Goal: Task Accomplishment & Management: Manage account settings

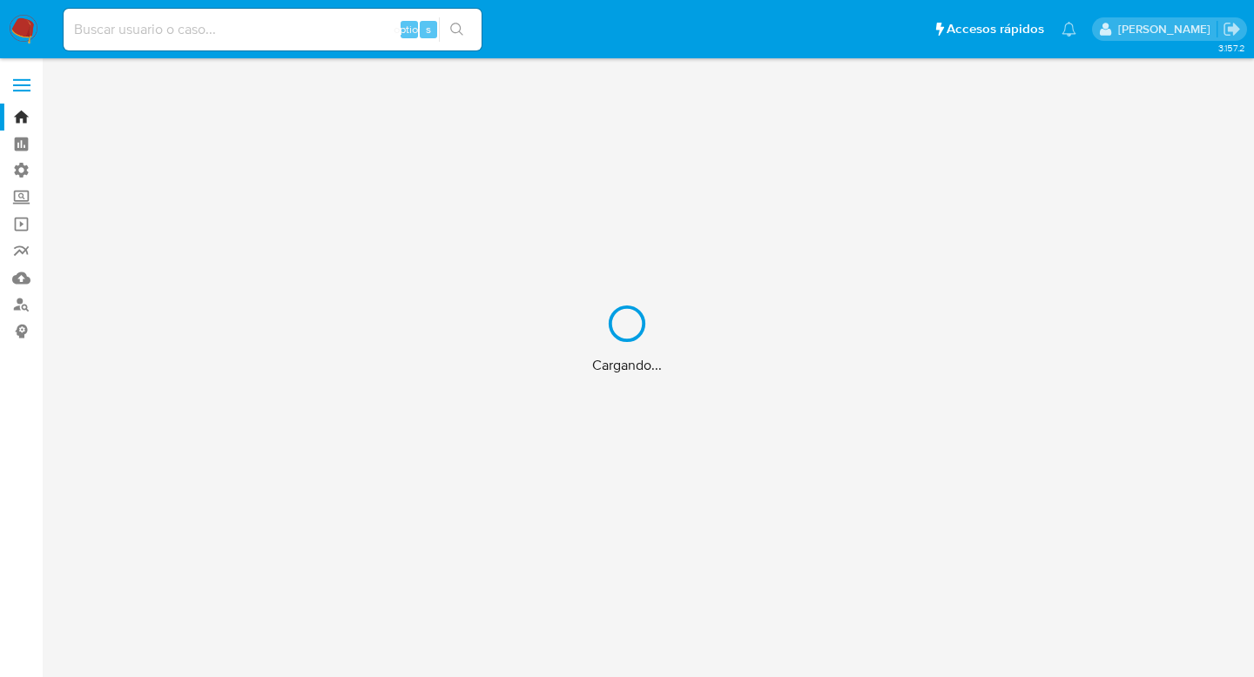
click at [21, 90] on div "Cargando..." at bounding box center [627, 338] width 1254 height 677
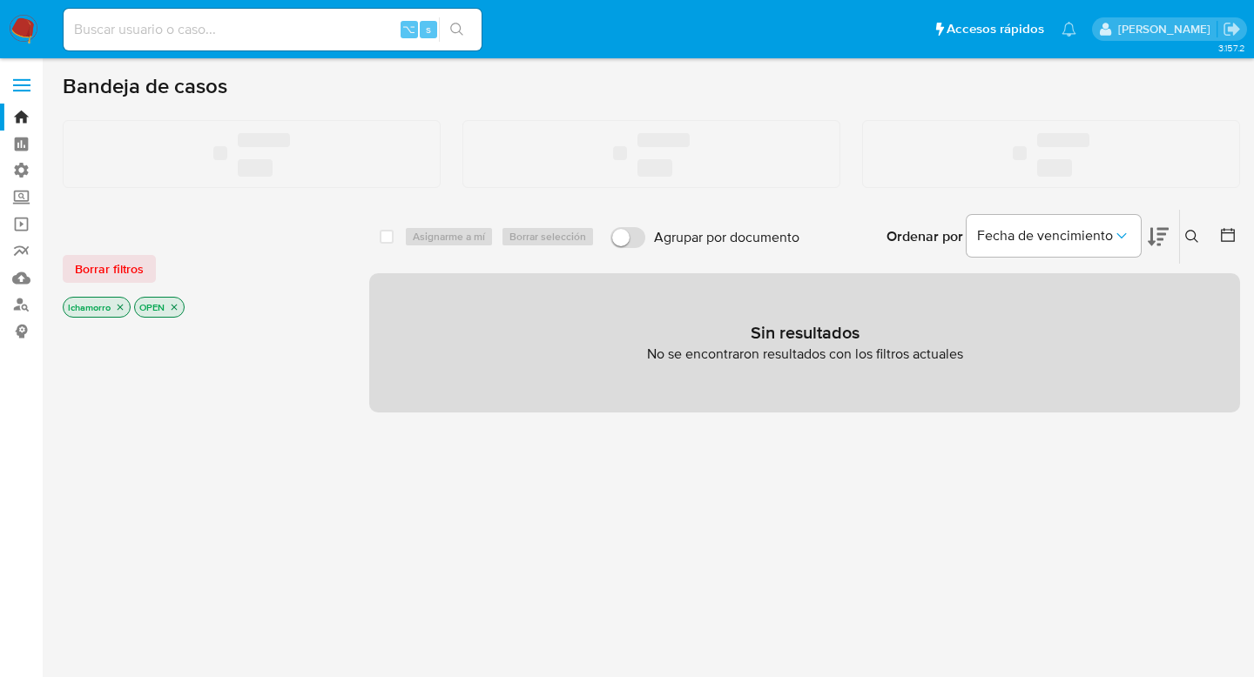
click at [15, 85] on span at bounding box center [21, 85] width 17 height 3
click at [0, 0] on input "checkbox" at bounding box center [0, 0] width 0 height 0
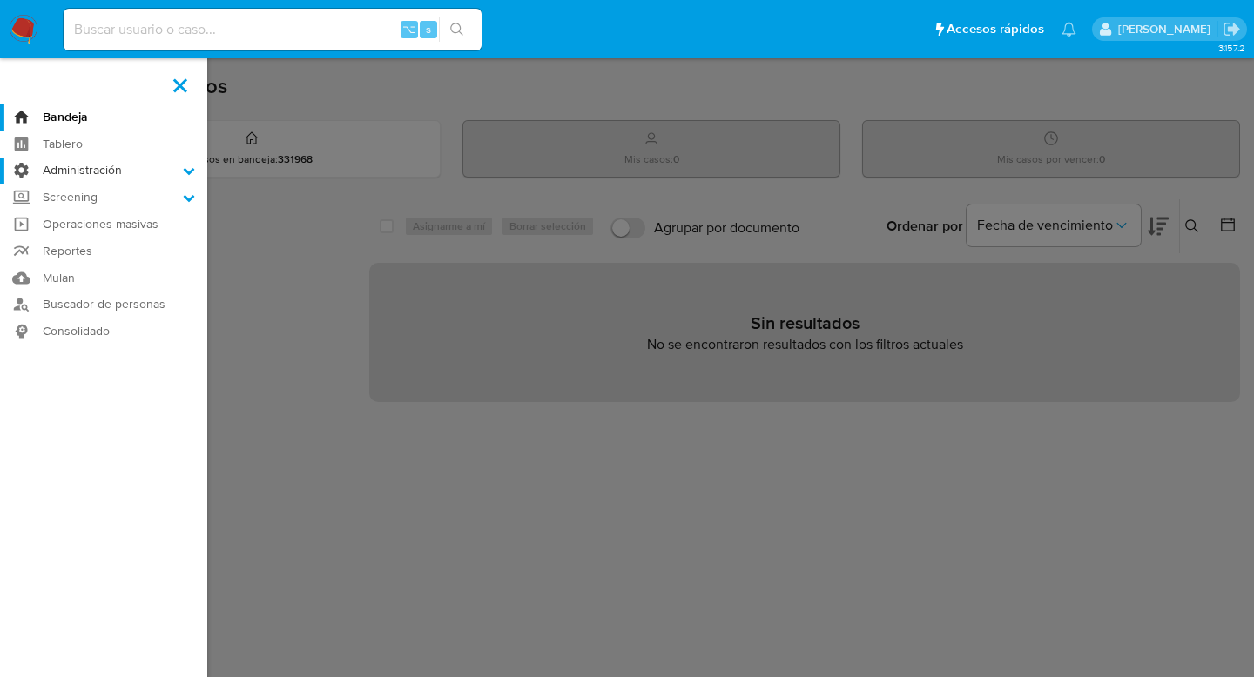
click at [70, 167] on label "Administración" at bounding box center [103, 171] width 207 height 27
click at [0, 0] on input "Administración" at bounding box center [0, 0] width 0 height 0
click at [76, 199] on link "Reglas" at bounding box center [103, 195] width 207 height 22
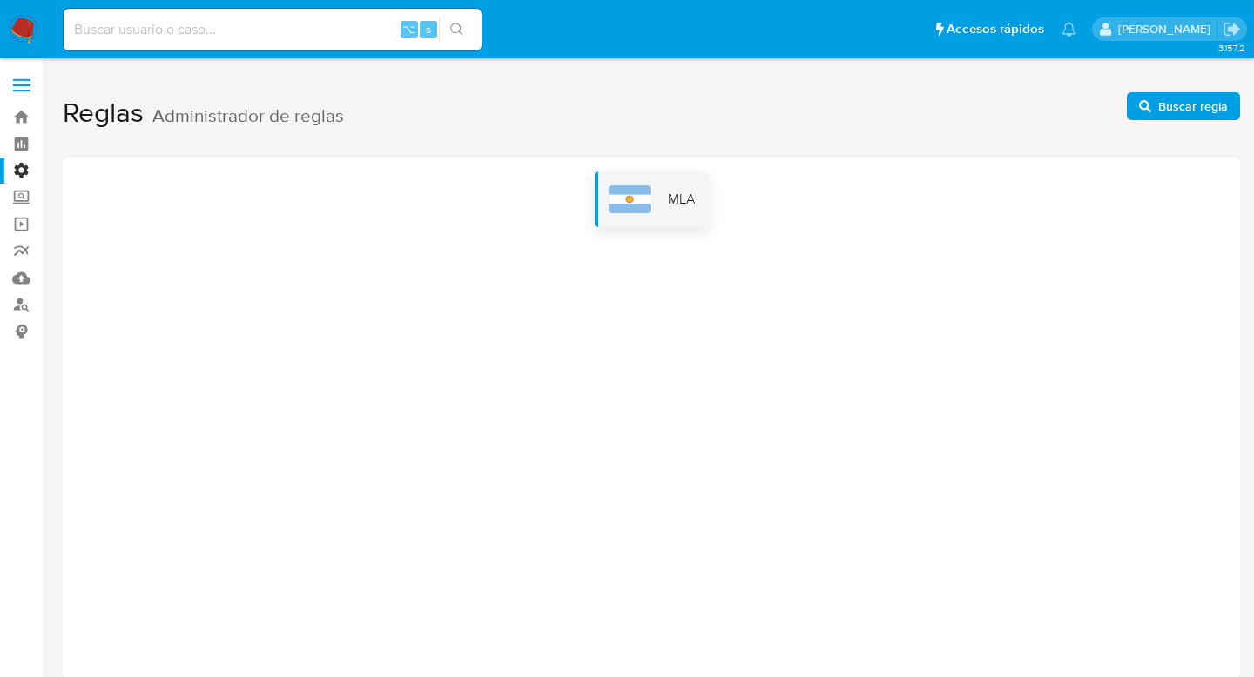
click at [688, 206] on span "MLA" at bounding box center [681, 199] width 27 height 19
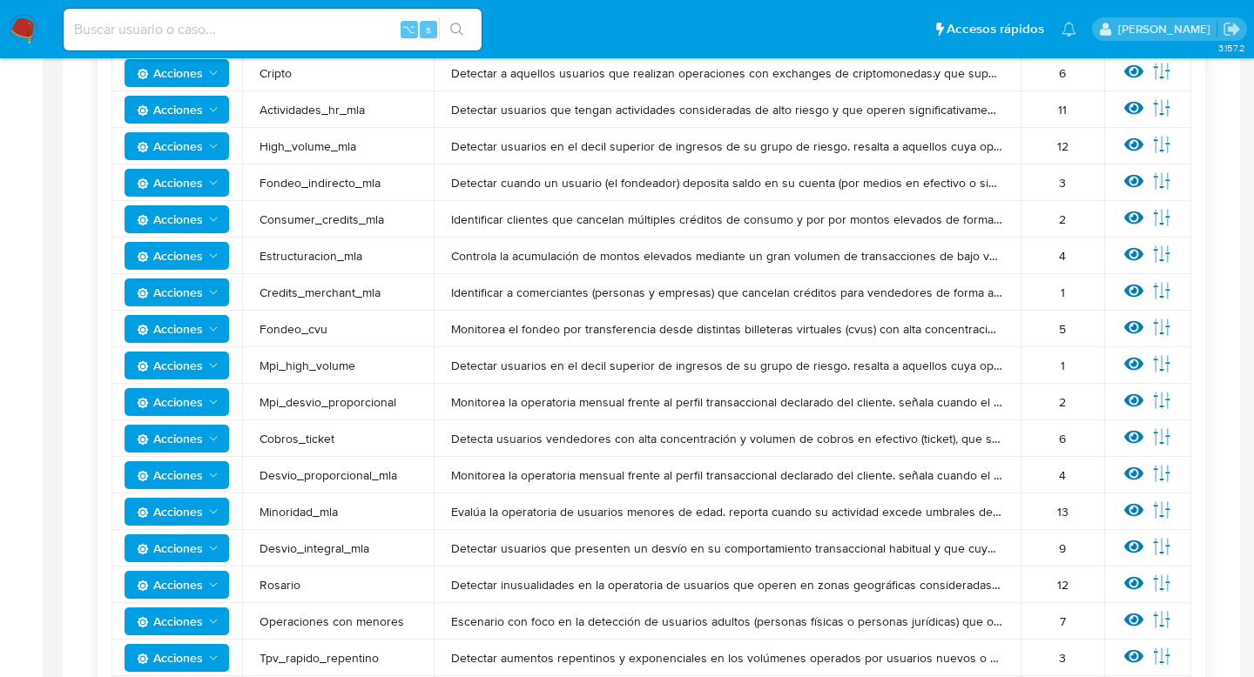
scroll to position [433, 0]
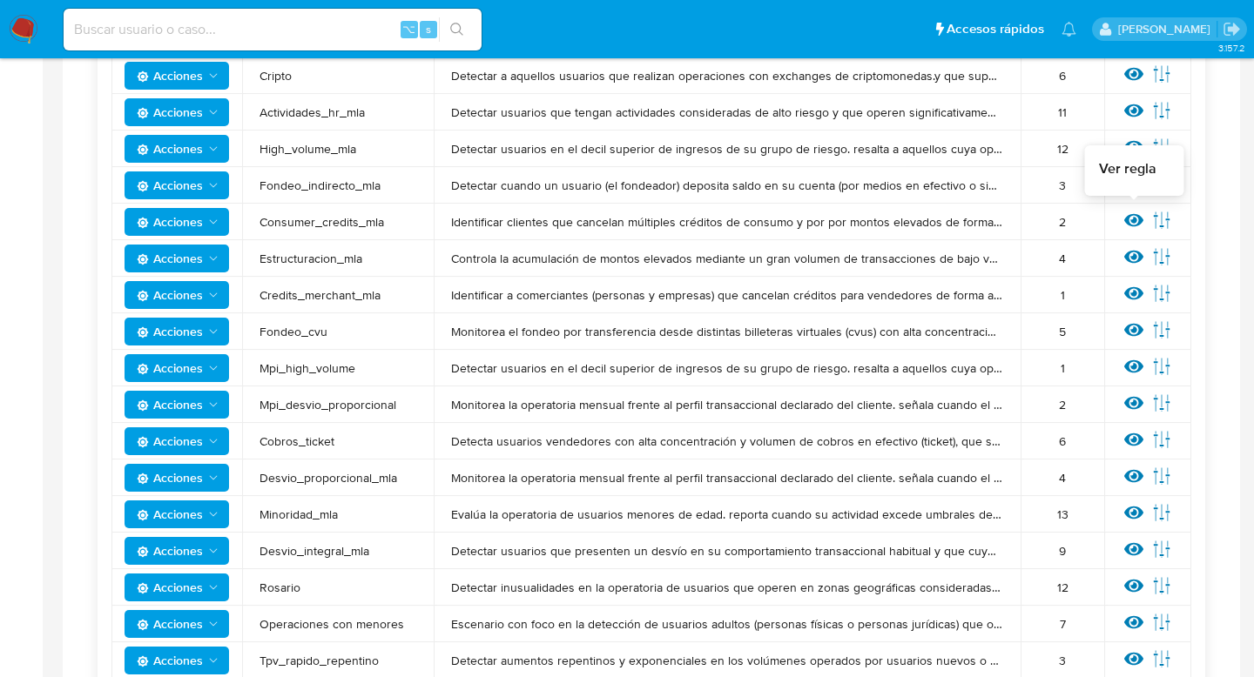
click at [1126, 214] on icon at bounding box center [1133, 220] width 19 height 19
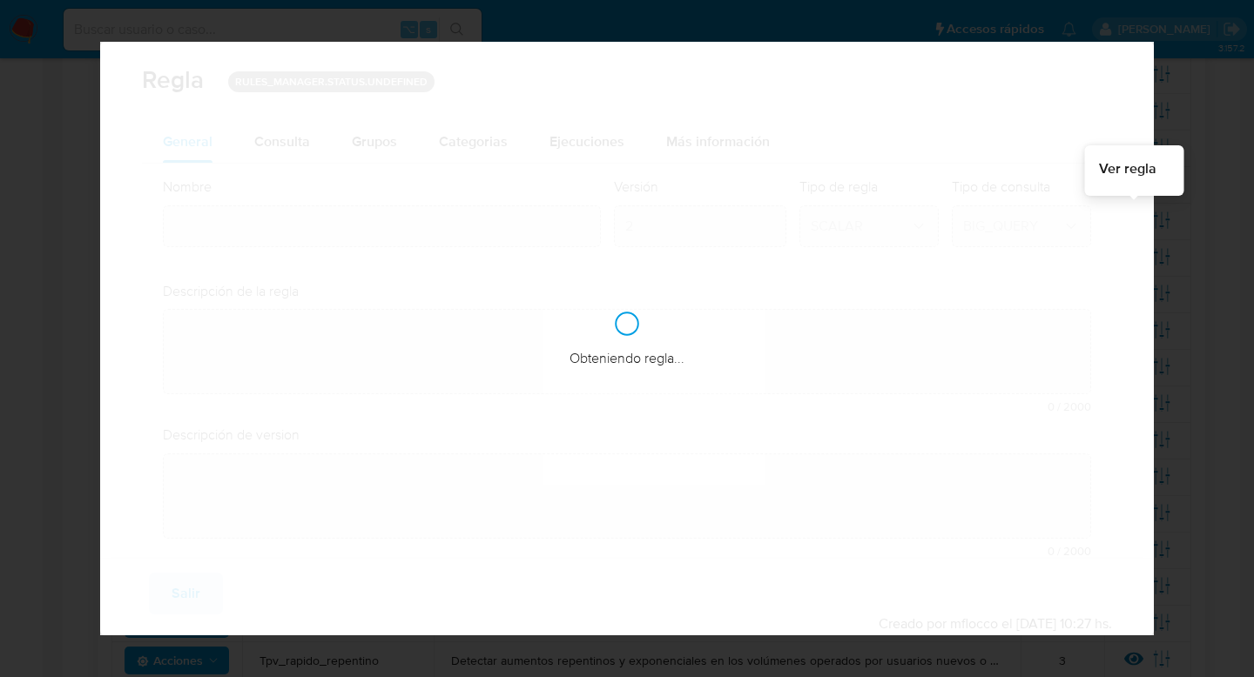
type input "Consumer_credits_mla"
type textarea "Identificar clientes que cancelan múltiples créditos de consumo y por por monto…"
type textarea "Identificar clientes que cancelan múltiples créditos de consumo de forma antici…"
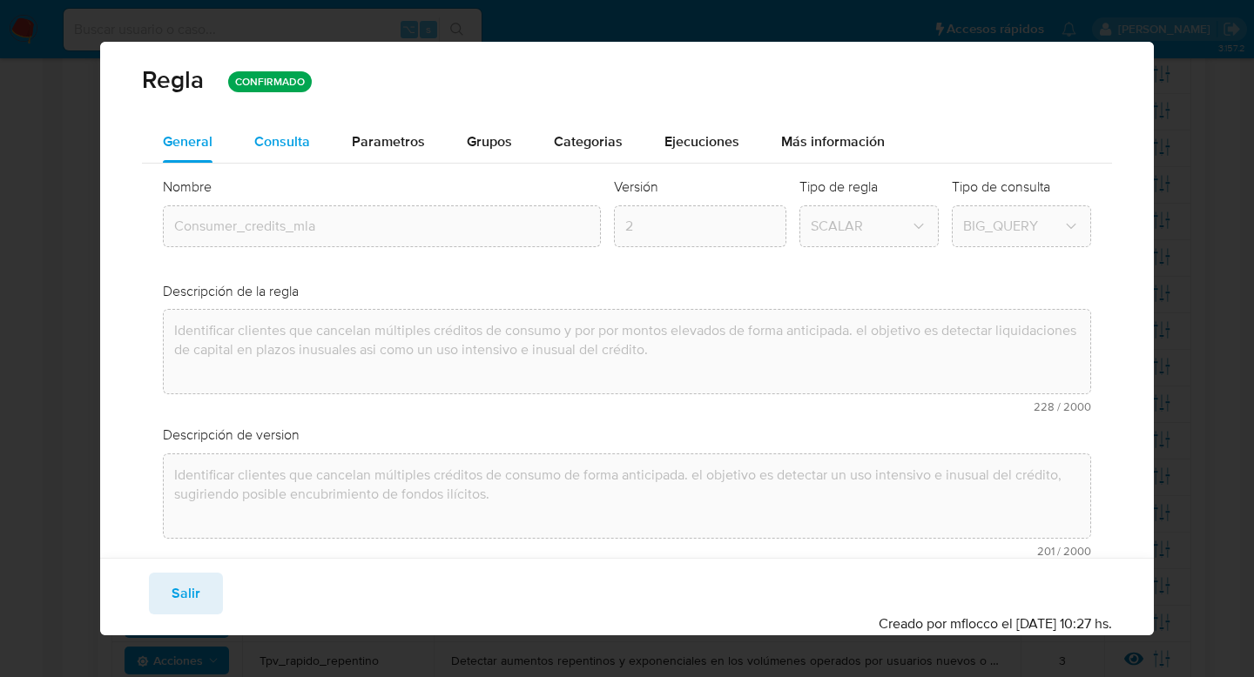
click at [278, 144] on span "Consulta" at bounding box center [282, 141] width 56 height 20
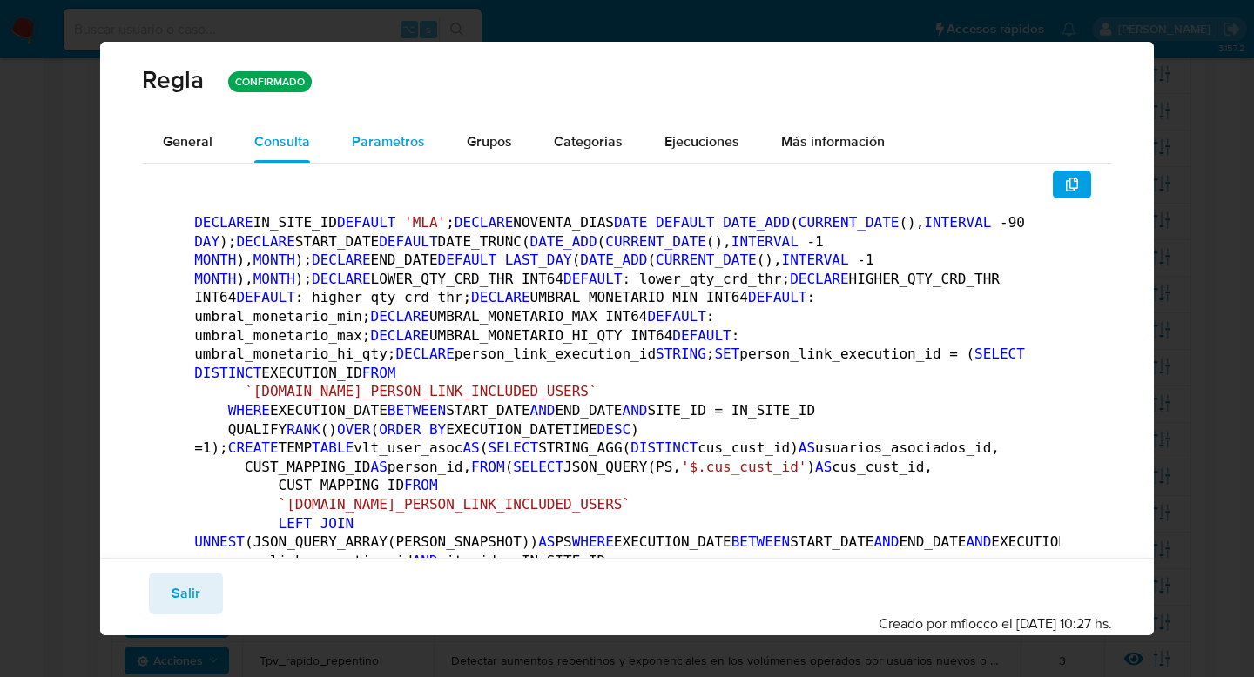
click at [385, 142] on span "Parametros" at bounding box center [388, 141] width 73 height 20
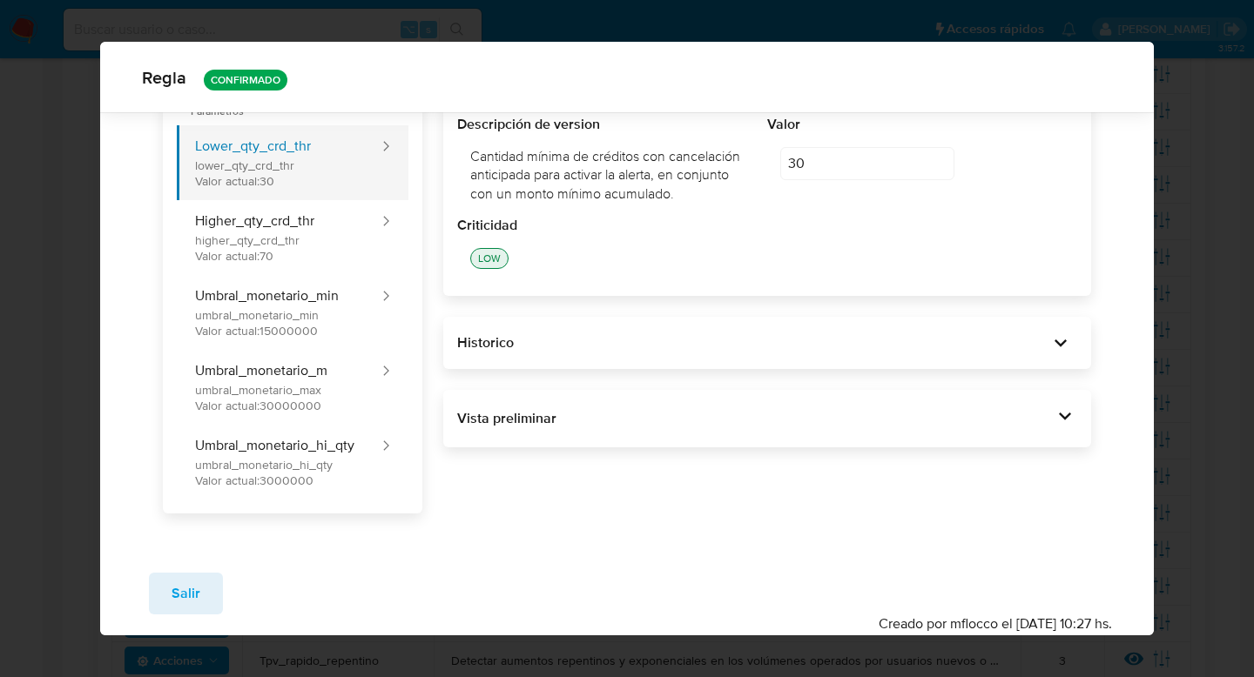
scroll to position [0, 0]
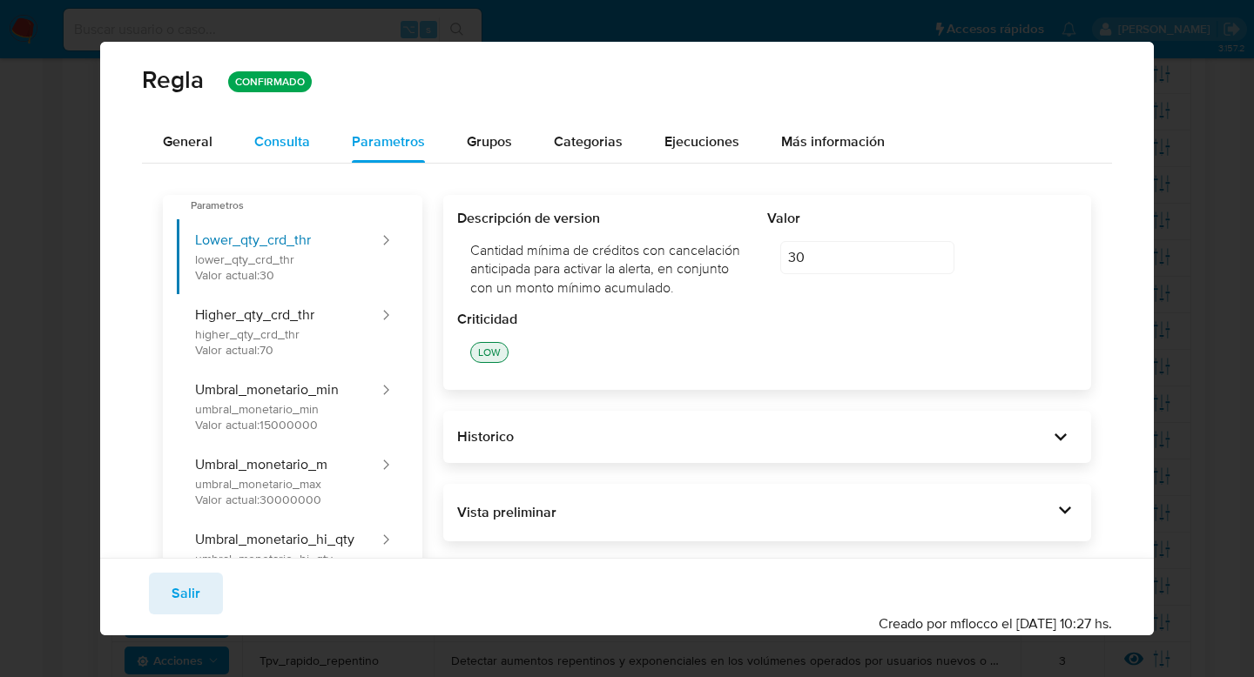
click at [300, 145] on span "Consulta" at bounding box center [282, 141] width 56 height 20
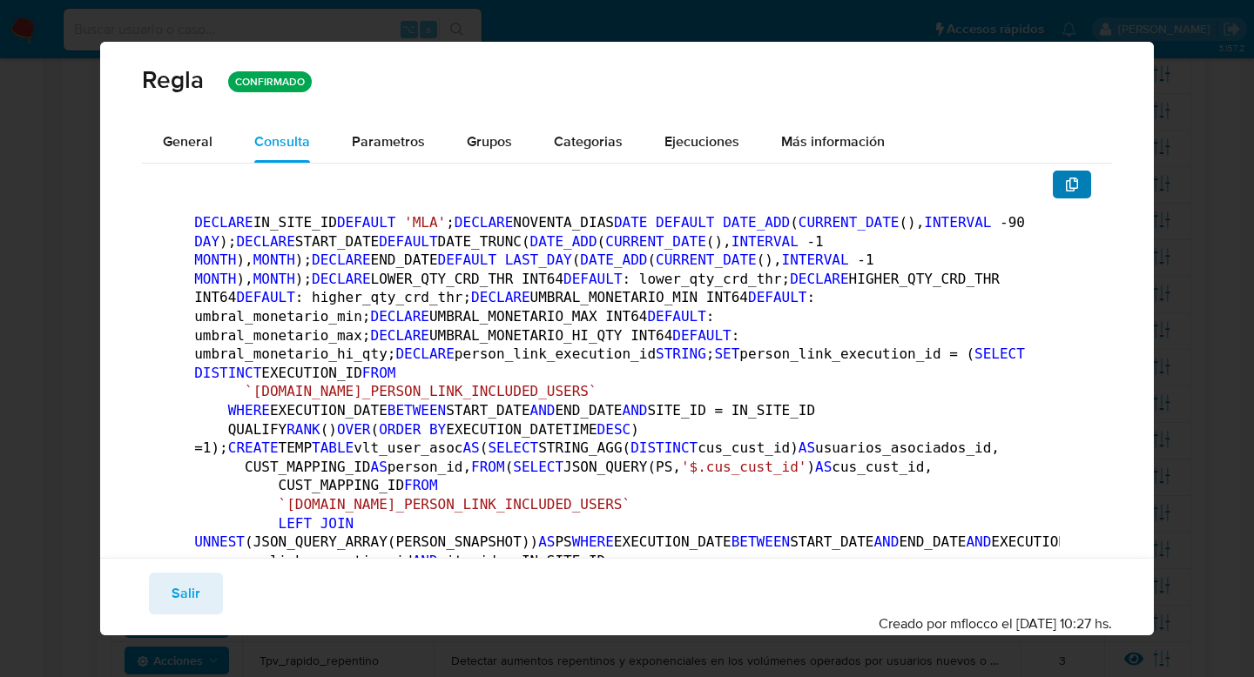
click at [1062, 176] on button "button" at bounding box center [1072, 185] width 38 height 28
click at [402, 145] on span "Parametros" at bounding box center [388, 141] width 73 height 20
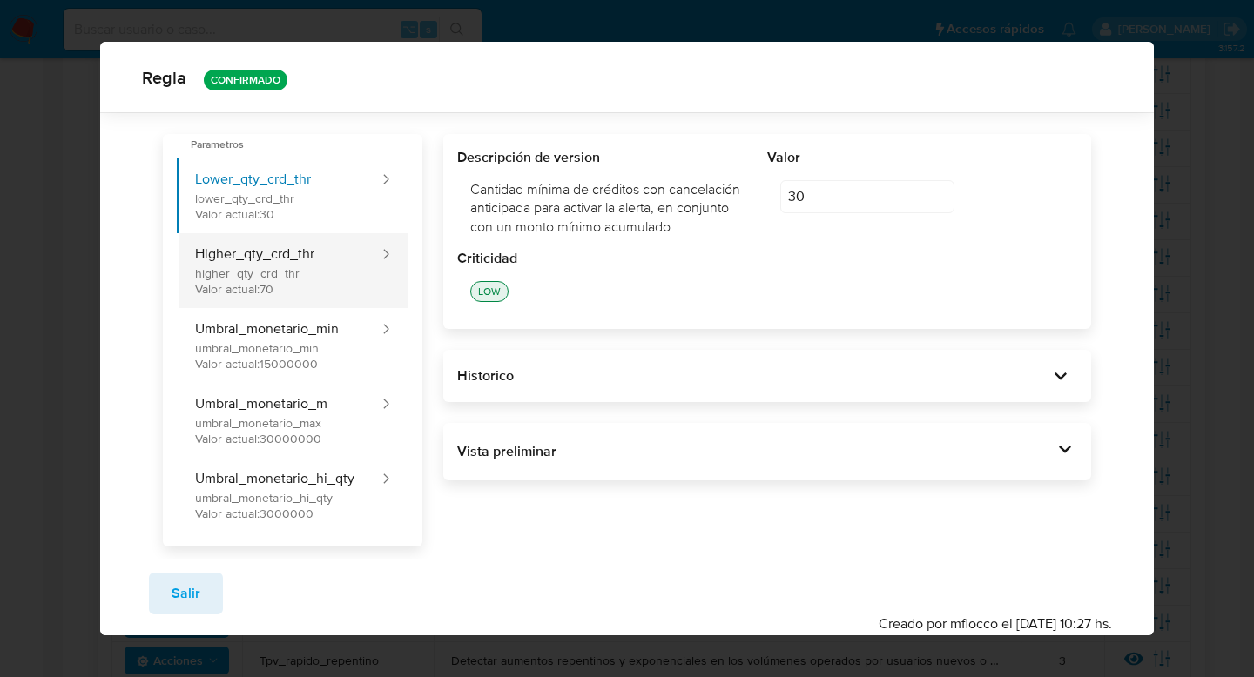
scroll to position [85, 0]
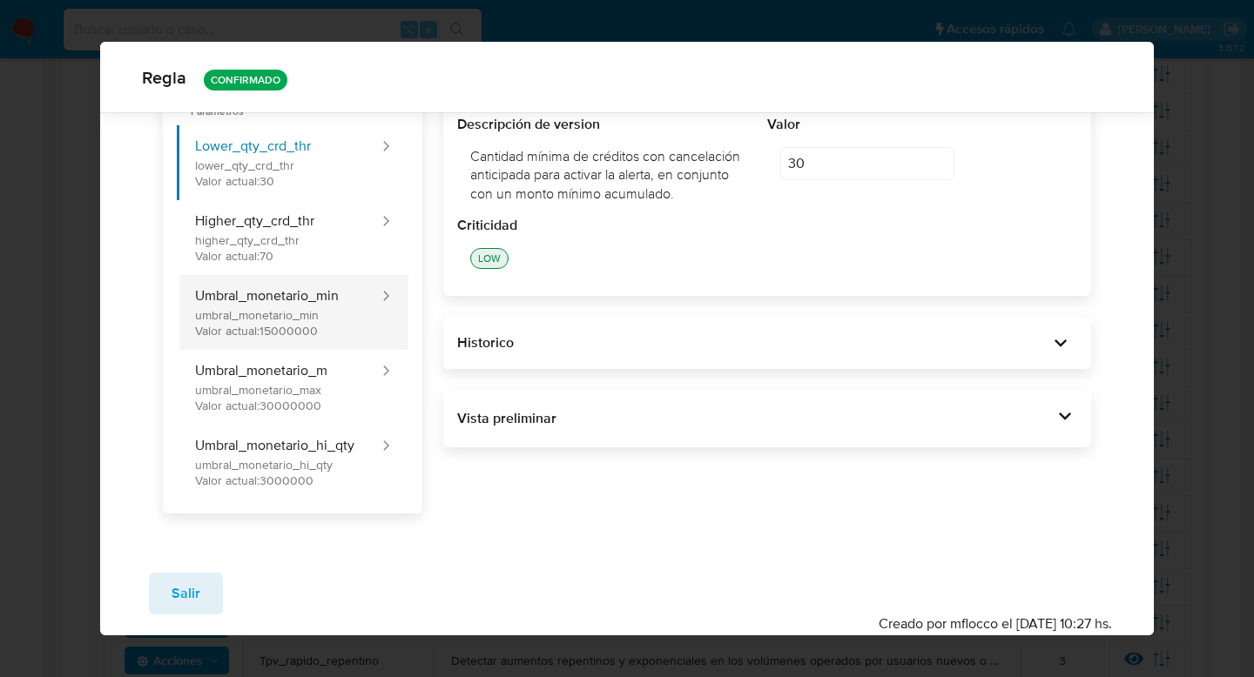
click at [336, 309] on button "Umbral_monetario_min umbral_monetario_min Valor actual: 15000000" at bounding box center [279, 312] width 204 height 75
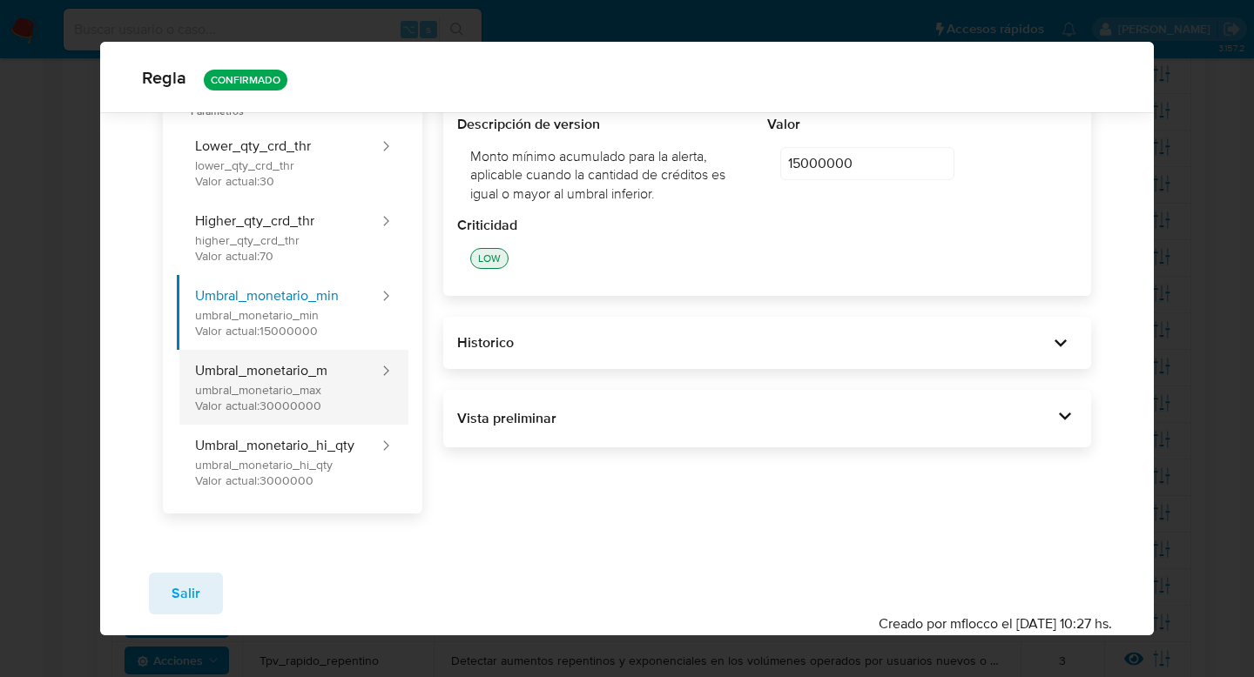
click at [263, 386] on button "Umbral_monetario_m umbral_monetario_max Valor actual: 30000000" at bounding box center [279, 387] width 204 height 75
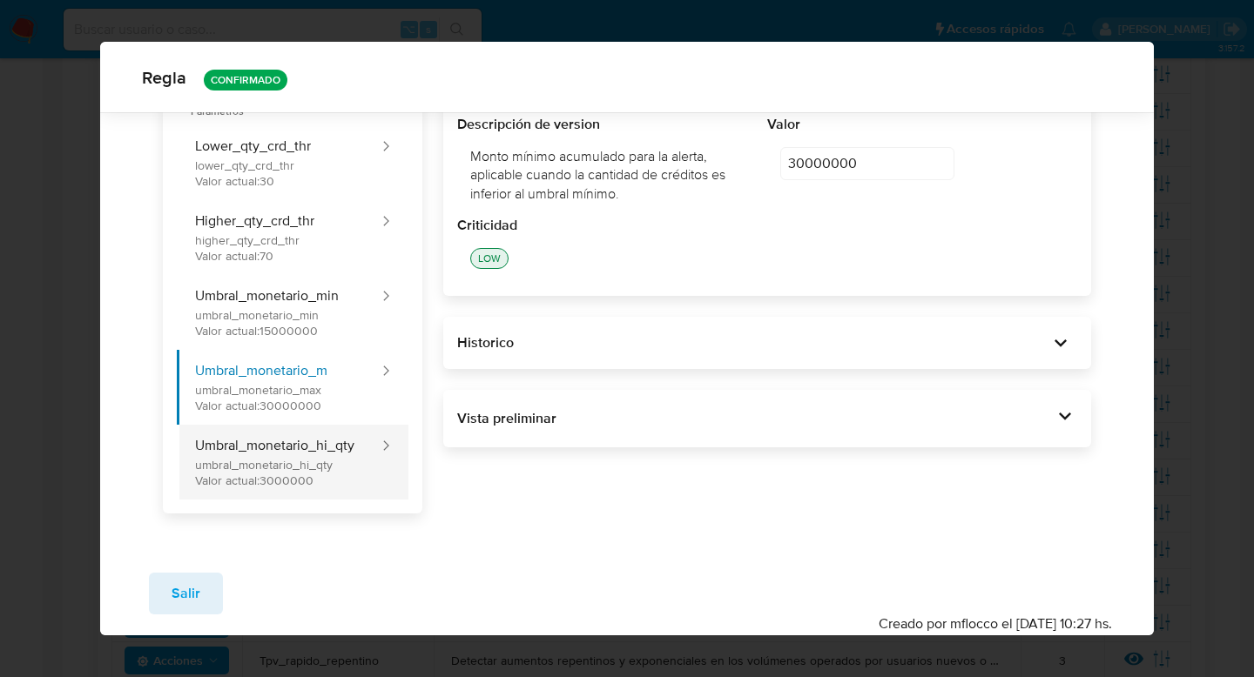
click at [346, 460] on button "Umbral_monetario_hi_qty umbral_monetario_hi_qty Valor actual: 3000000" at bounding box center [279, 462] width 204 height 75
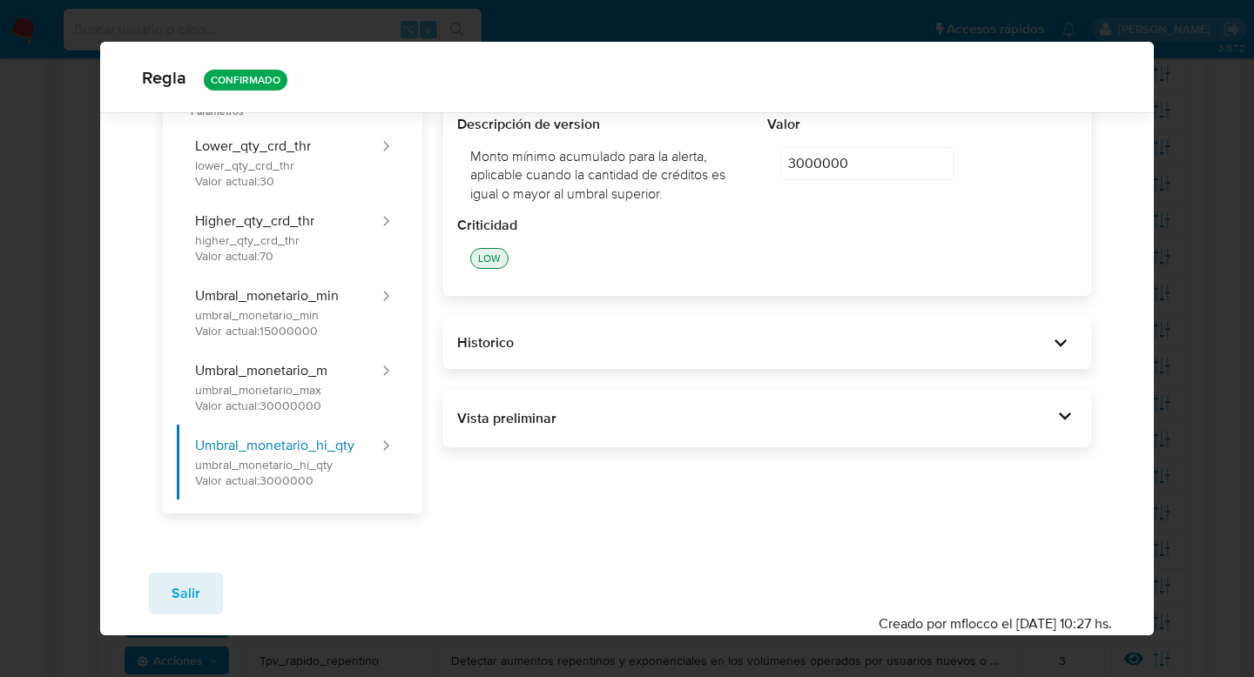
scroll to position [1, 0]
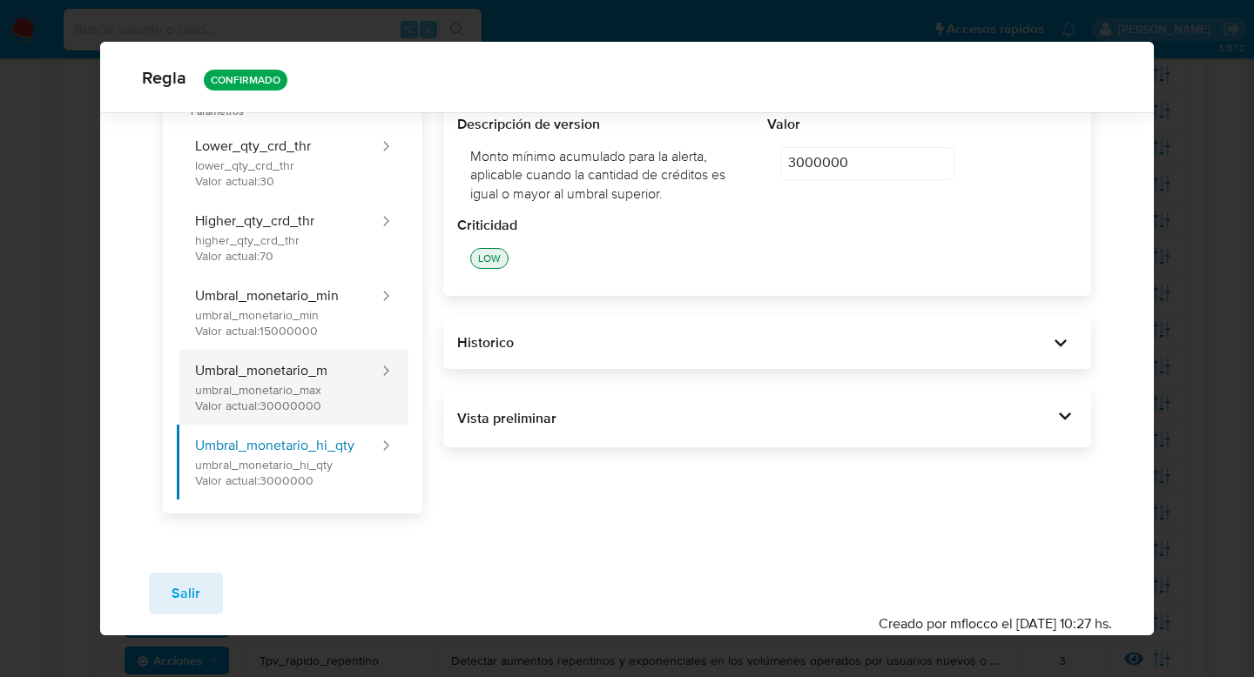
click at [334, 381] on button "Umbral_monetario_m umbral_monetario_max Valor actual: 30000000" at bounding box center [279, 387] width 204 height 75
type input "30000000"
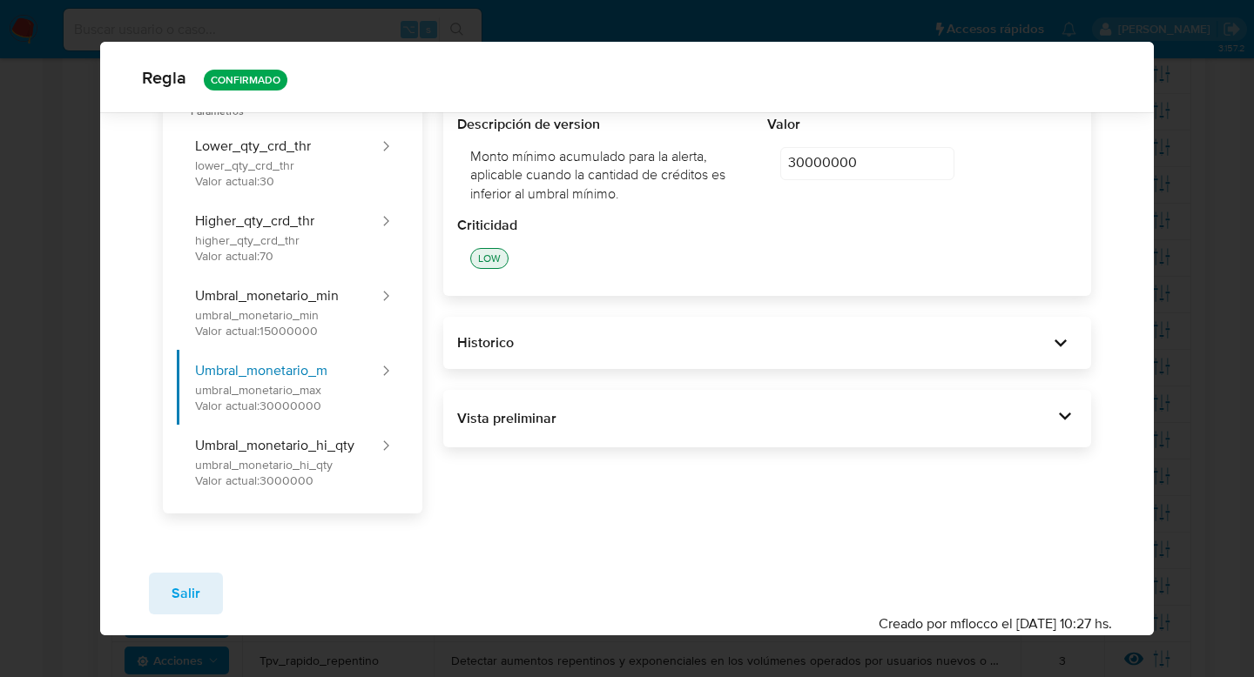
scroll to position [0, 0]
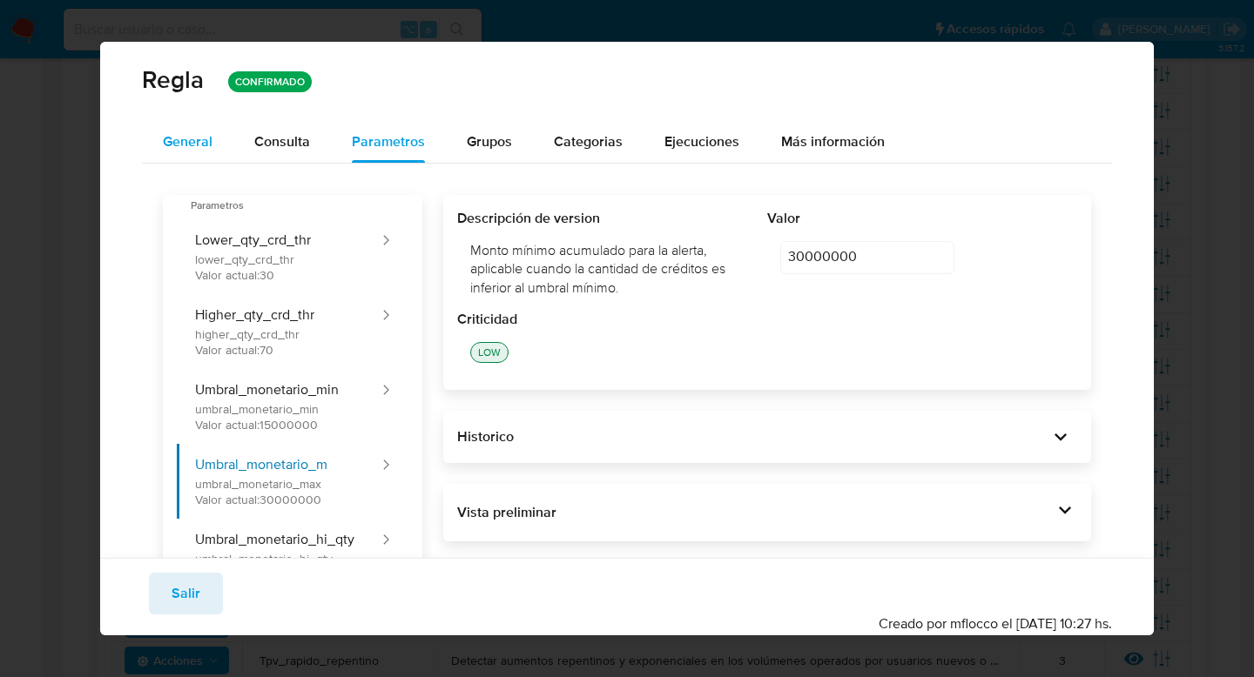
click at [185, 135] on span "General" at bounding box center [188, 141] width 50 height 20
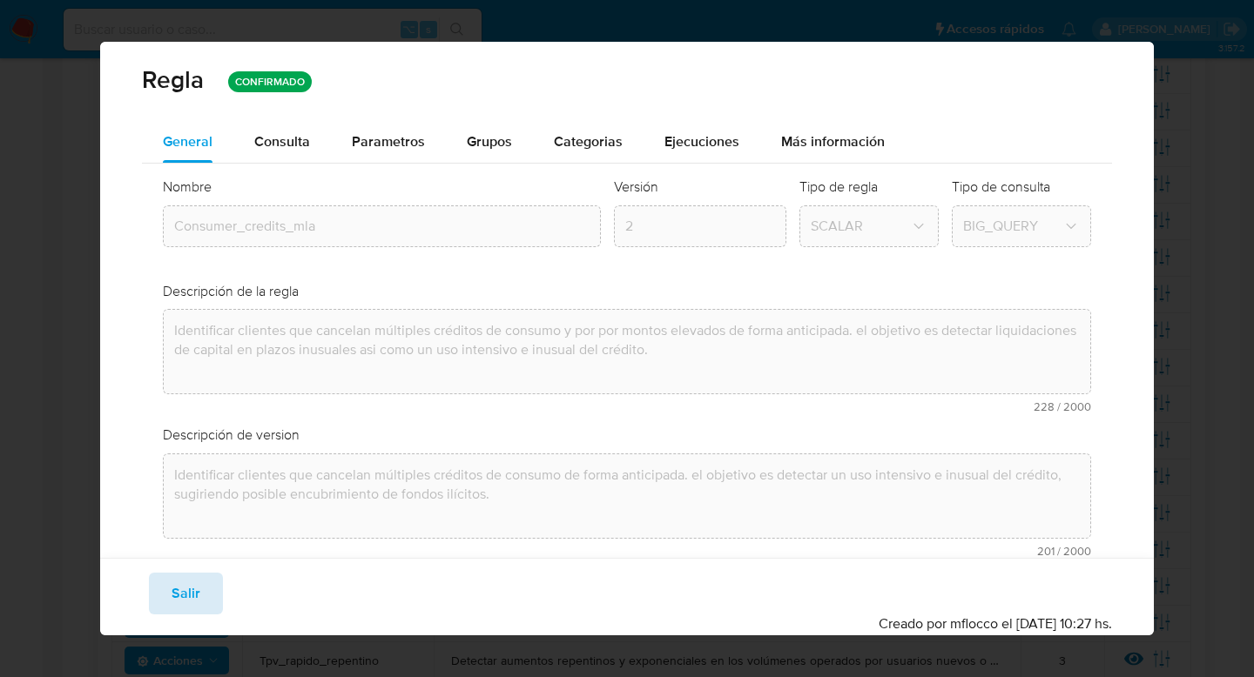
click at [194, 595] on span "Salir" at bounding box center [186, 594] width 29 height 38
type input "1"
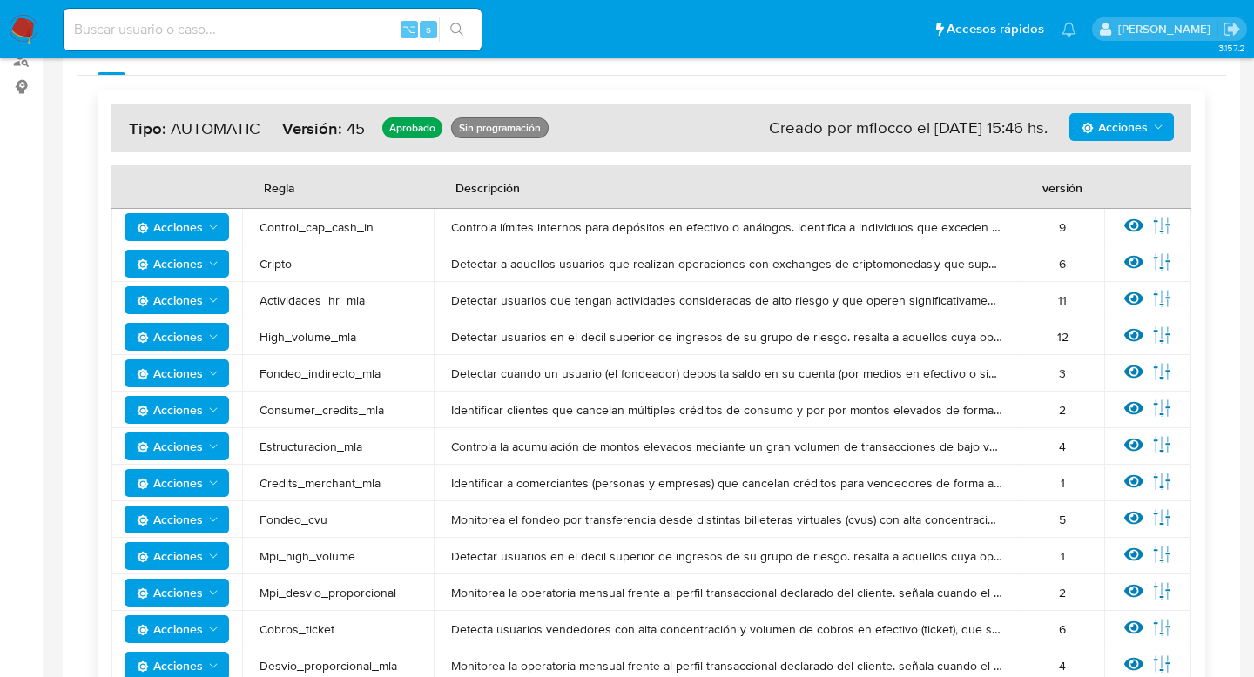
scroll to position [246, 0]
click at [1127, 478] on icon at bounding box center [1133, 480] width 19 height 13
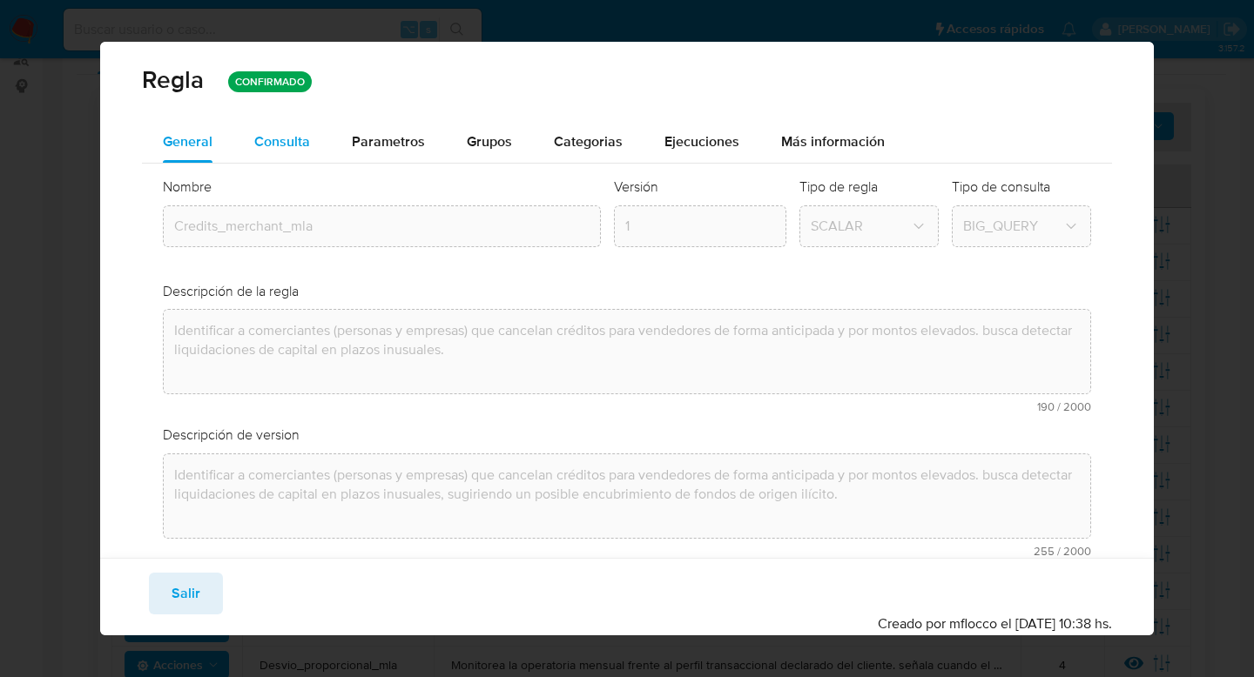
click at [299, 133] on span "Consulta" at bounding box center [282, 141] width 56 height 20
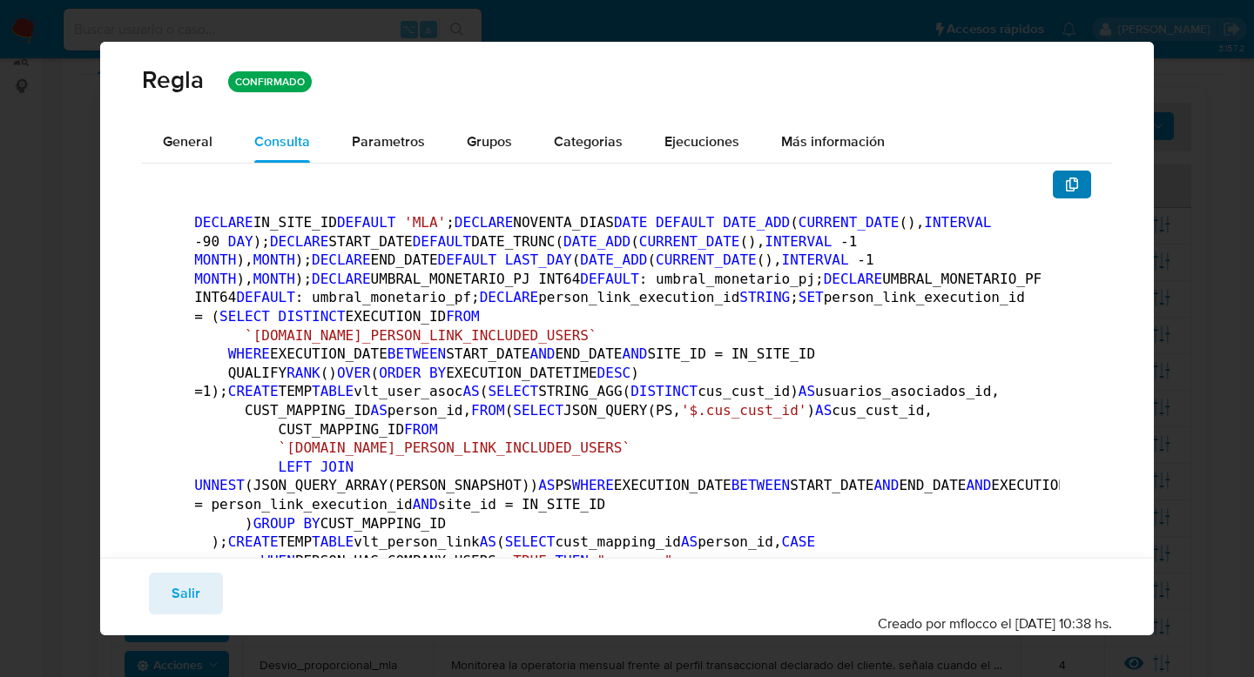
click at [1073, 190] on icon "button" at bounding box center [1072, 185] width 12 height 14
click at [348, 132] on button "Parametros" at bounding box center [388, 142] width 115 height 42
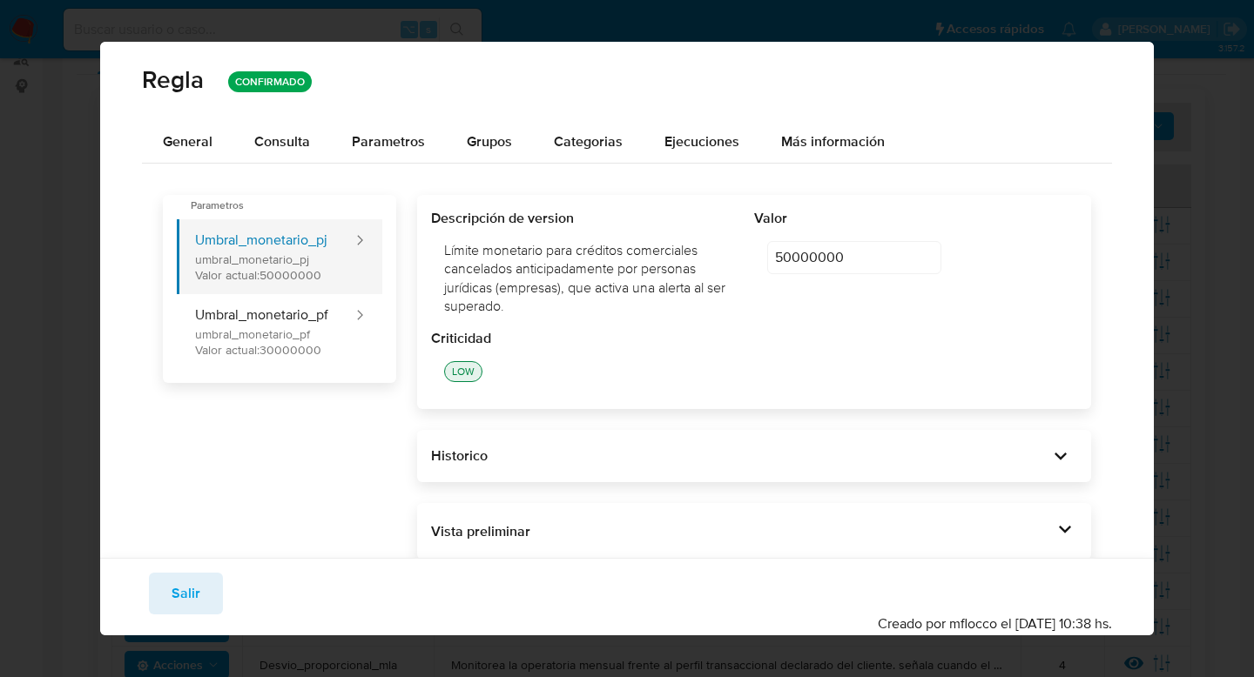
click at [269, 270] on button "Umbral_monetario_pj umbral_monetario_pj Valor actual: 50000000" at bounding box center [266, 256] width 178 height 75
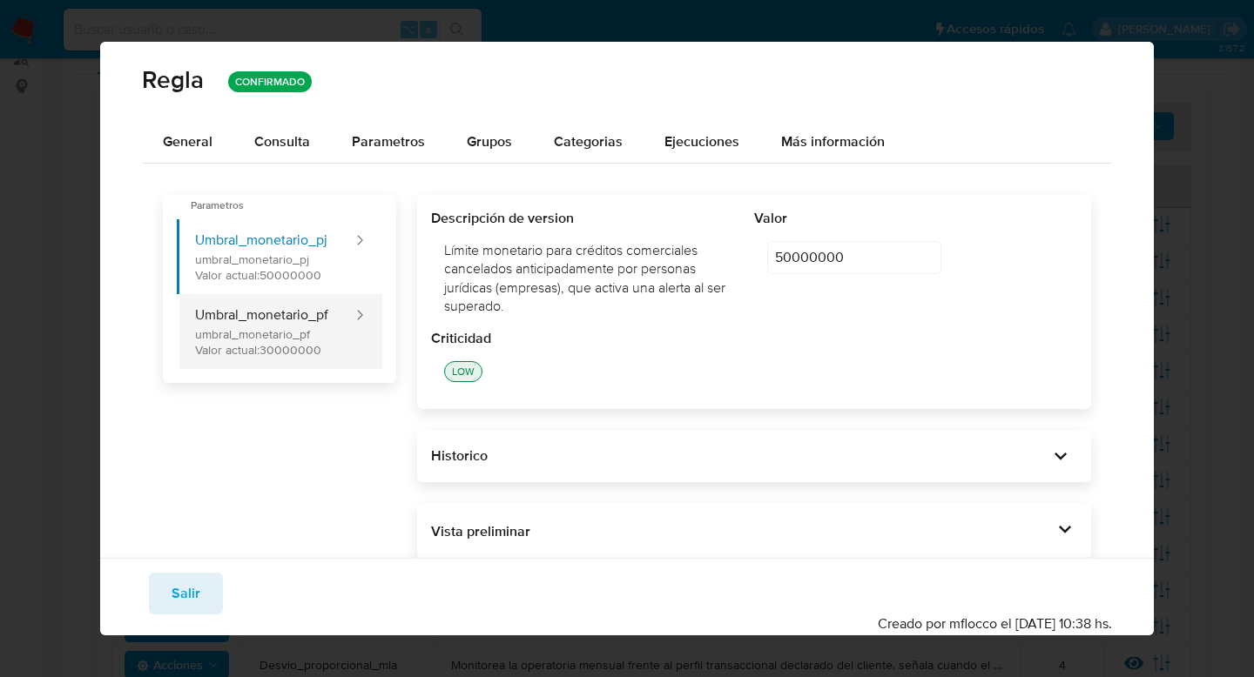
click at [313, 340] on button "Umbral_monetario_pf umbral_monetario_pf Valor actual: 30000000" at bounding box center [266, 331] width 178 height 75
type input "30000000"
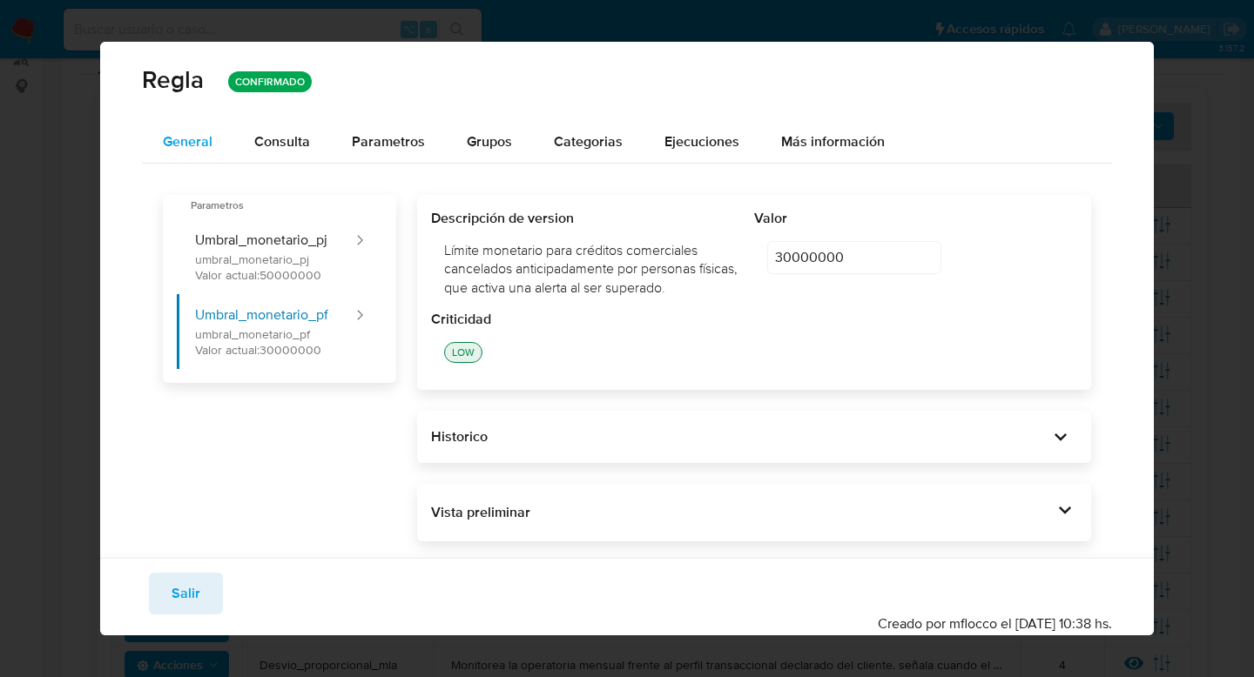
click at [193, 142] on span "General" at bounding box center [188, 141] width 50 height 20
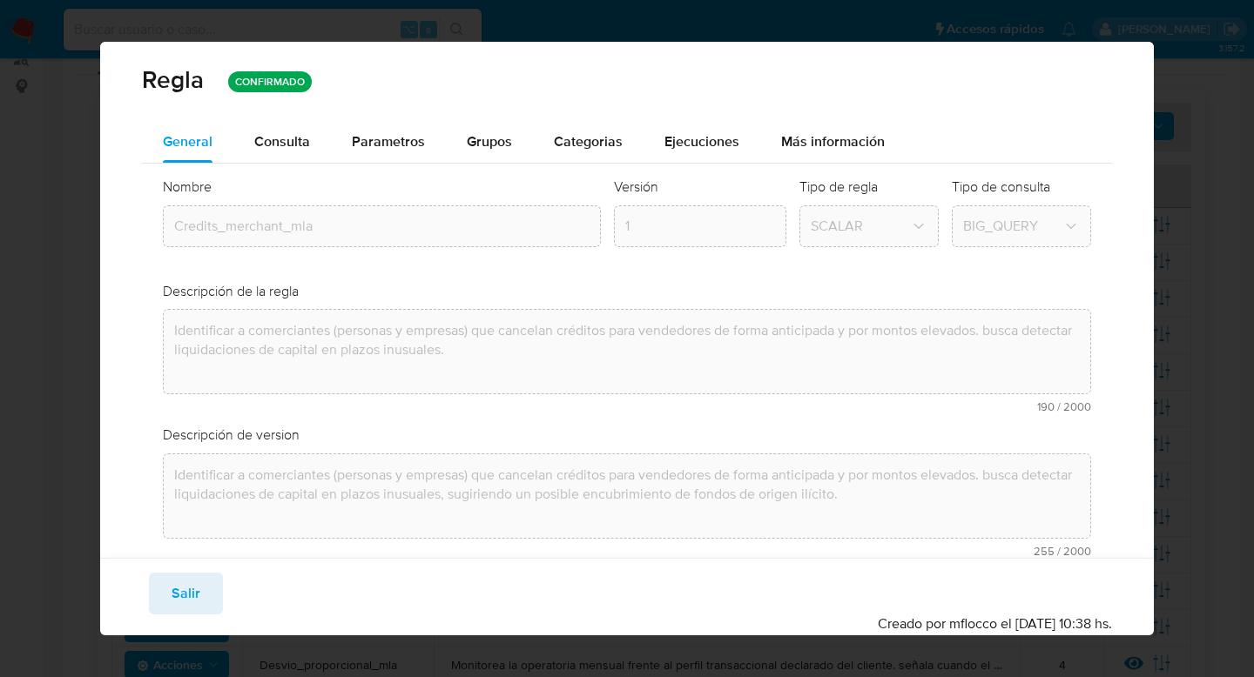
click at [60, 208] on div "[PERSON_NAME] CONFIRMADO General Consulta Parametros Grupos Categorias Ejecucio…" at bounding box center [627, 338] width 1254 height 677
click at [184, 571] on div "Guardar Salir Confirmar Creado por mflocco el [DATE] 10:38 hs." at bounding box center [626, 596] width 1053 height 77
click at [188, 596] on span "Salir" at bounding box center [186, 594] width 29 height 38
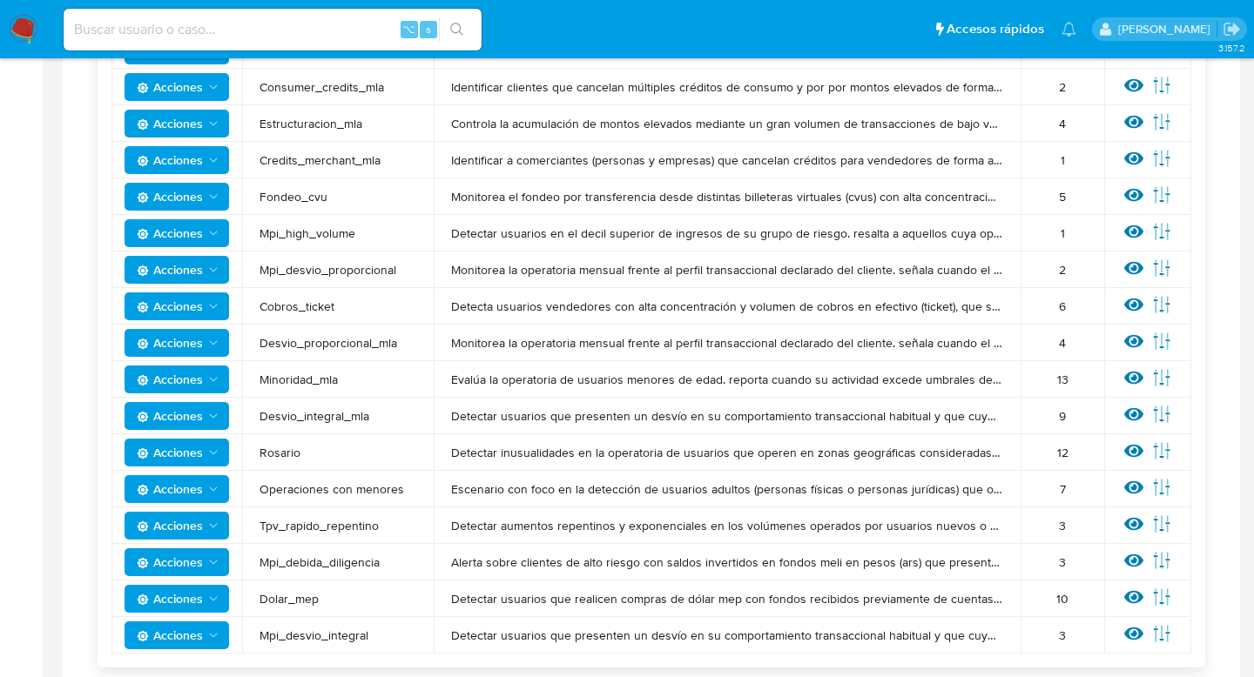
scroll to position [569, 0]
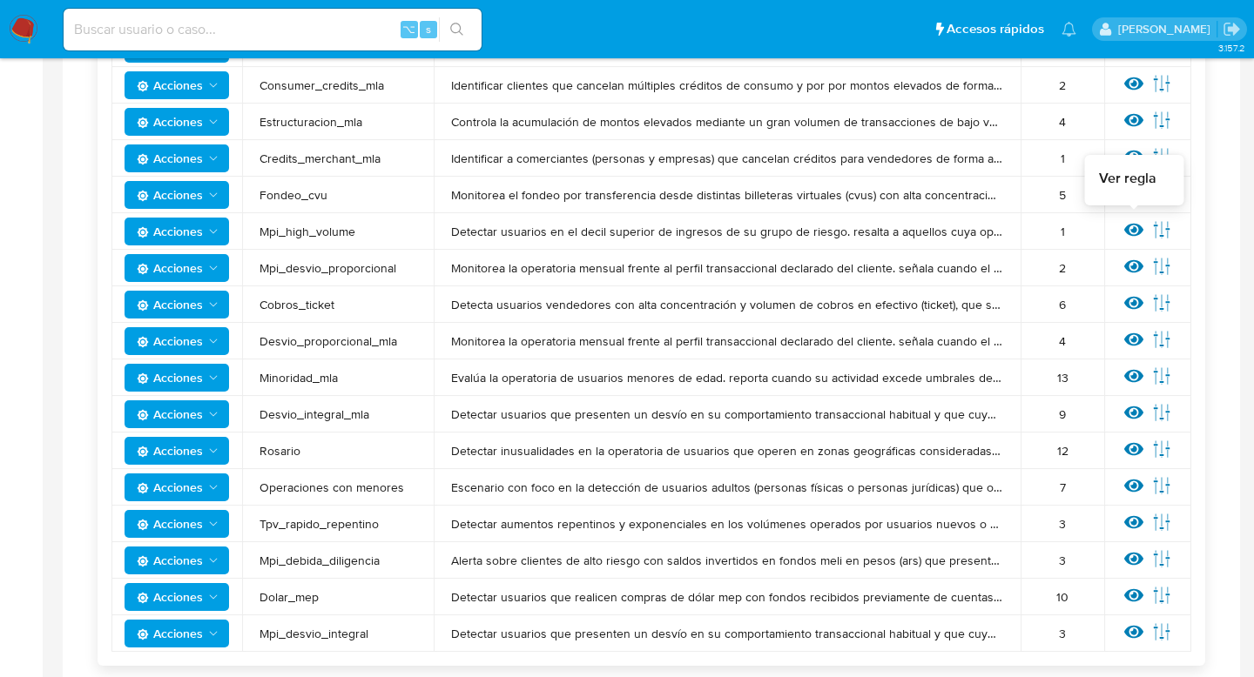
click at [1136, 225] on icon at bounding box center [1133, 230] width 19 height 13
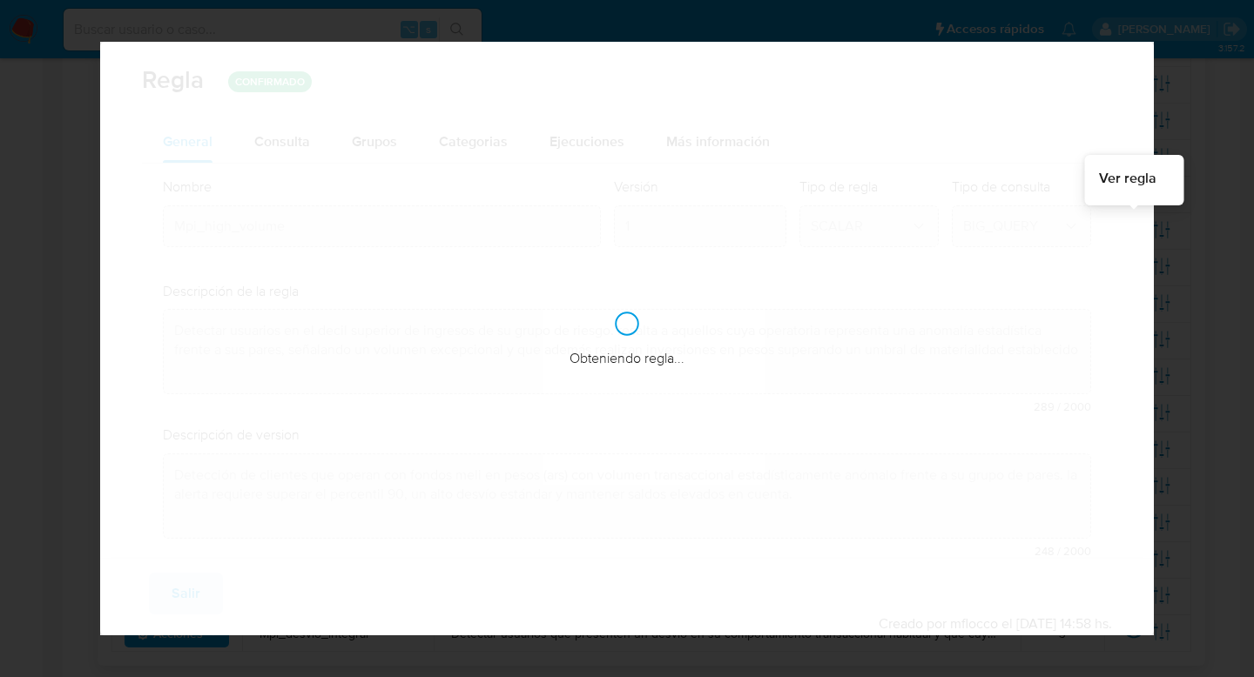
checkbox input "true"
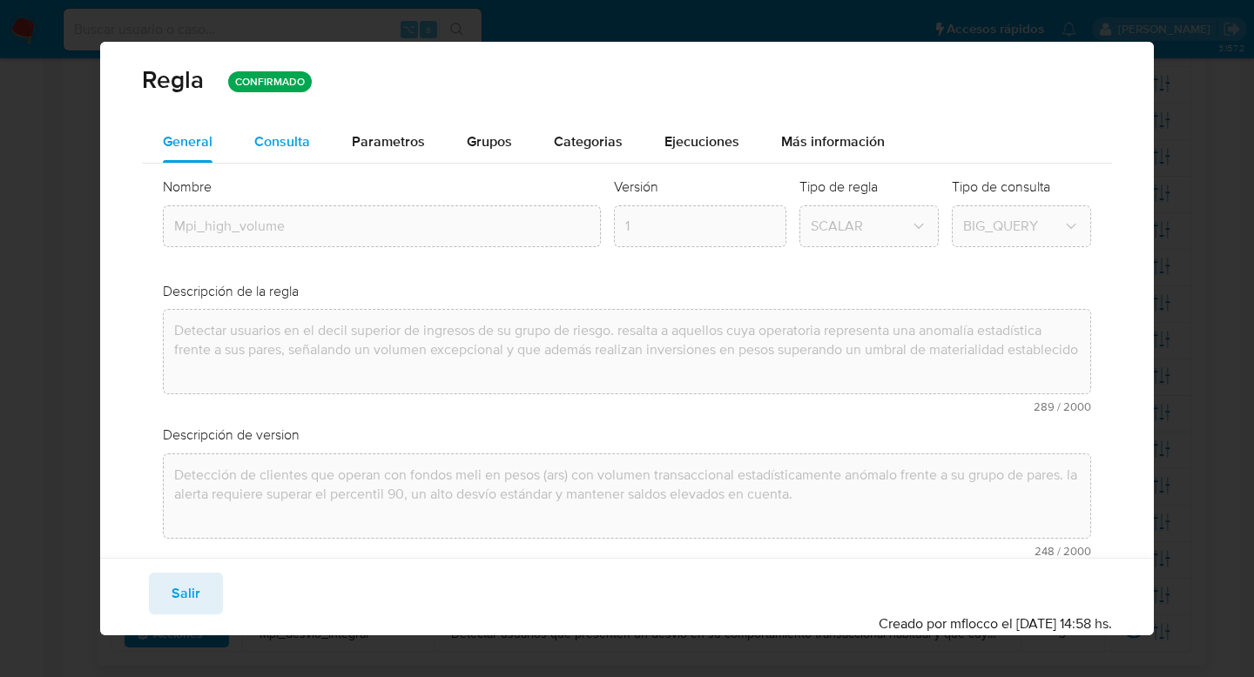
click at [280, 138] on span "Consulta" at bounding box center [282, 141] width 56 height 20
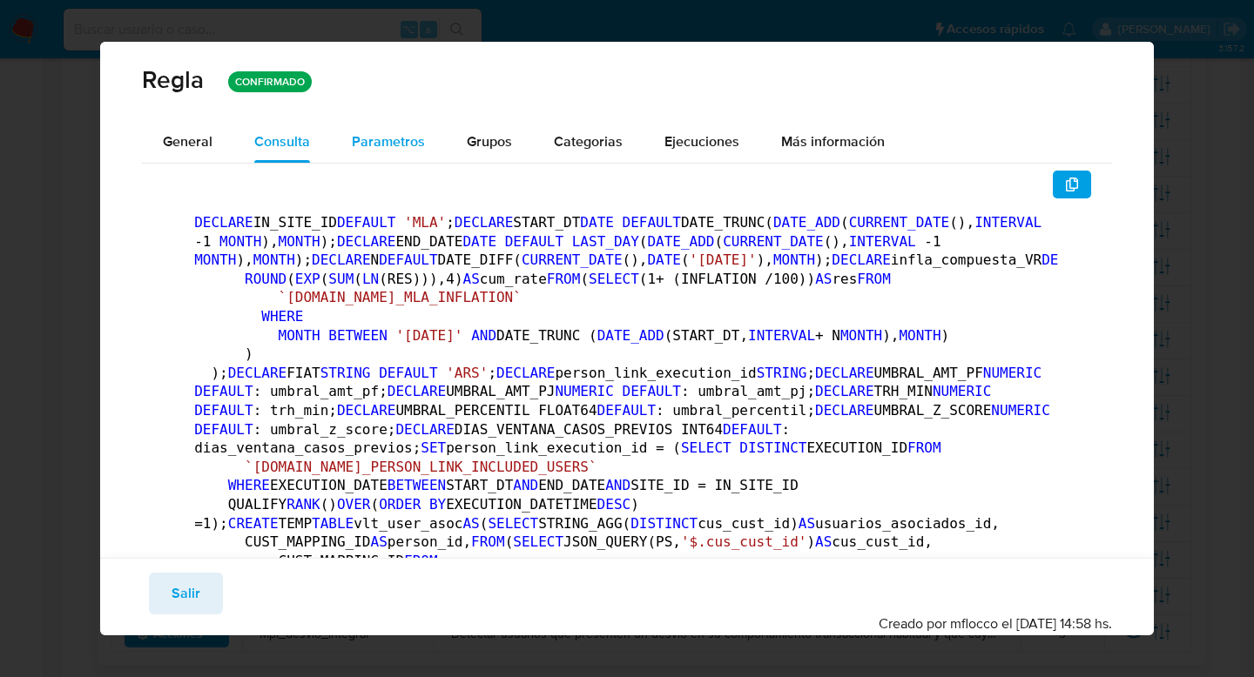
click at [400, 135] on span "Parametros" at bounding box center [388, 141] width 73 height 20
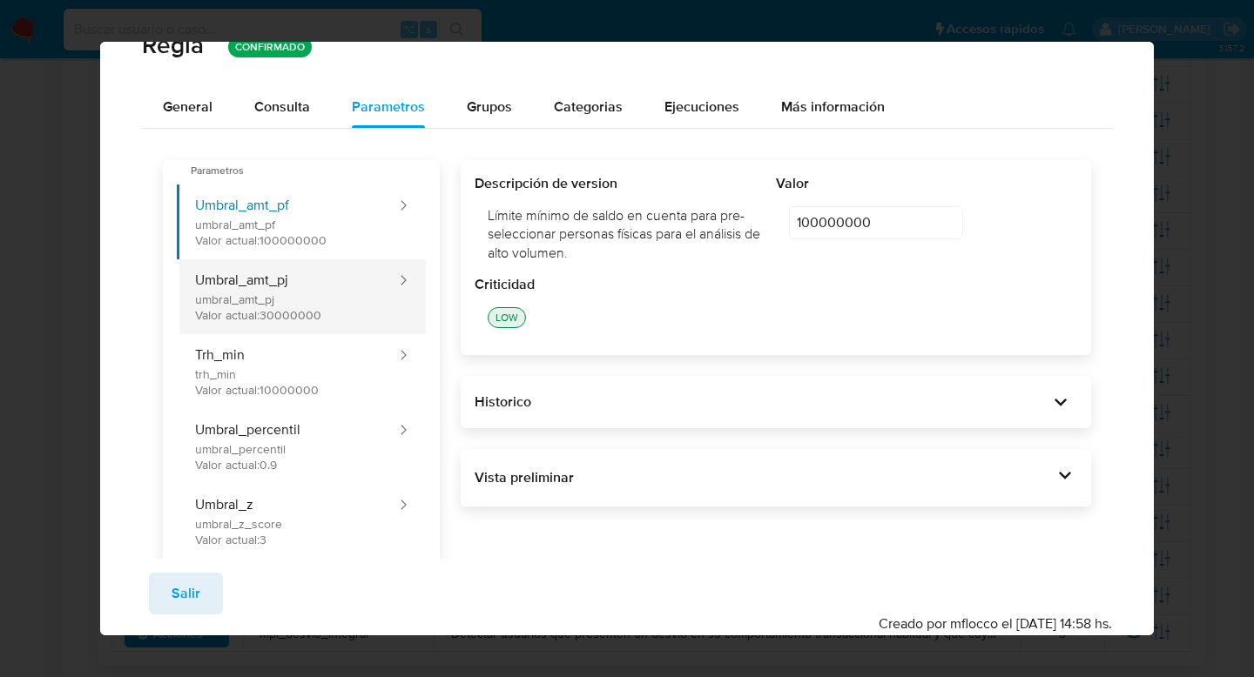
scroll to position [0, 0]
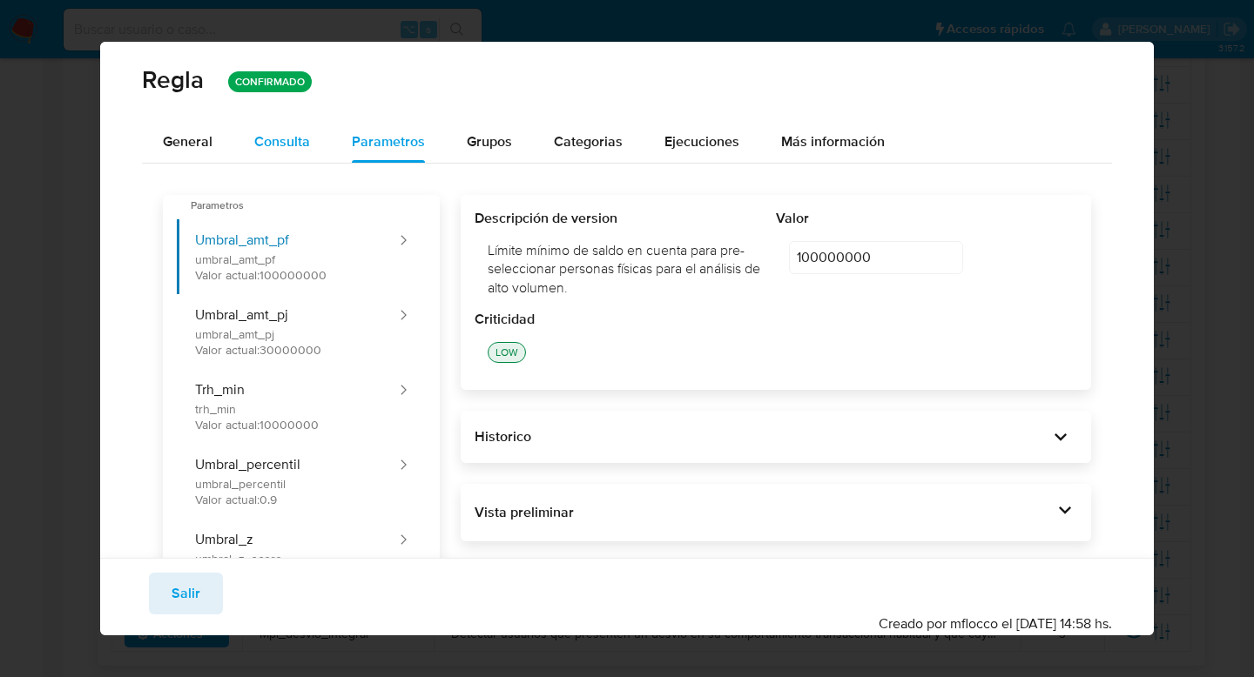
click at [295, 153] on div "Consulta" at bounding box center [282, 142] width 56 height 42
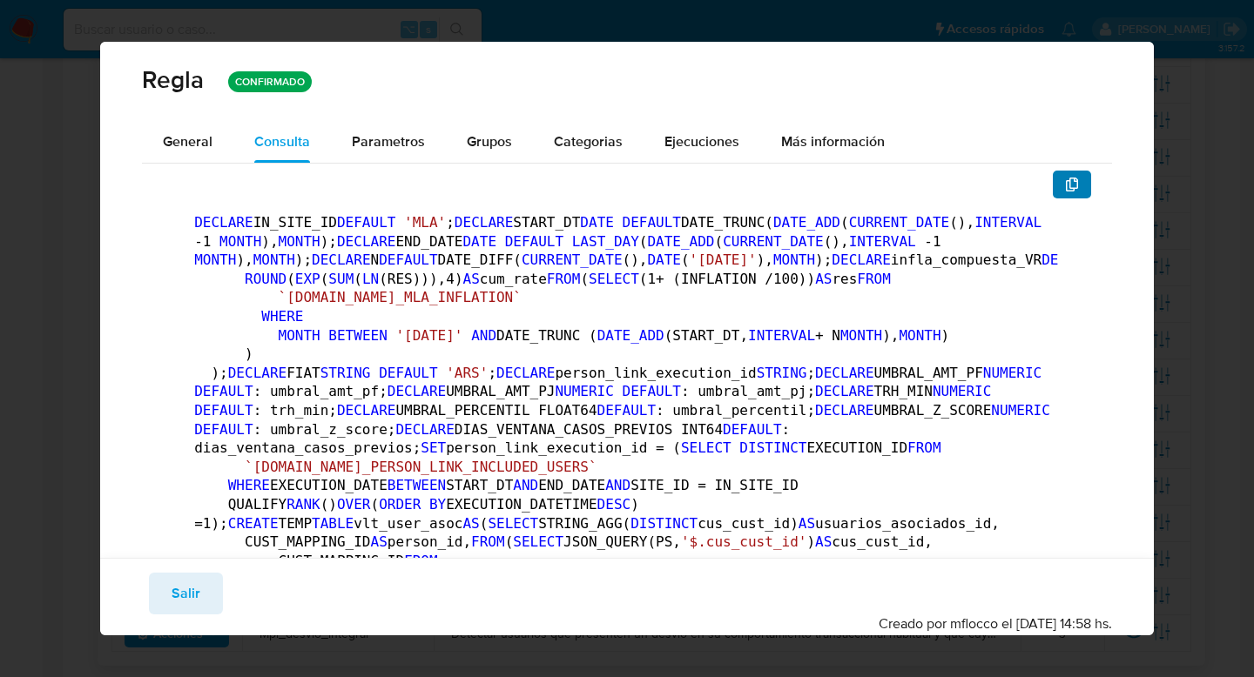
click at [1061, 174] on button "button" at bounding box center [1072, 185] width 38 height 28
click at [394, 132] on span "Parametros" at bounding box center [388, 141] width 73 height 20
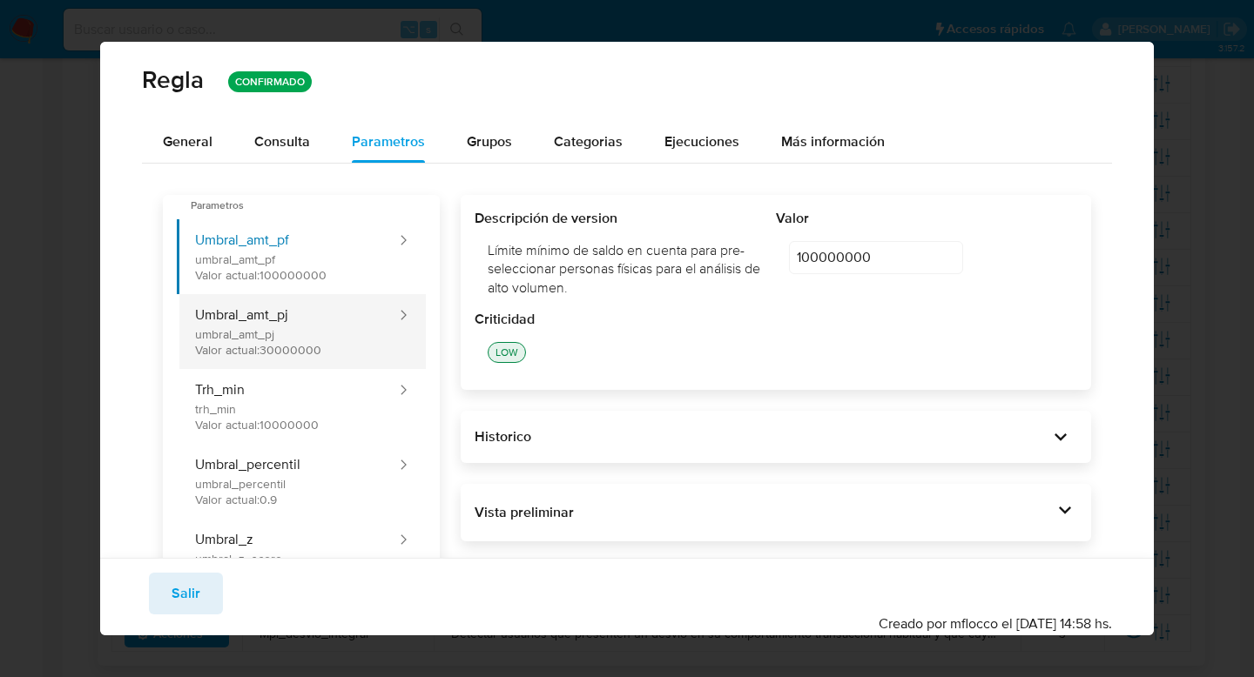
click at [320, 313] on button "Umbral_amt_pj umbral_amt_pj Valor actual: 30000000" at bounding box center [287, 331] width 221 height 75
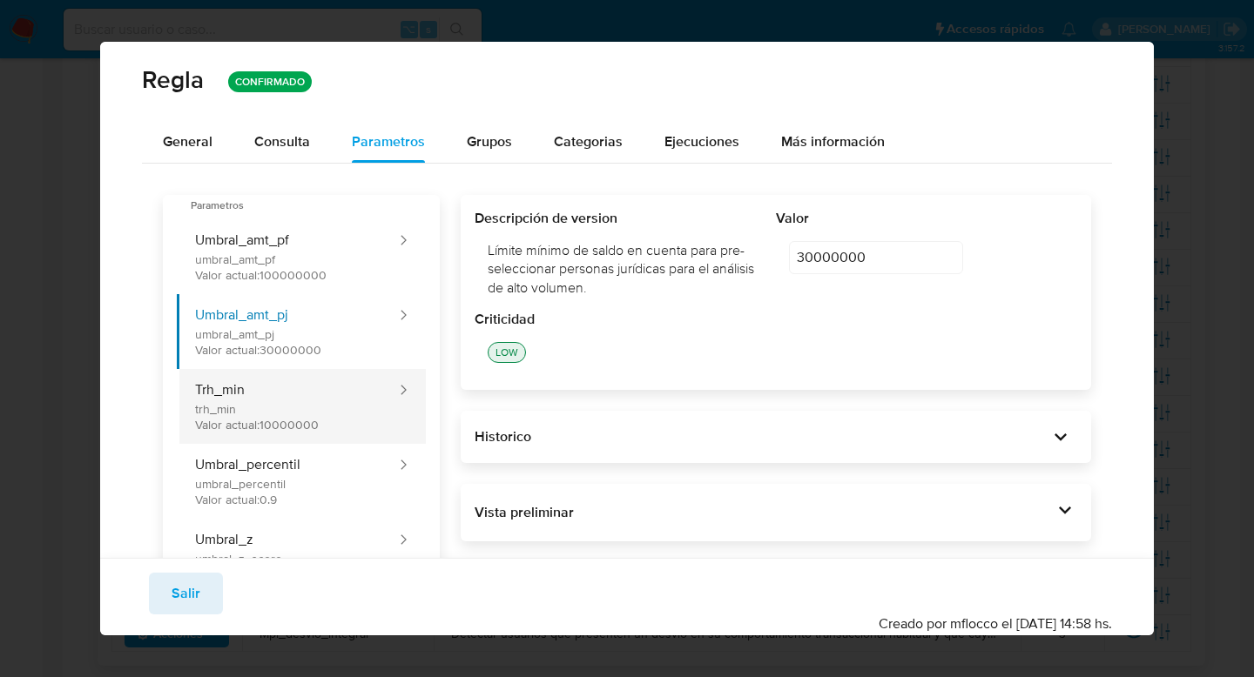
click at [337, 407] on button "Trh_min trh_min Valor actual: 10000000" at bounding box center [287, 406] width 221 height 75
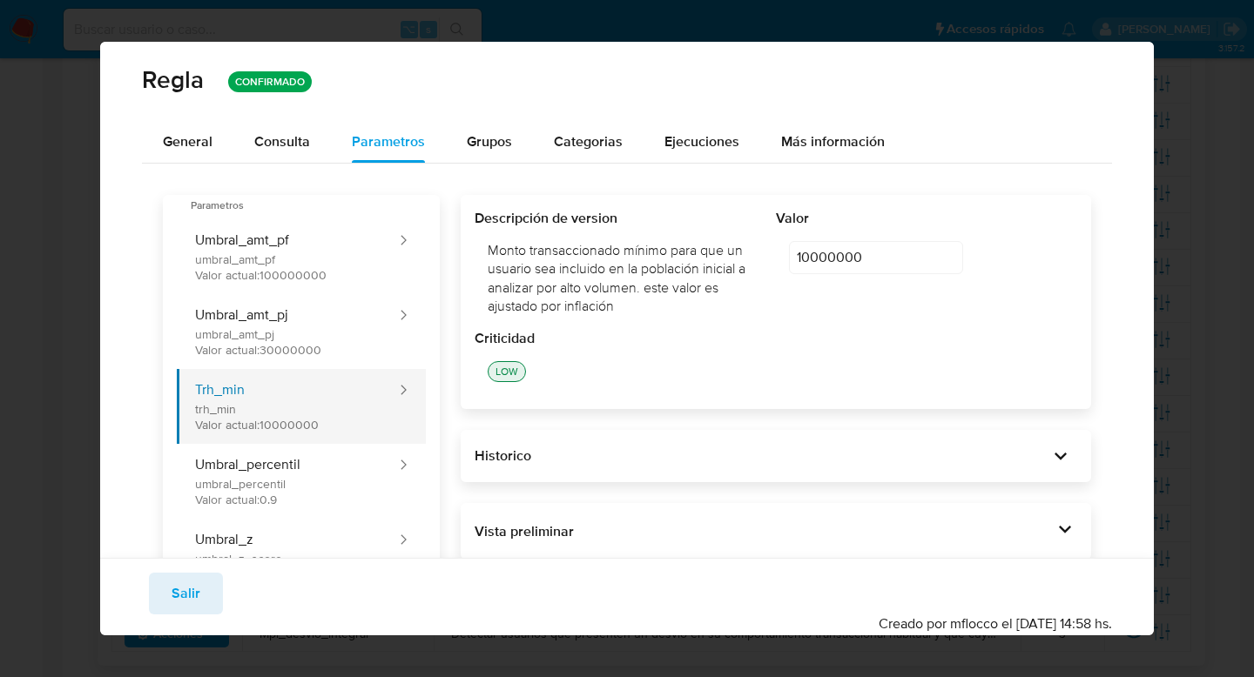
scroll to position [124, 0]
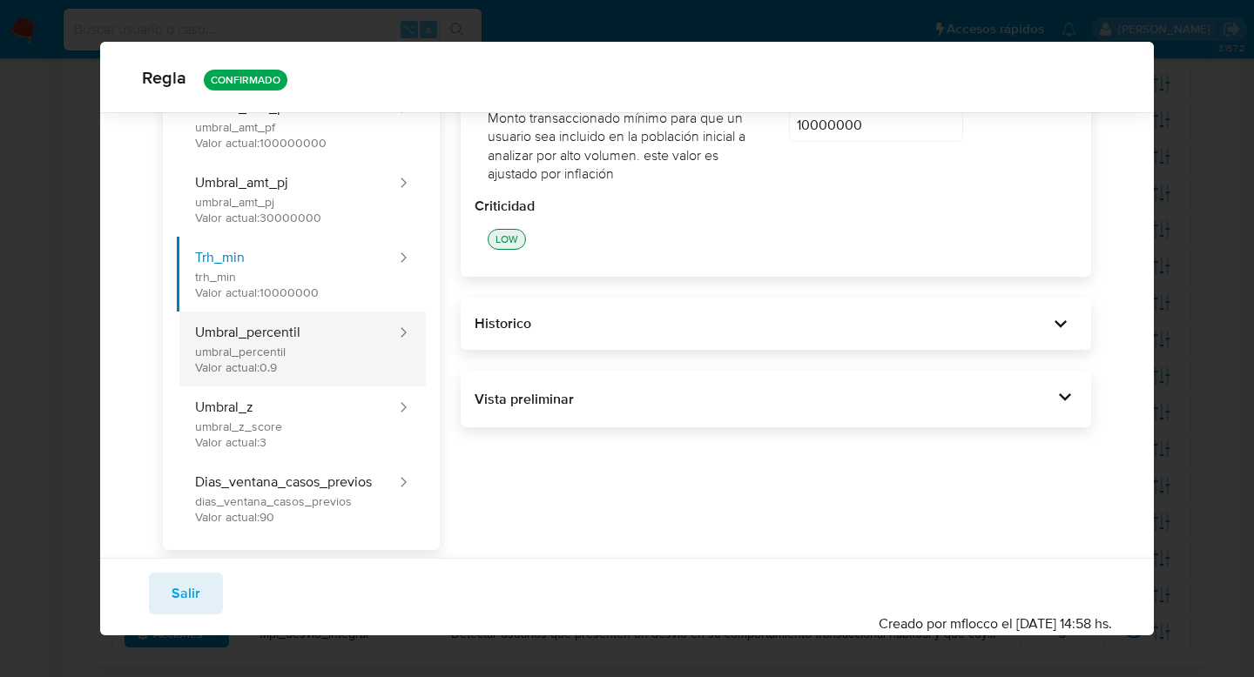
click at [336, 355] on button "Umbral_percentil umbral_percentil Valor actual: 0.9" at bounding box center [287, 349] width 221 height 75
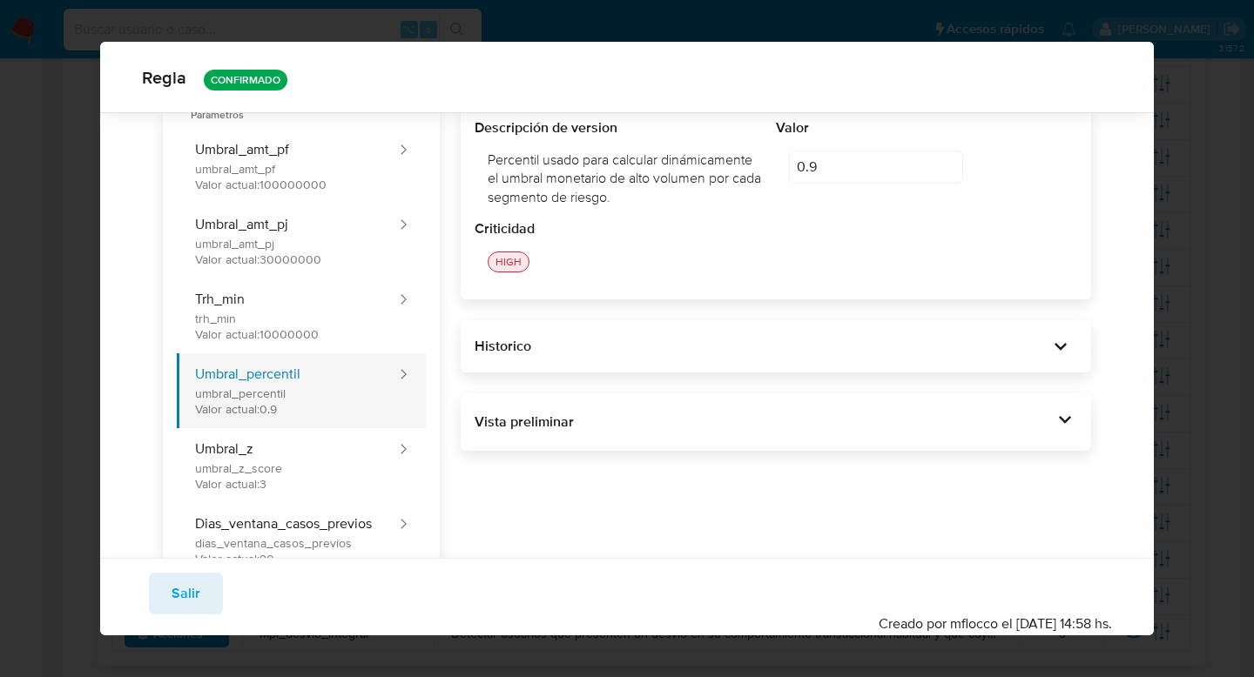
scroll to position [148, 0]
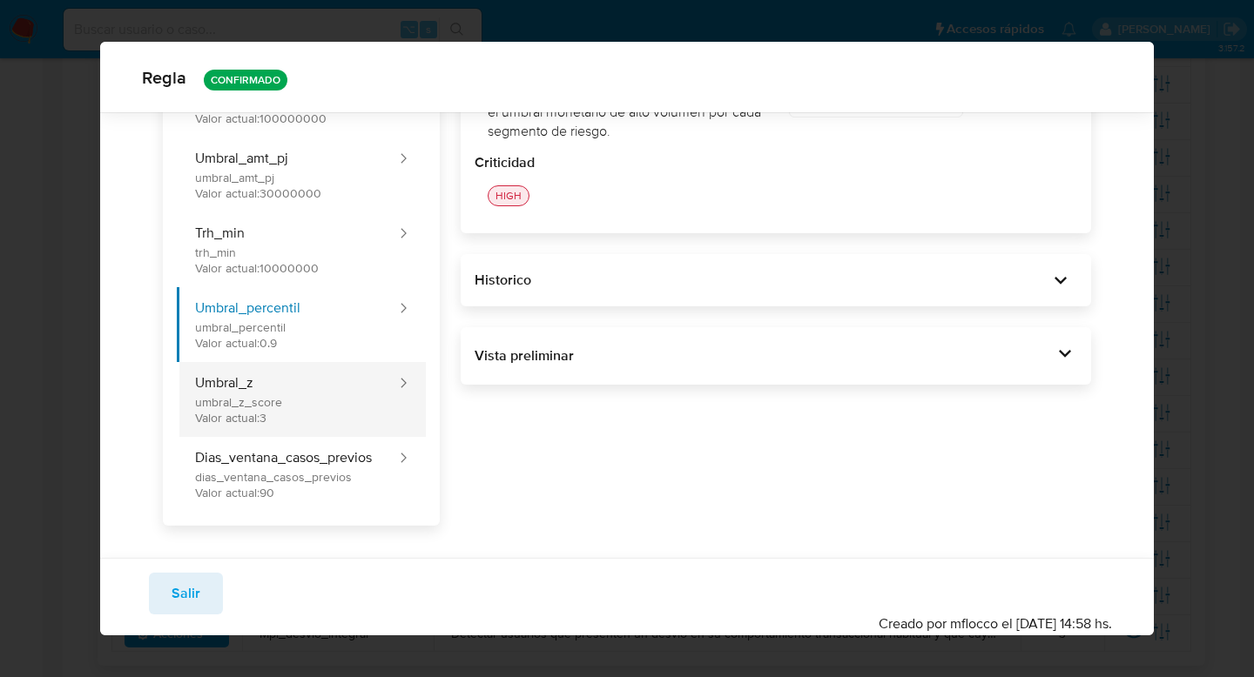
click at [371, 404] on button "Umbral_z umbral_z_score Valor actual: 3" at bounding box center [287, 399] width 221 height 75
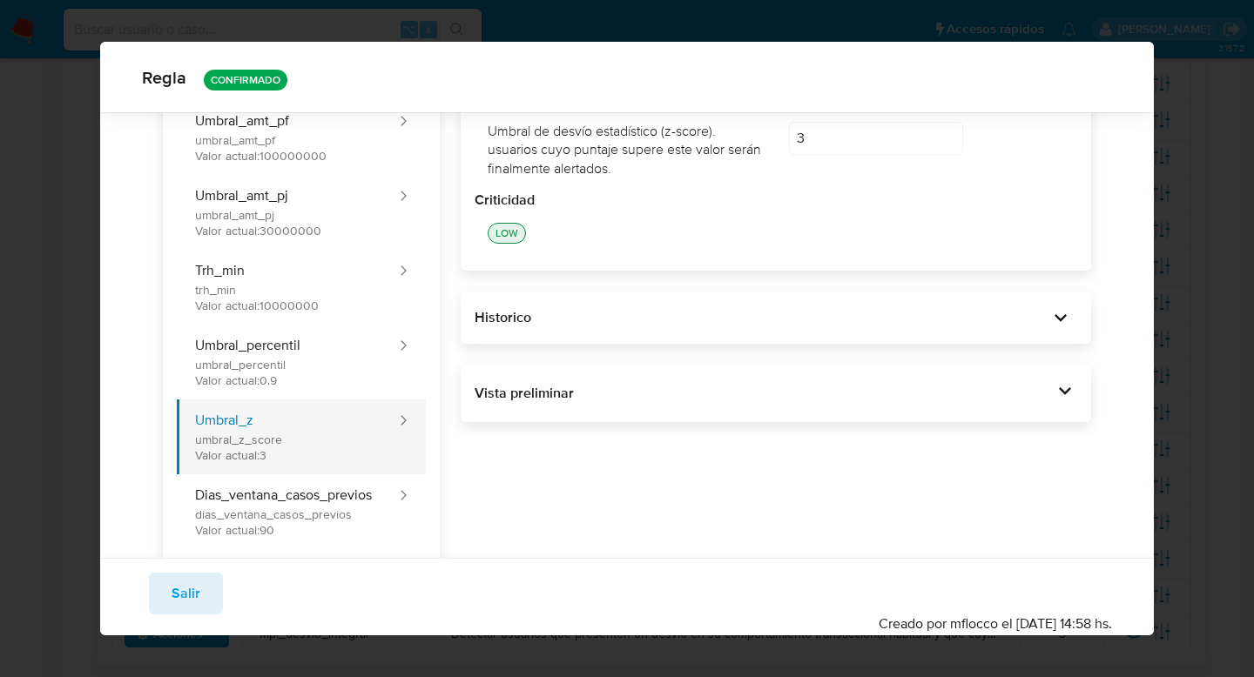
scroll to position [124, 0]
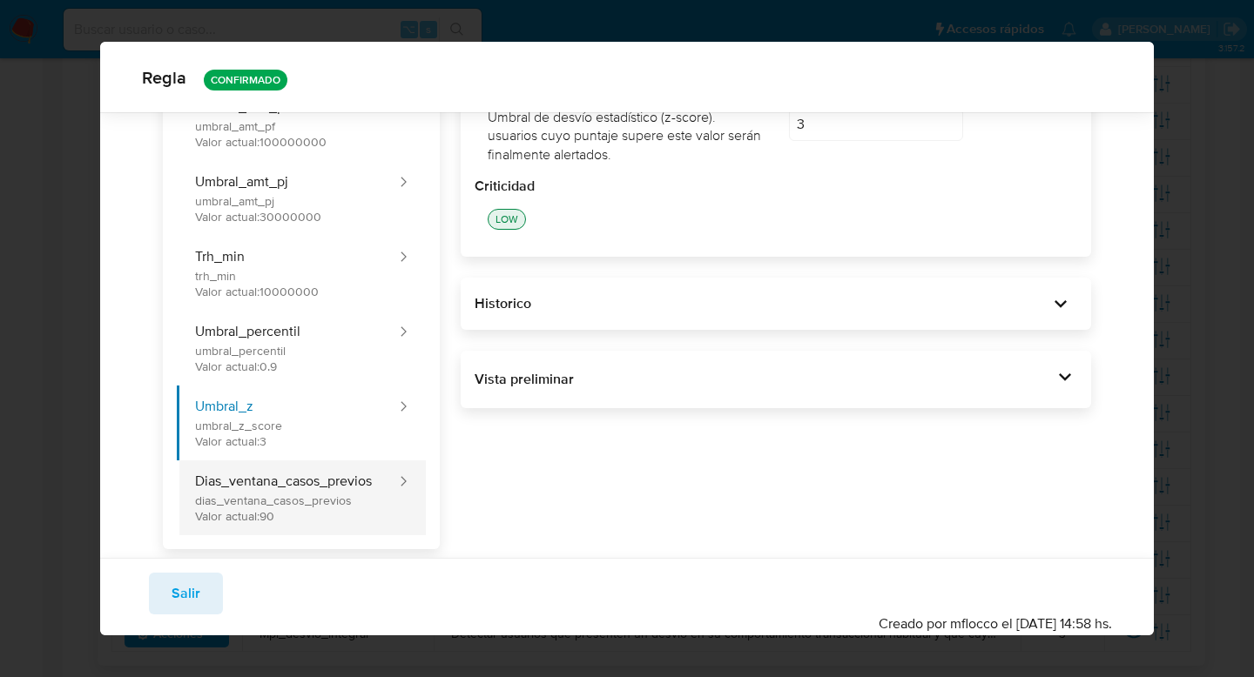
click at [385, 478] on button "Dias_ventana_casos_previos dias_ventana_casos_previos Valor actual: 90" at bounding box center [287, 498] width 221 height 75
type input "90"
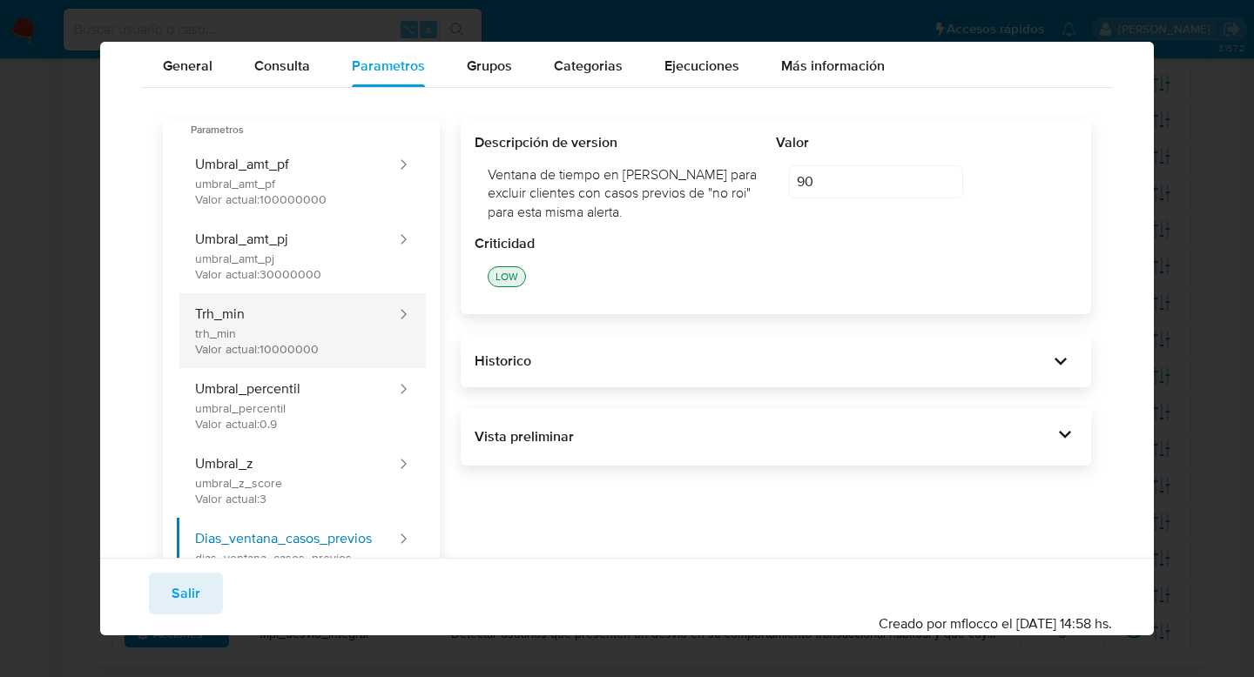
scroll to position [0, 0]
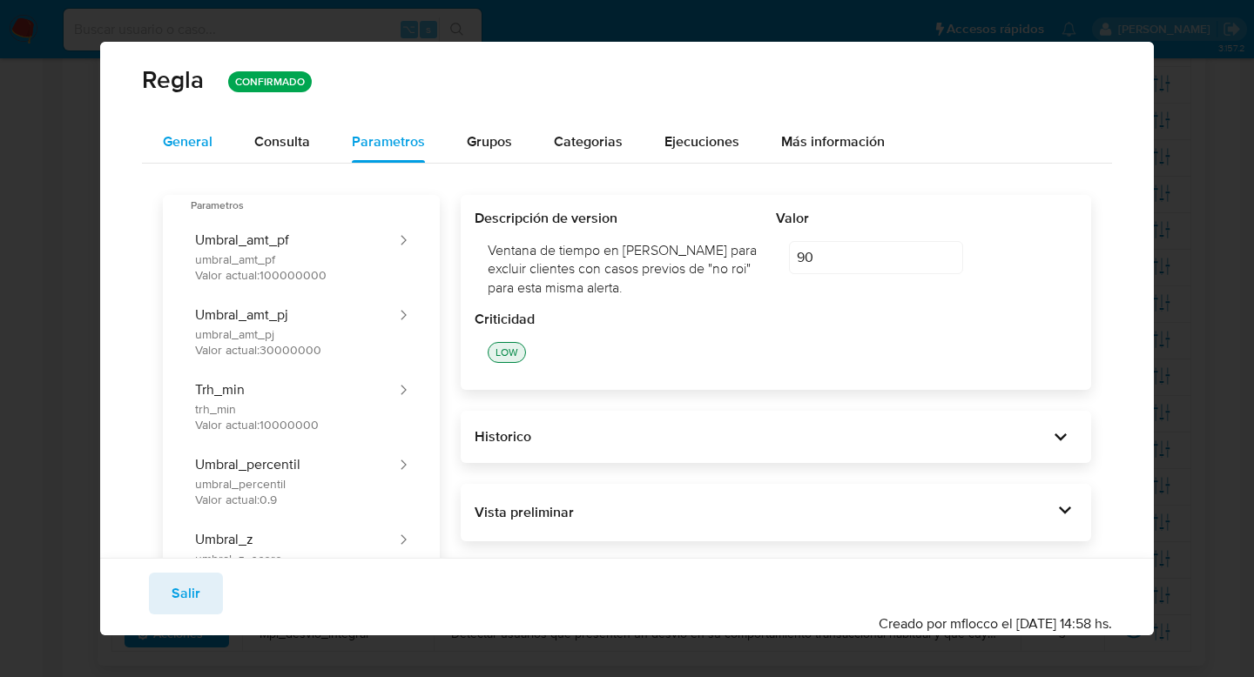
click at [205, 137] on span "General" at bounding box center [188, 141] width 50 height 20
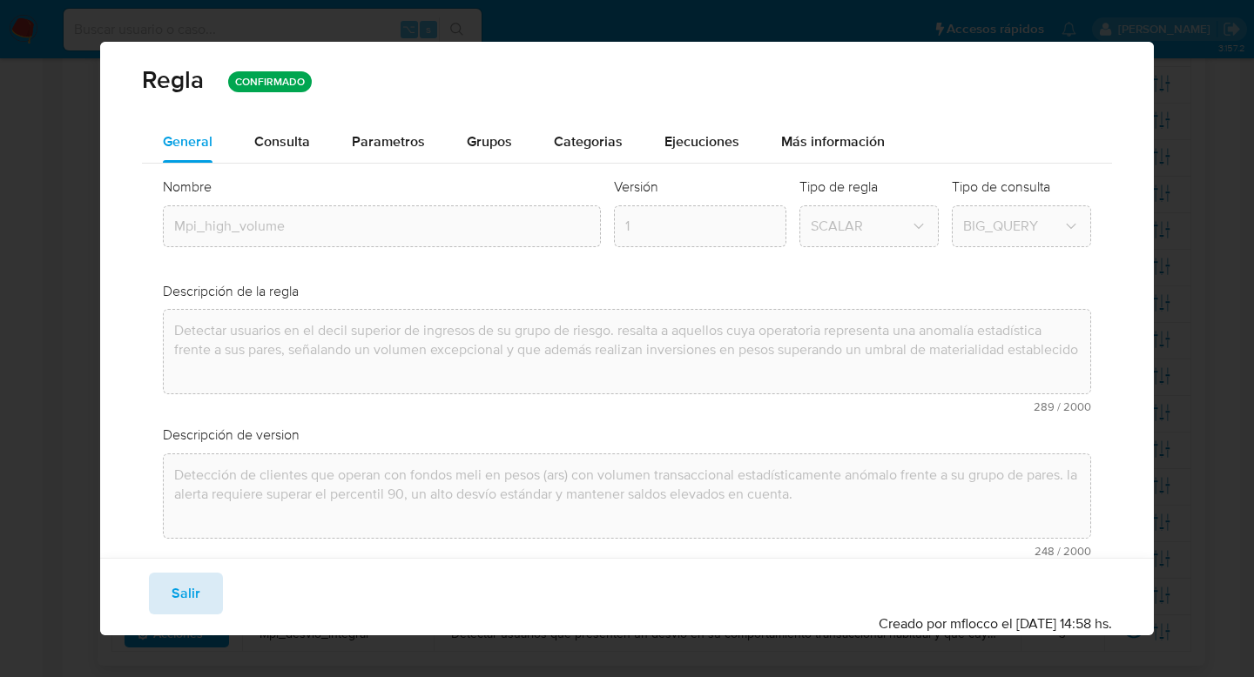
click at [184, 596] on span "Salir" at bounding box center [186, 594] width 29 height 38
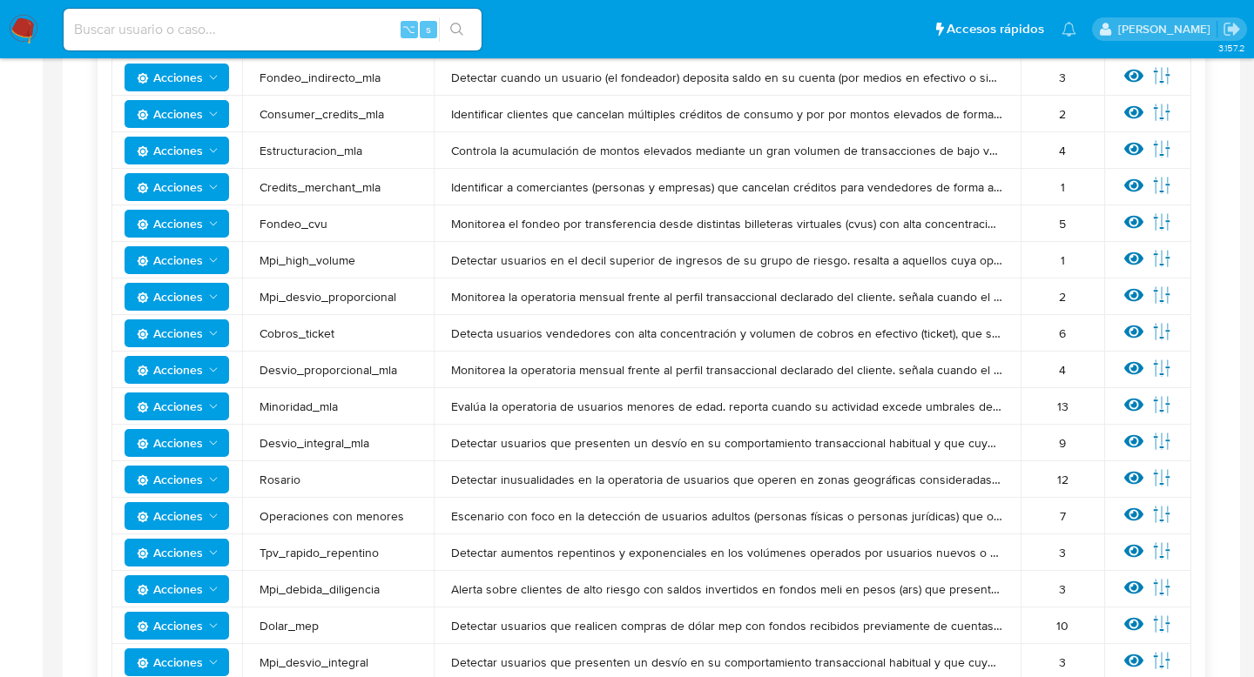
scroll to position [534, 0]
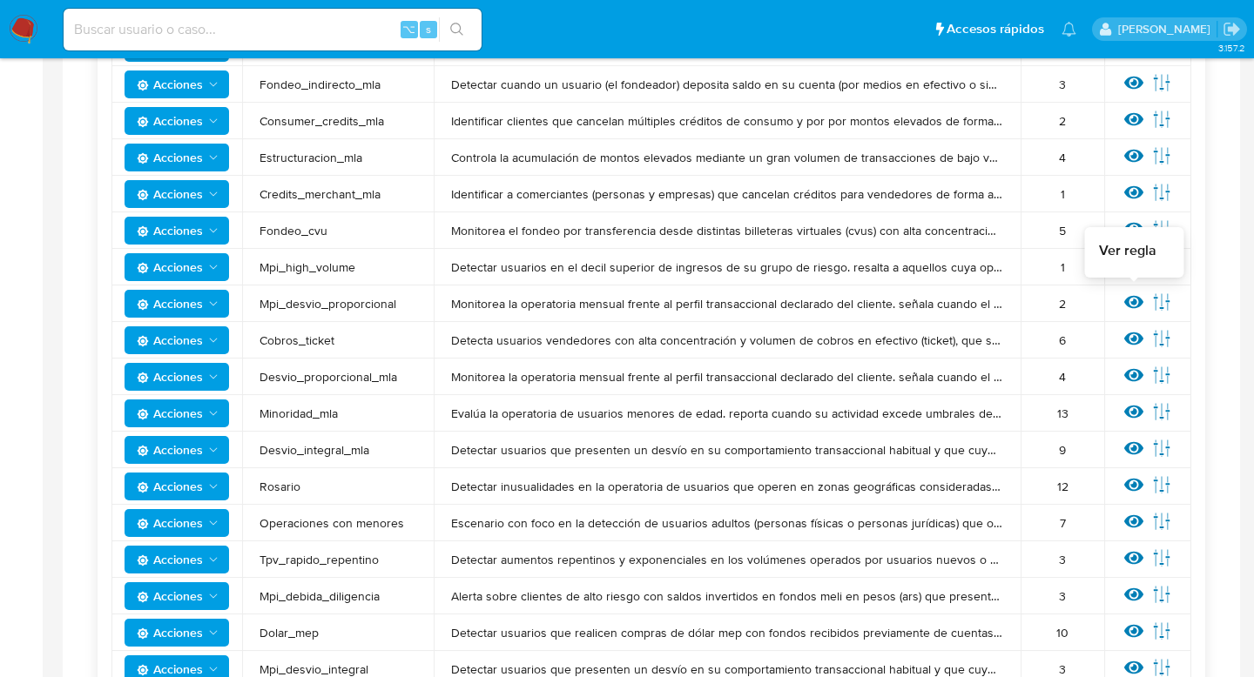
click at [1132, 300] on icon at bounding box center [1133, 302] width 19 height 13
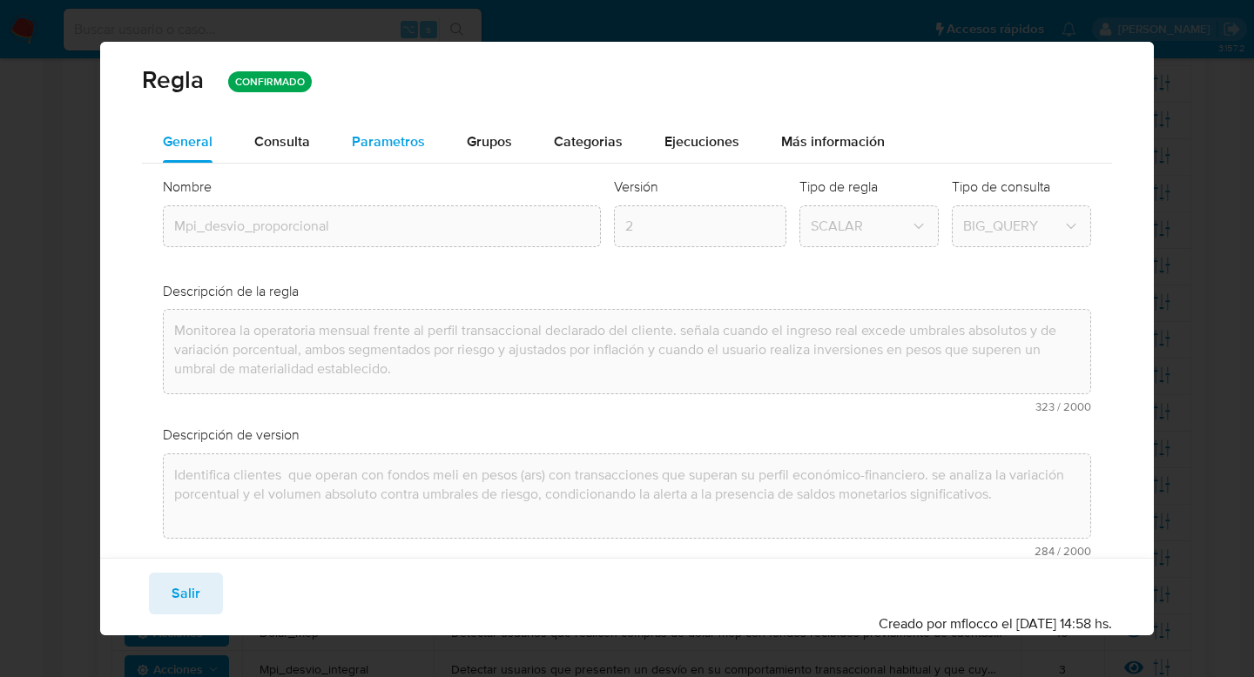
click at [376, 130] on div "Parametros" at bounding box center [388, 142] width 73 height 42
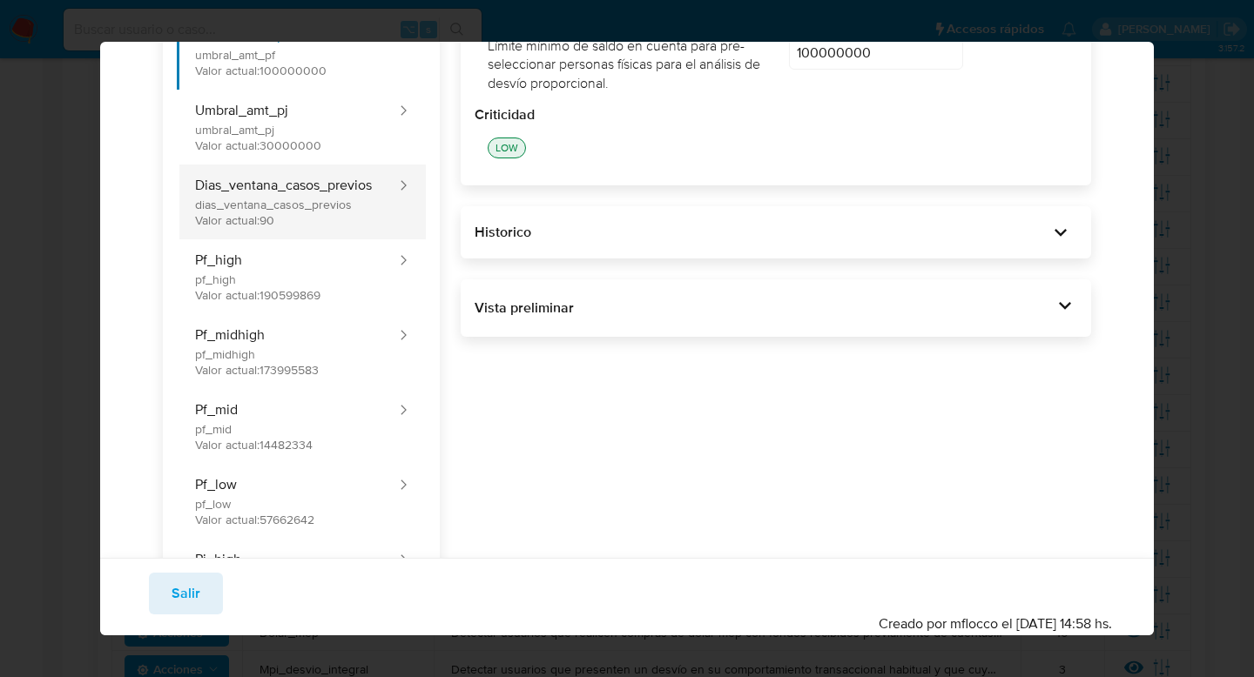
scroll to position [0, 0]
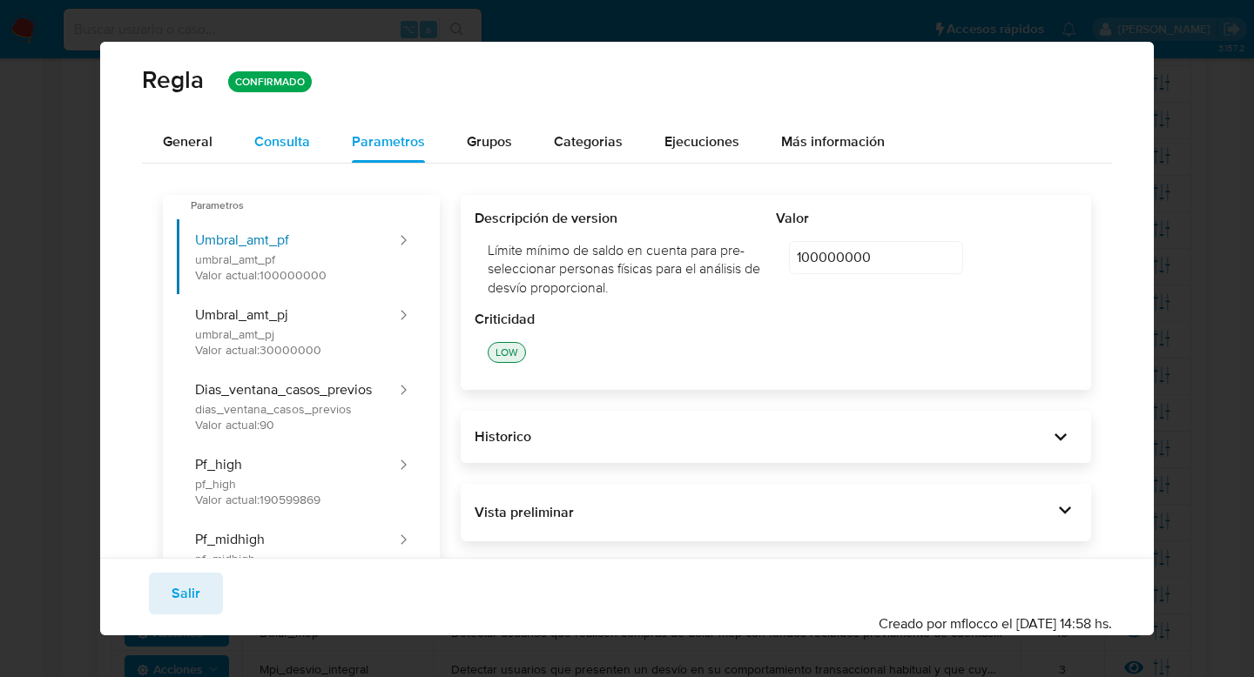
click at [286, 140] on span "Consulta" at bounding box center [282, 141] width 56 height 20
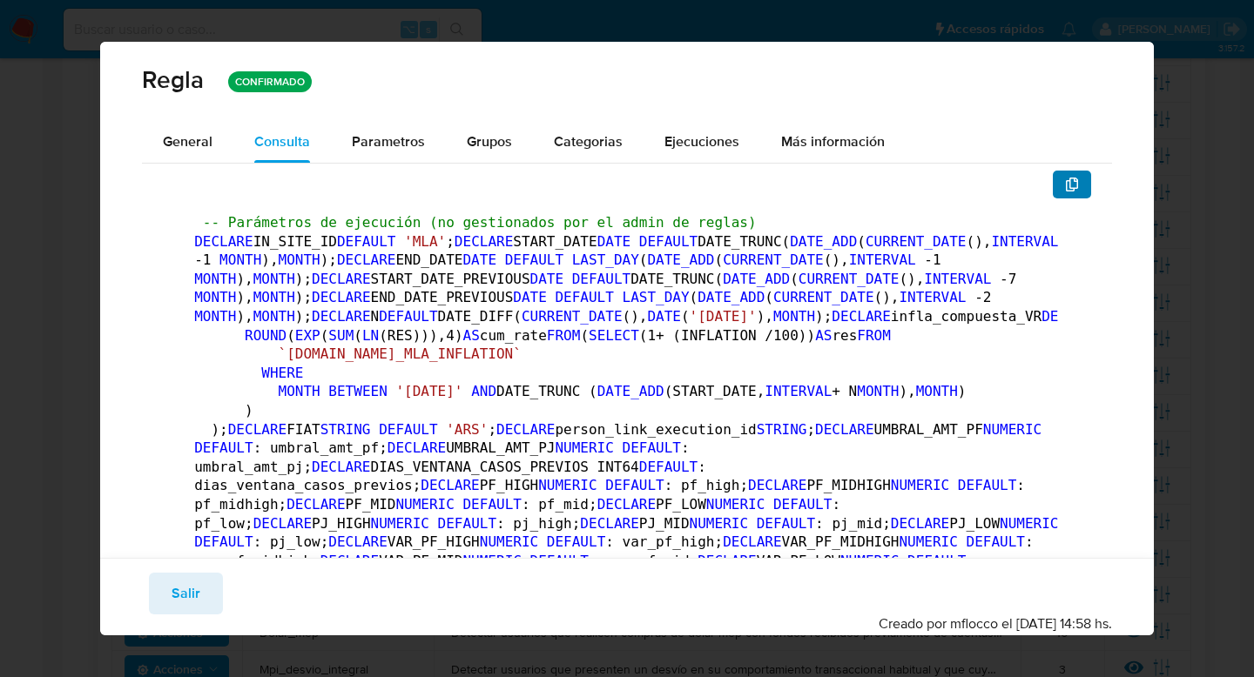
click at [1077, 181] on icon "button" at bounding box center [1072, 185] width 12 height 14
click at [367, 158] on div "Parametros" at bounding box center [388, 142] width 73 height 42
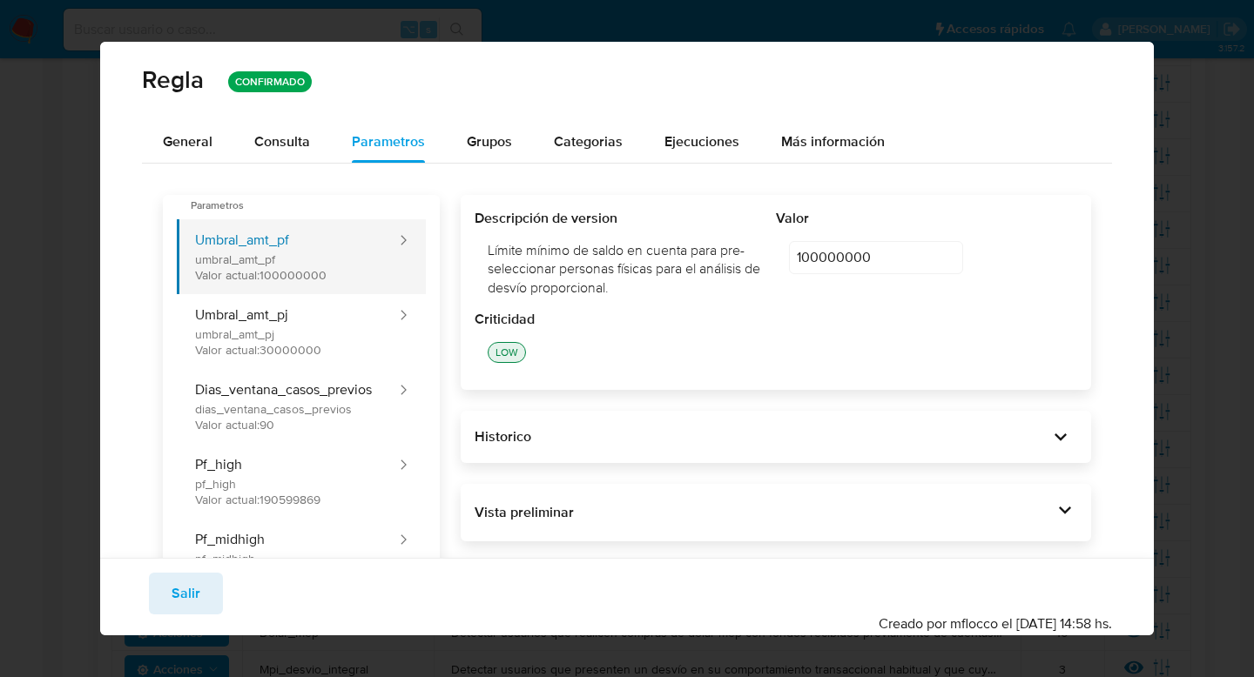
click at [327, 259] on button "Umbral_amt_pf umbral_amt_pf [GEOGRAPHIC_DATA] actual: 100000000" at bounding box center [287, 256] width 221 height 75
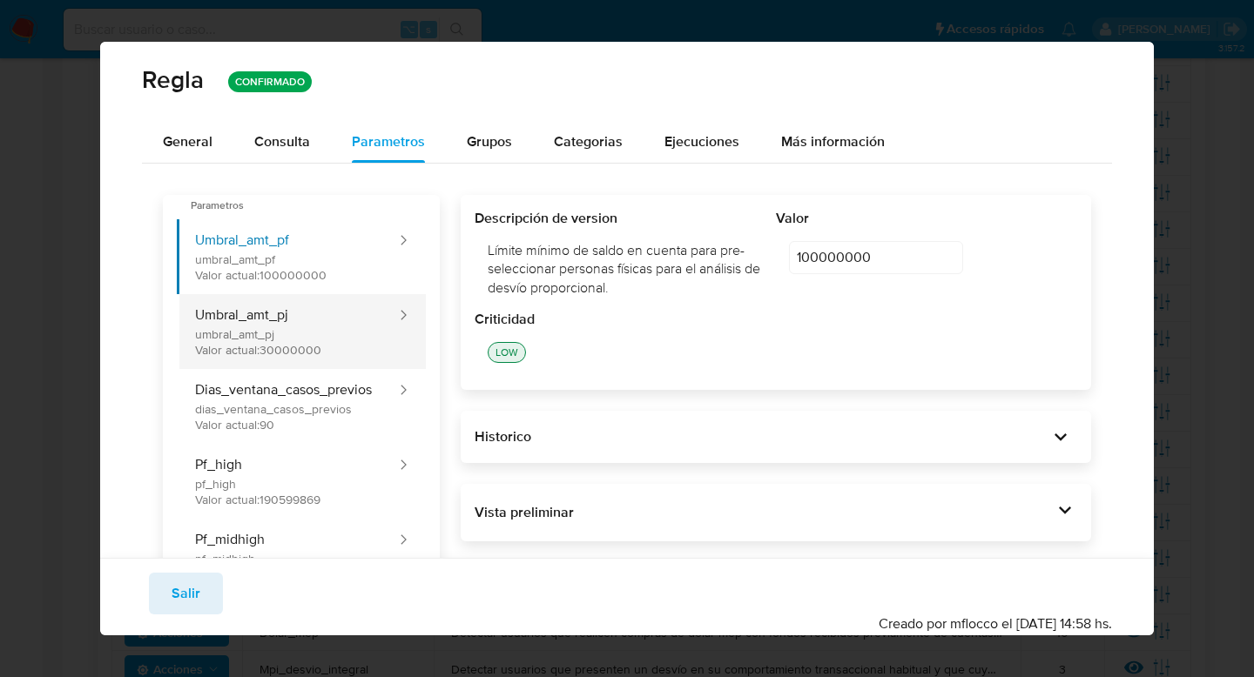
click at [273, 324] on button "Umbral_amt_pj umbral_amt_pj Valor actual: 30000000" at bounding box center [287, 331] width 221 height 75
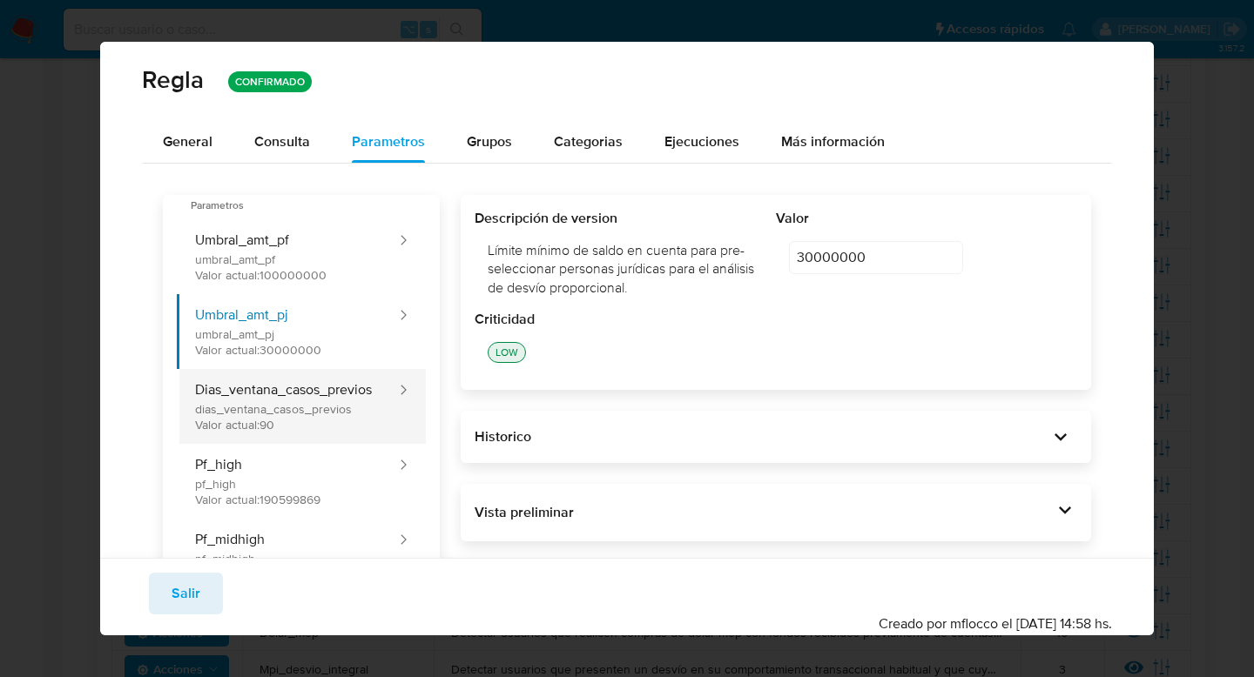
click at [309, 395] on button "Dias_ventana_casos_previos dias_ventana_casos_previos Valor actual: 90" at bounding box center [287, 406] width 221 height 75
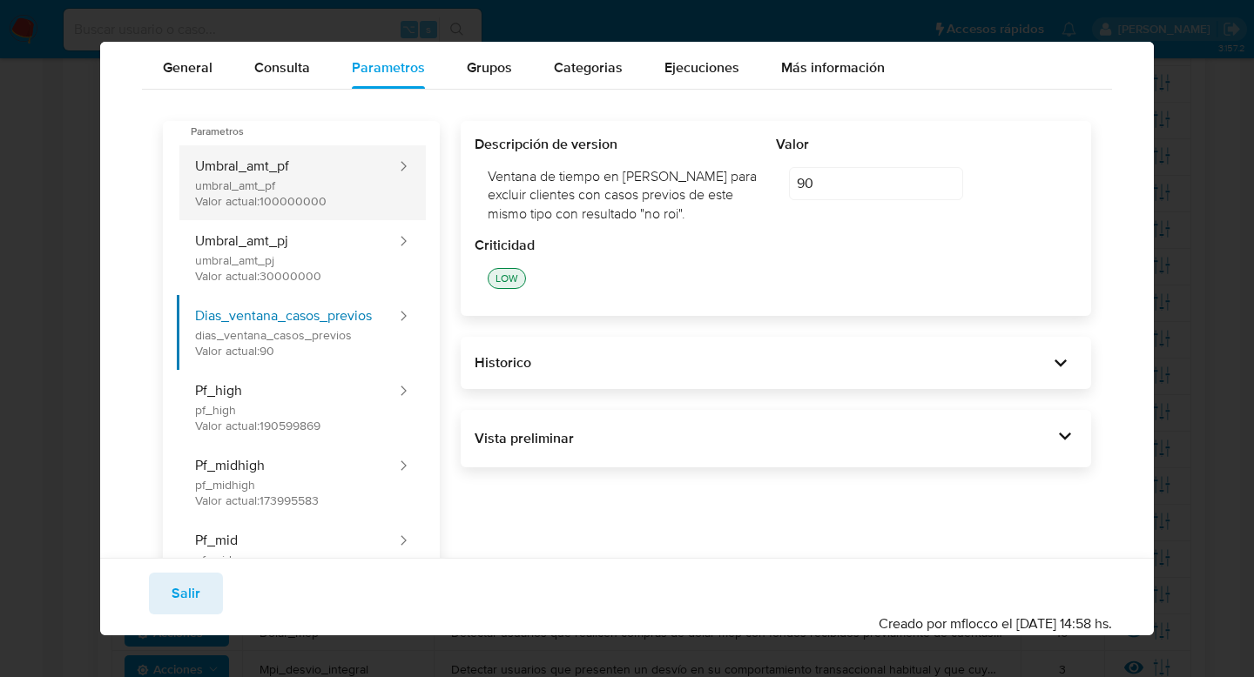
scroll to position [116, 0]
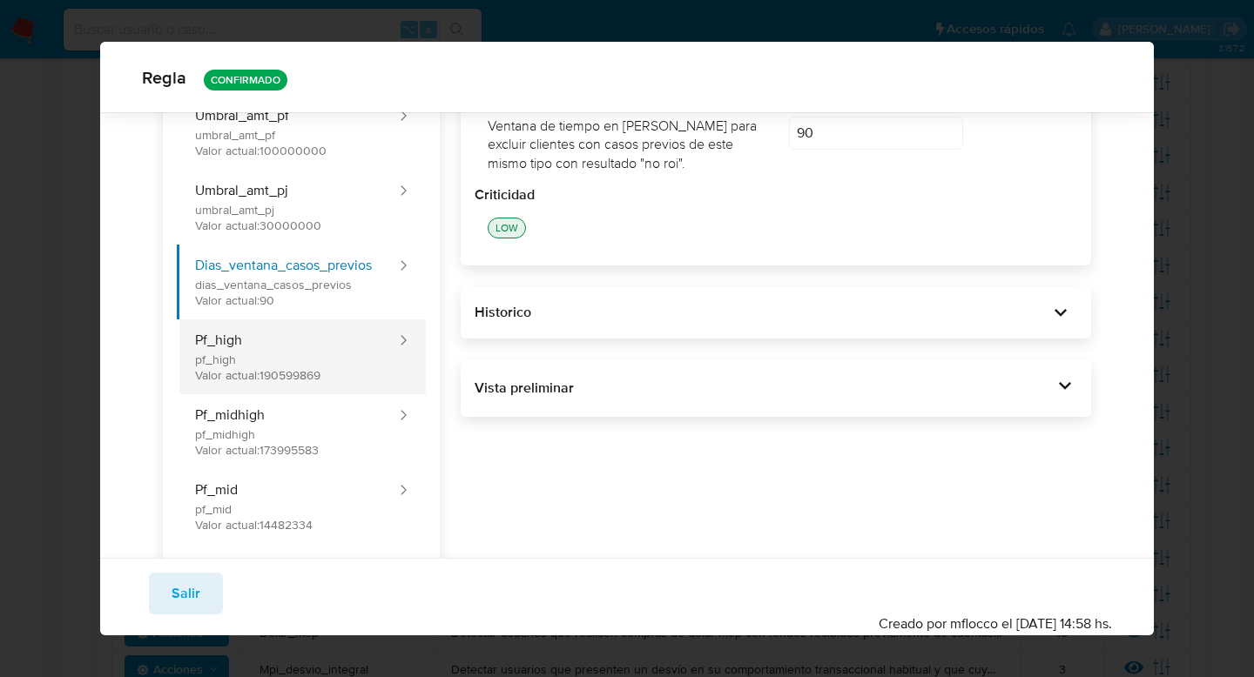
click at [336, 362] on button "Pf_high pf_high Valor actual: 190599869" at bounding box center [287, 357] width 221 height 75
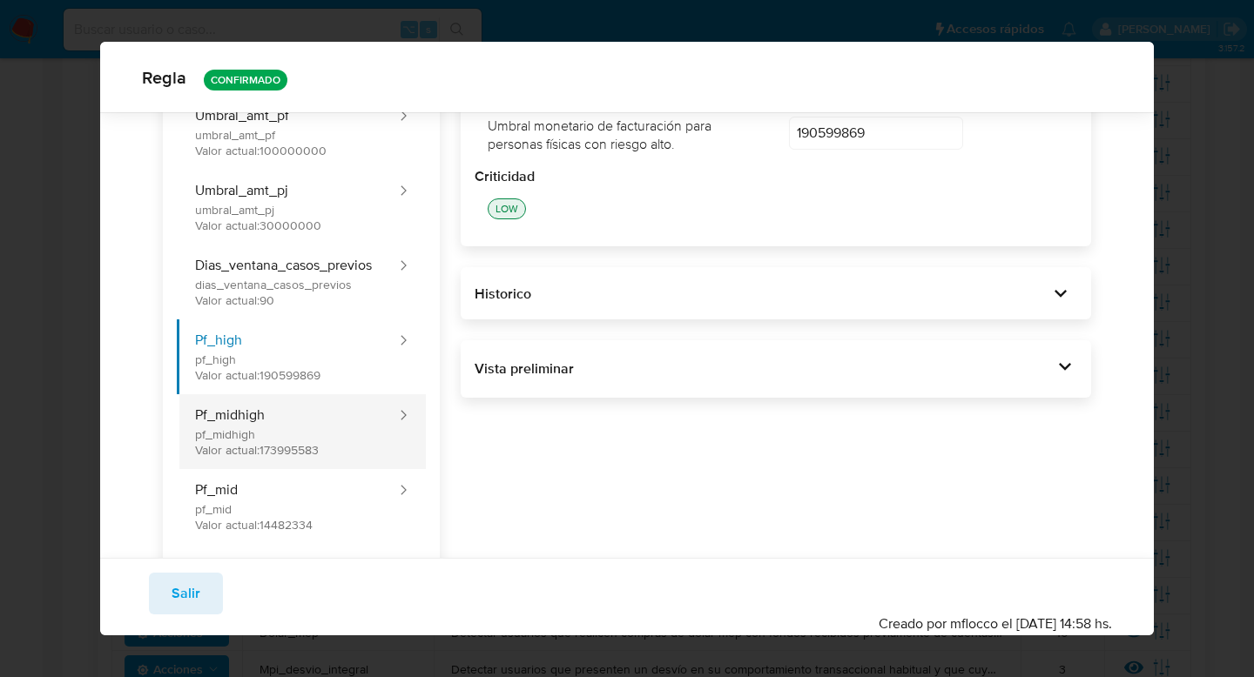
click at [282, 433] on button "Pf_midhigh pf_midhigh Valor actual: 173995583" at bounding box center [287, 431] width 221 height 75
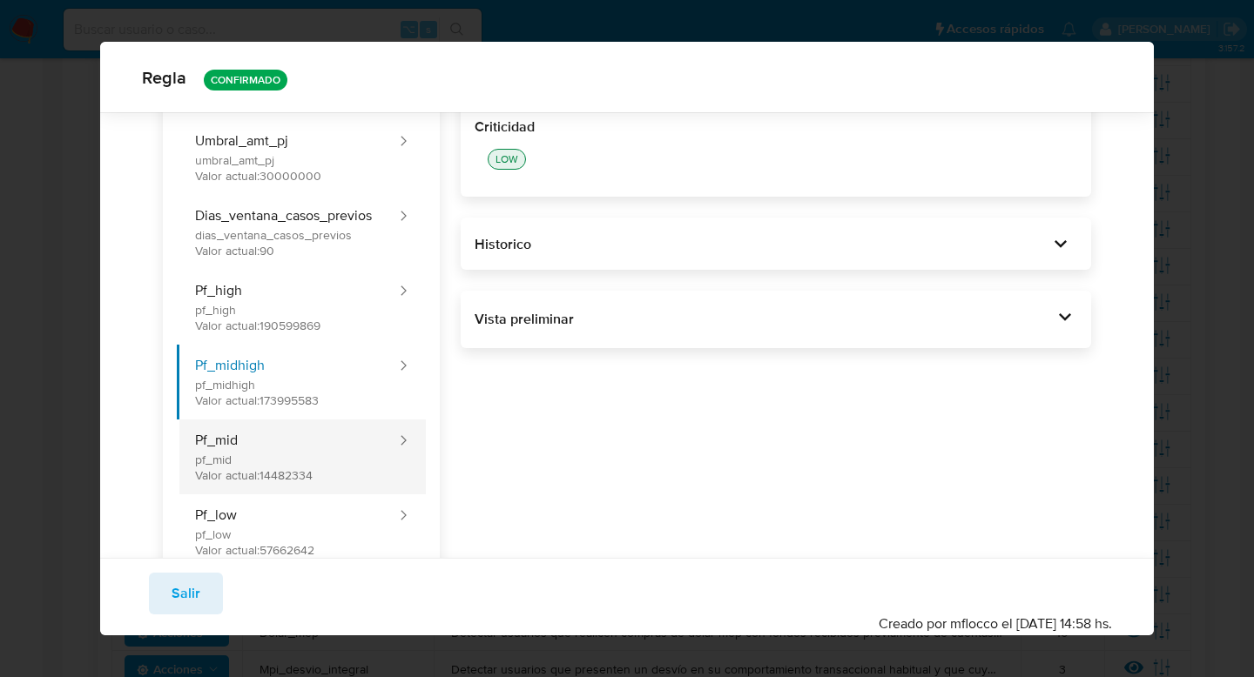
scroll to position [207, 0]
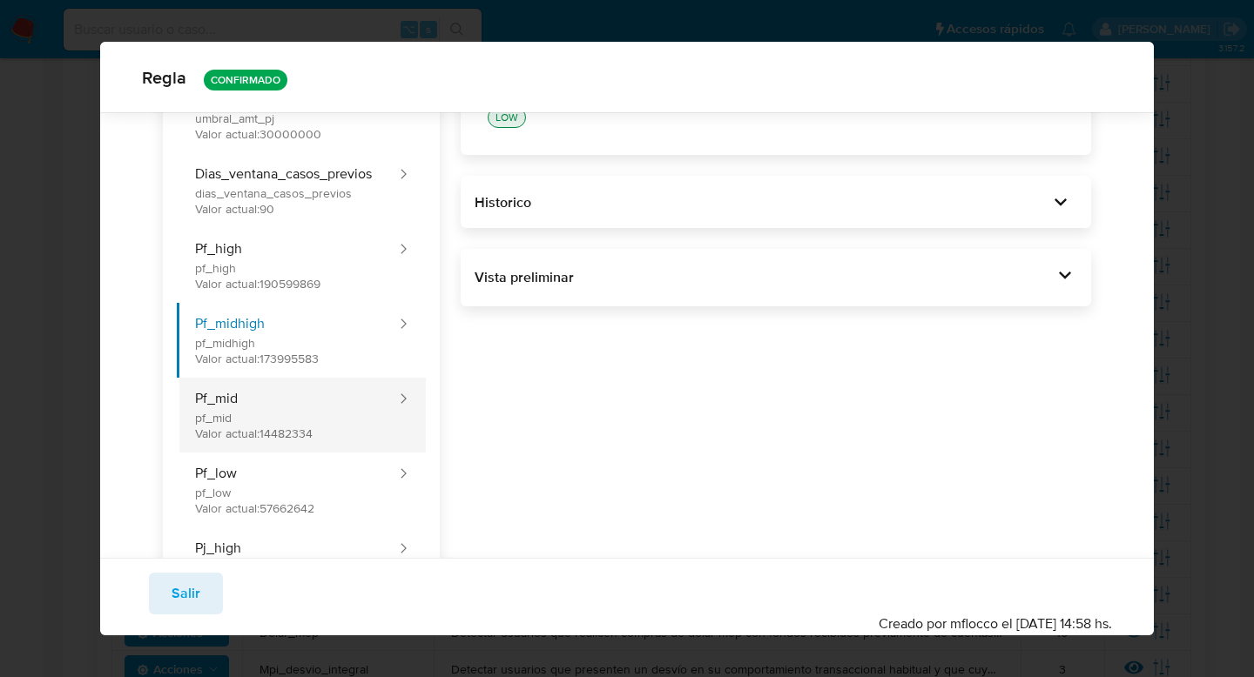
click at [347, 384] on button "Pf_mid pf_mid Valor actual: 14482334" at bounding box center [287, 415] width 221 height 75
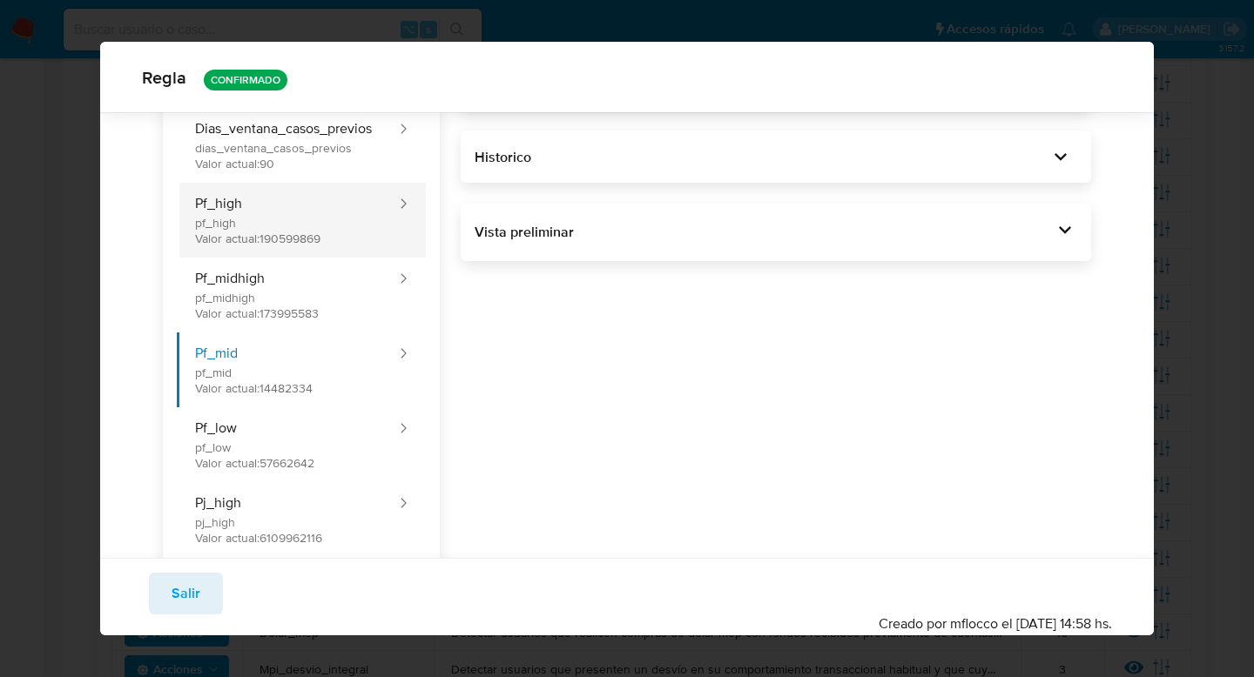
scroll to position [264, 0]
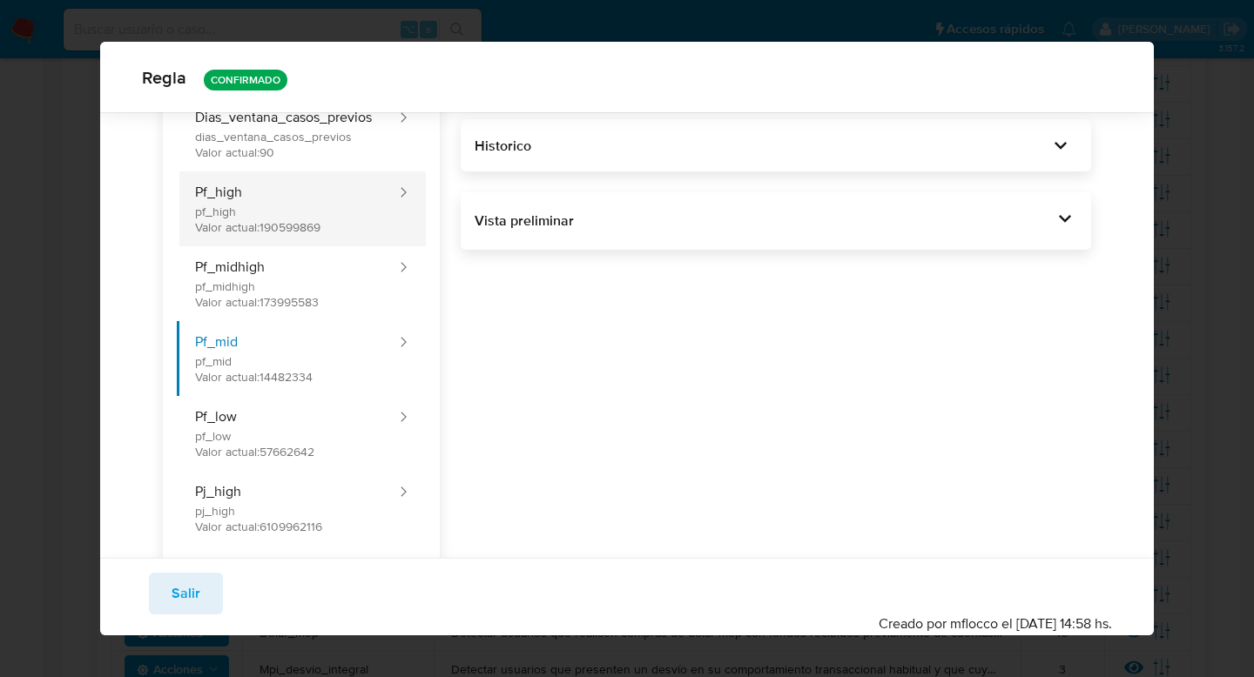
click at [315, 420] on button "Pf_low pf_low Valor actual: 57662642" at bounding box center [287, 433] width 221 height 75
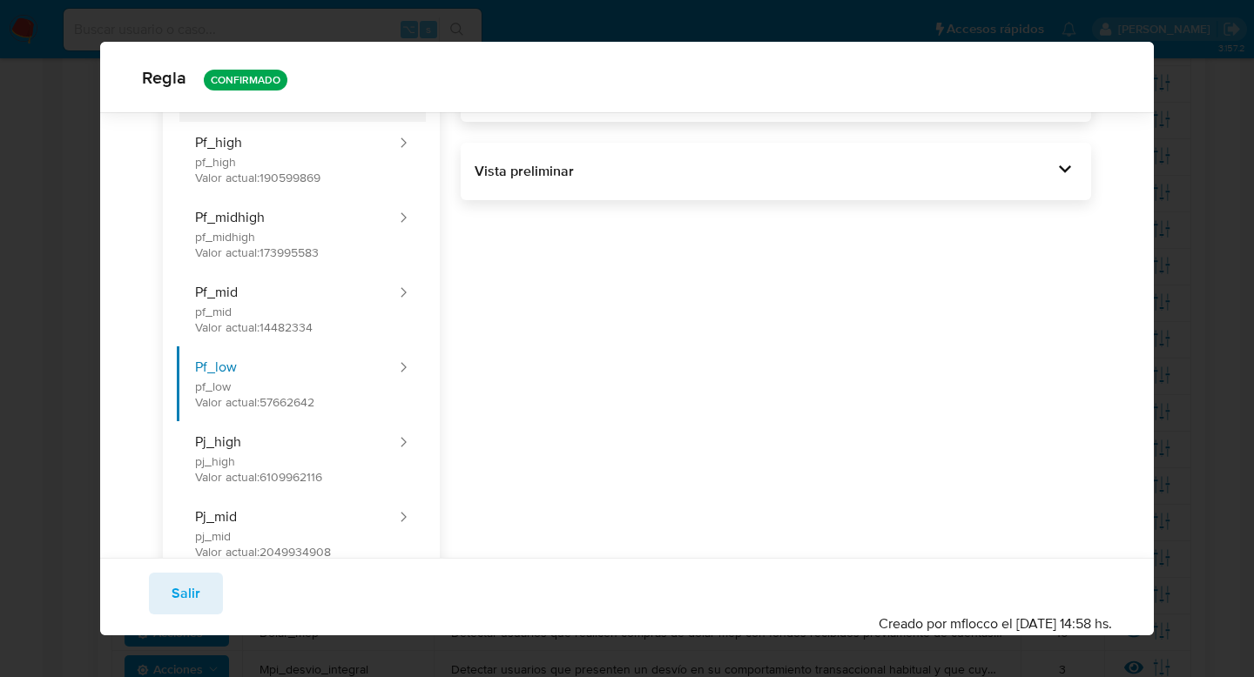
scroll to position [366, 0]
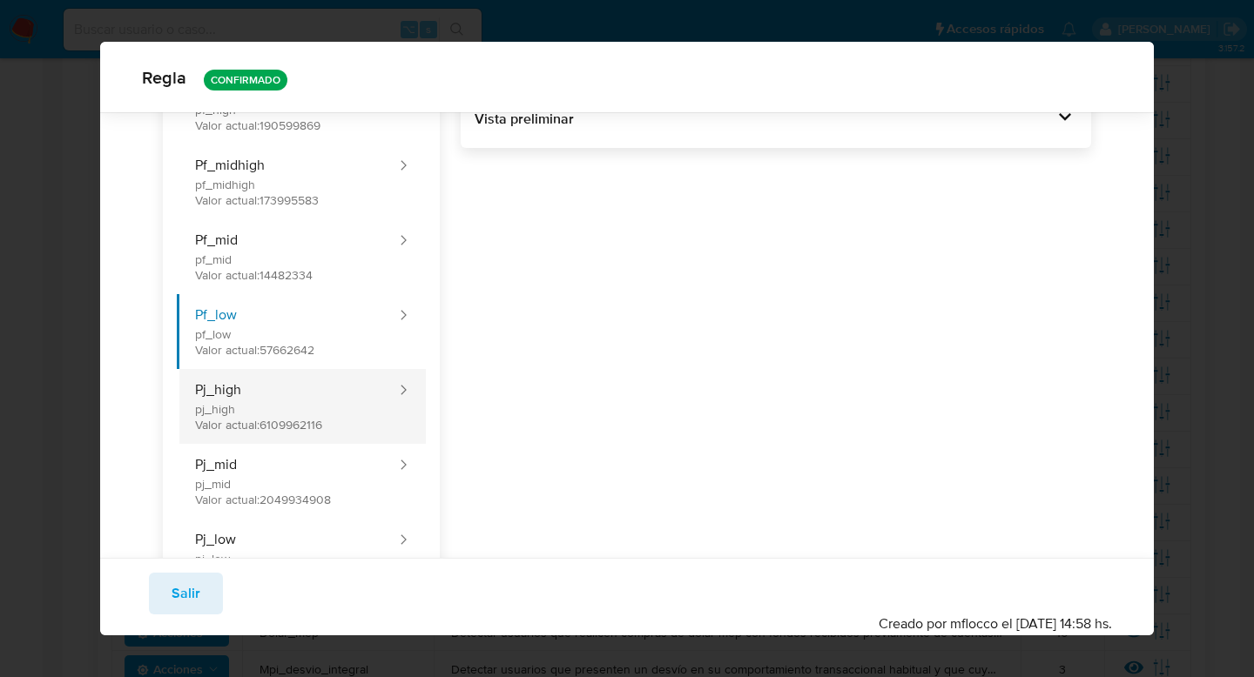
click at [334, 404] on button "Pj_high pj_high Valor actual: 6109962116" at bounding box center [287, 406] width 221 height 75
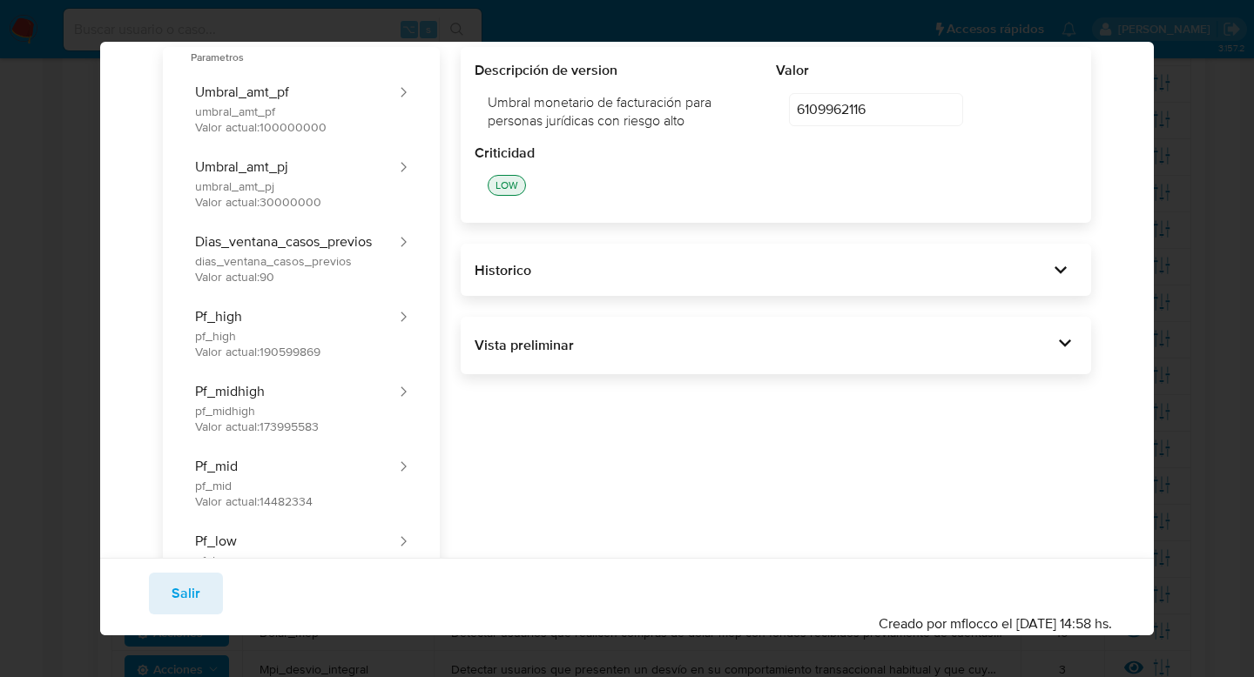
scroll to position [0, 0]
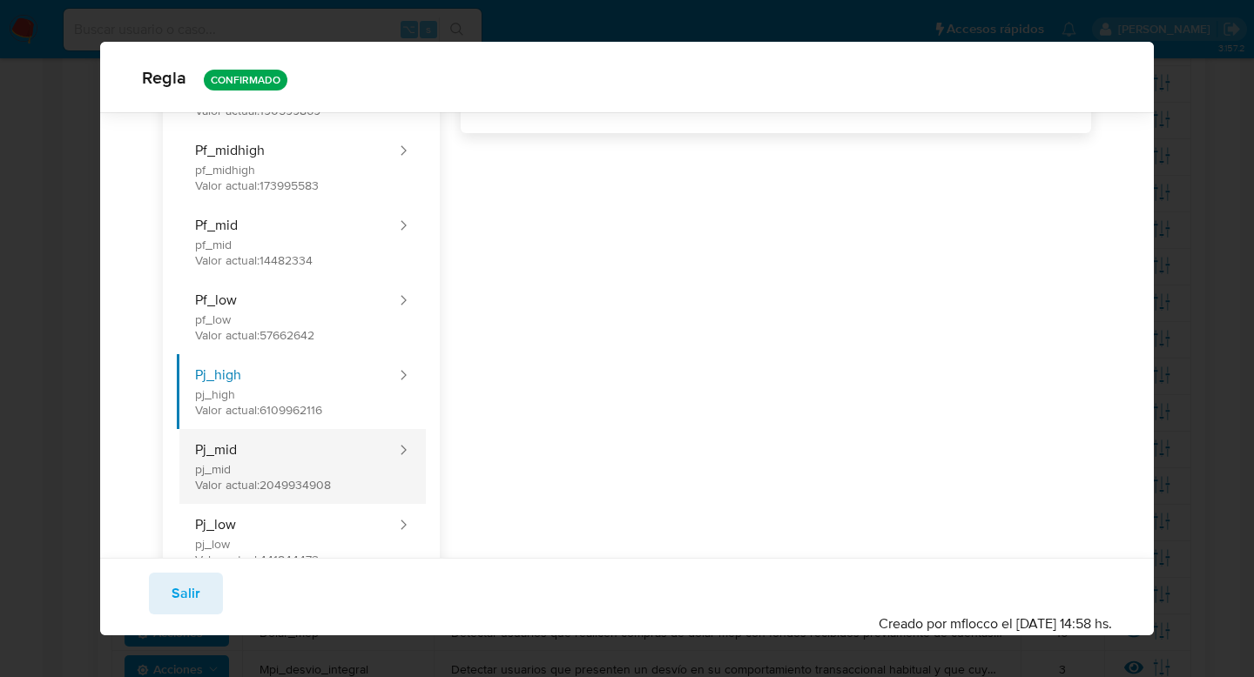
click at [299, 433] on button "Pj_mid pj_mid Valor actual: 2049934908" at bounding box center [287, 466] width 221 height 75
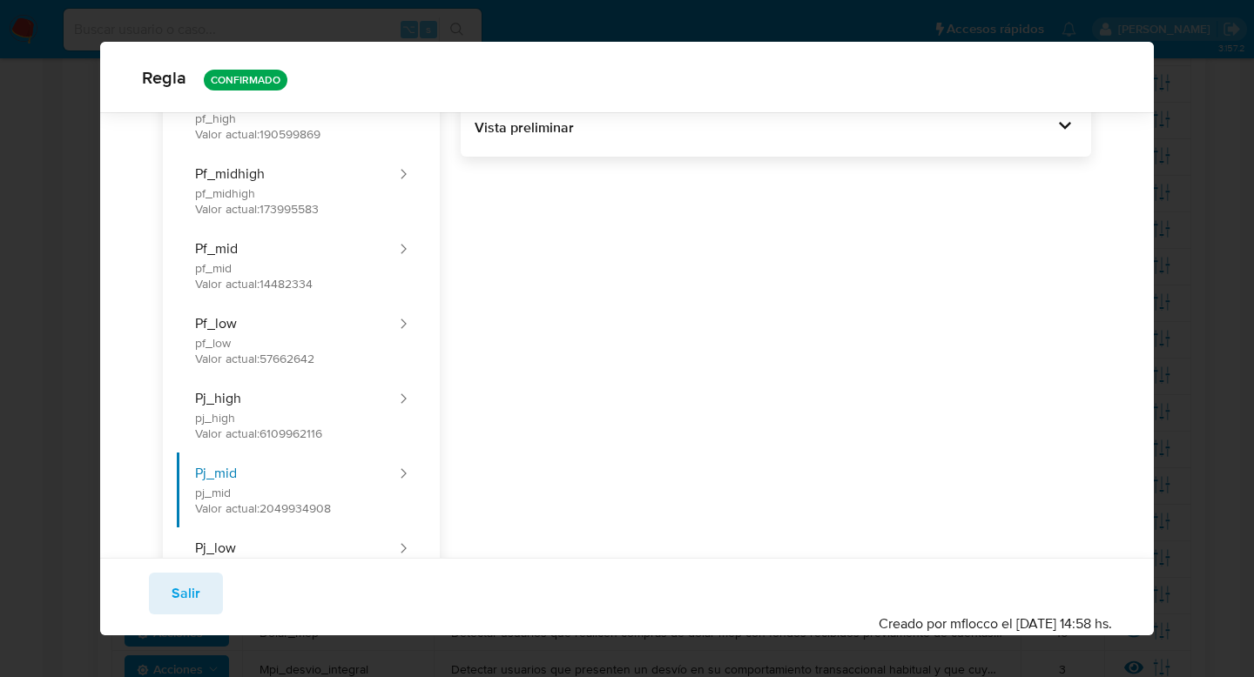
scroll to position [382, 0]
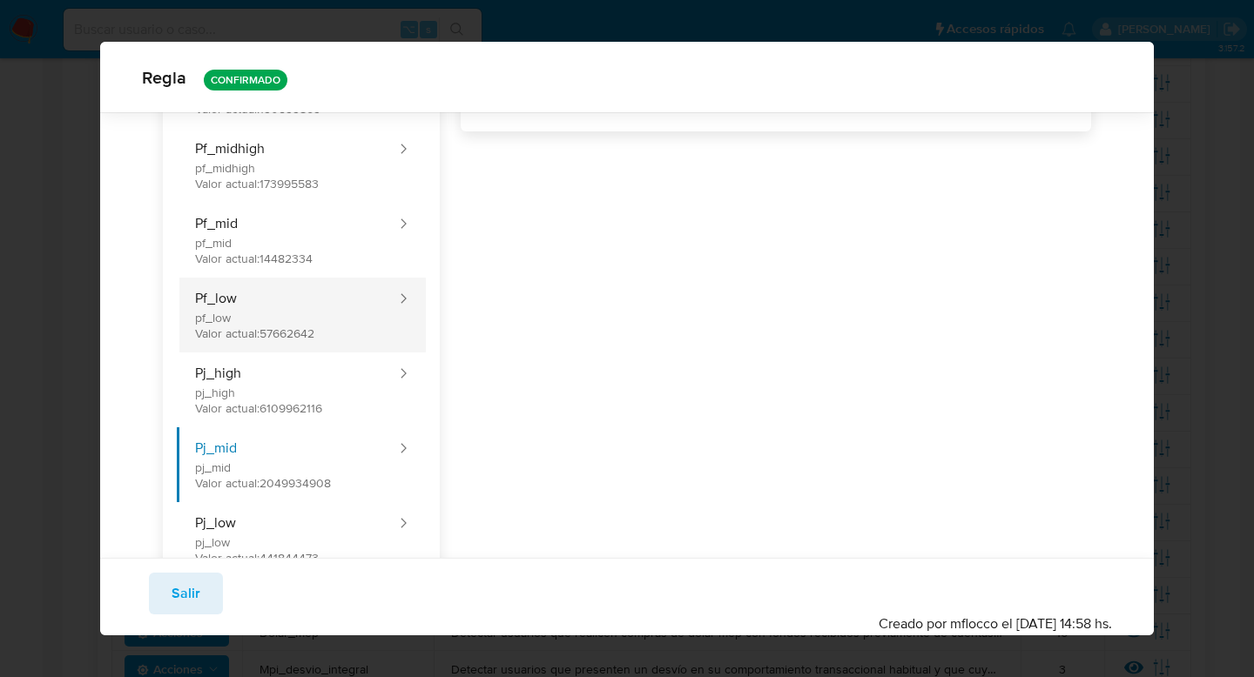
click at [356, 318] on button "Pf_low pf_low Valor actual: 57662642" at bounding box center [287, 315] width 221 height 75
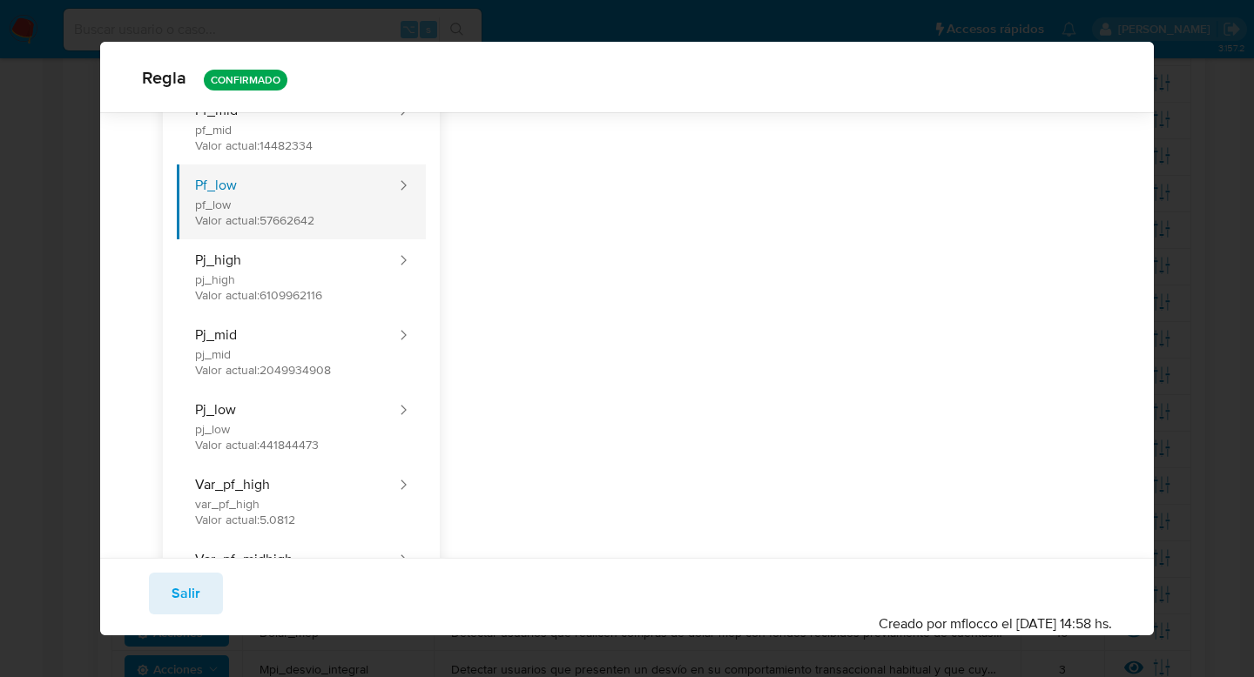
scroll to position [527, 0]
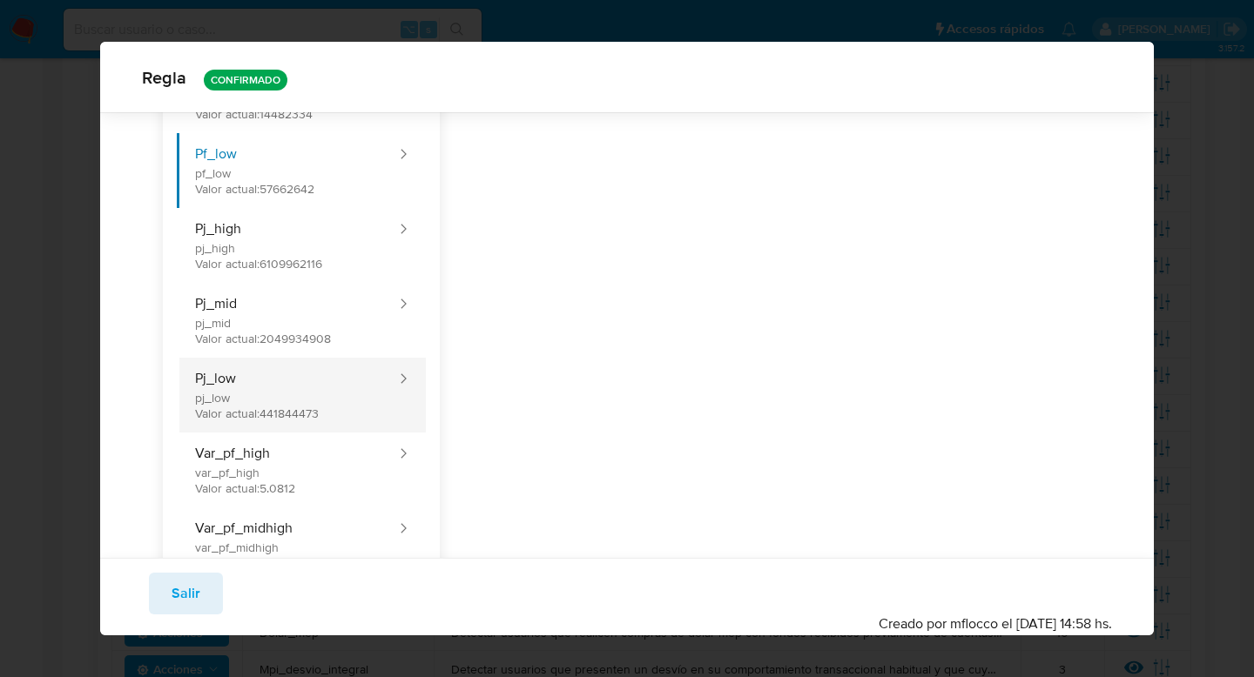
click at [293, 390] on button "Pj_low pj_low Valor actual: 441844473" at bounding box center [287, 395] width 221 height 75
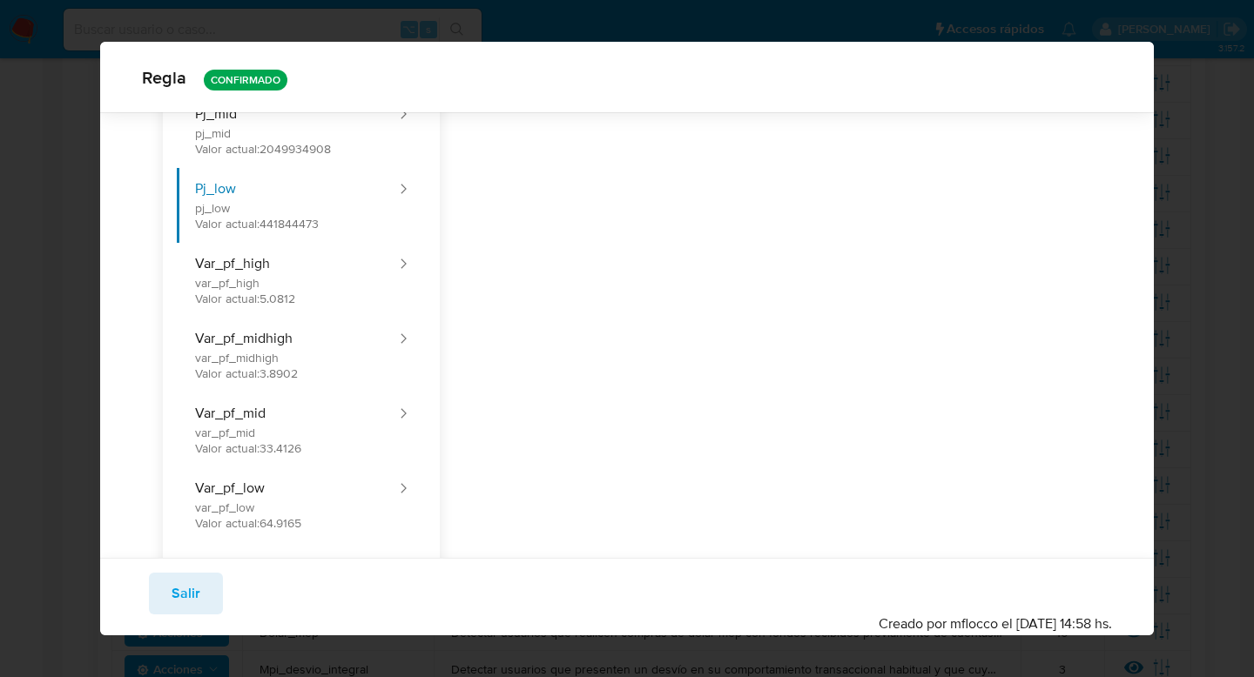
scroll to position [716, 0]
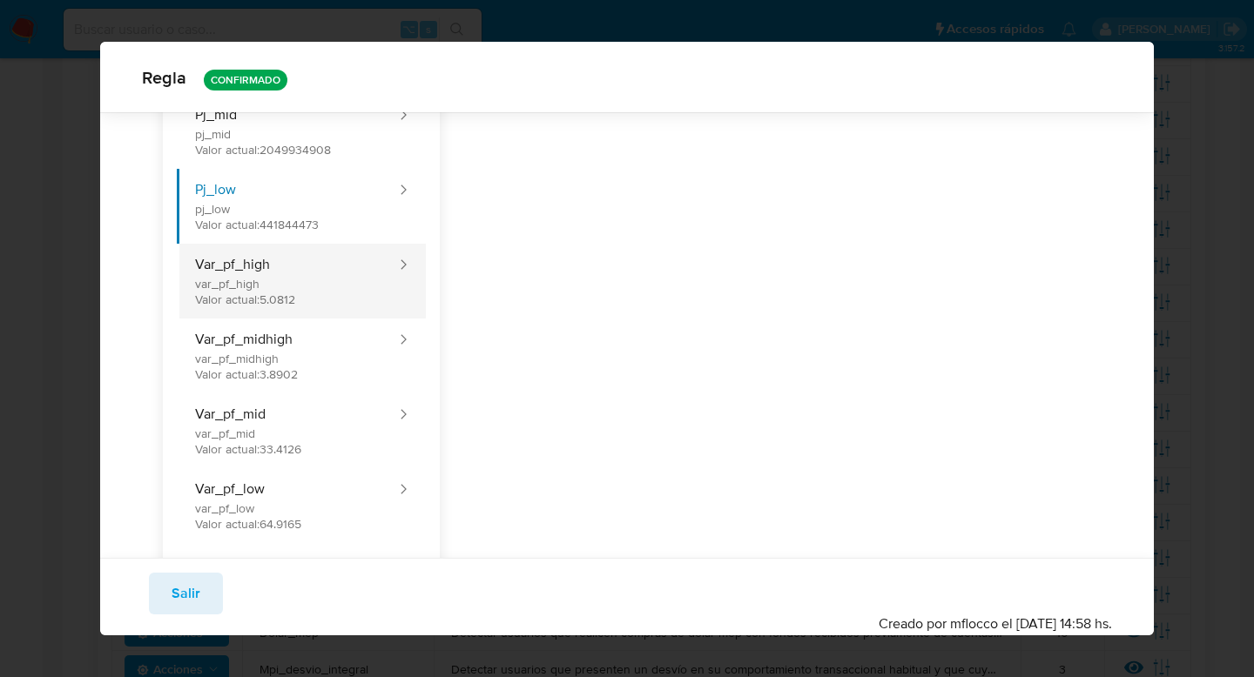
click at [356, 302] on button "Var_pf_high var_pf_high Valor actual: 5.0812" at bounding box center [287, 281] width 221 height 75
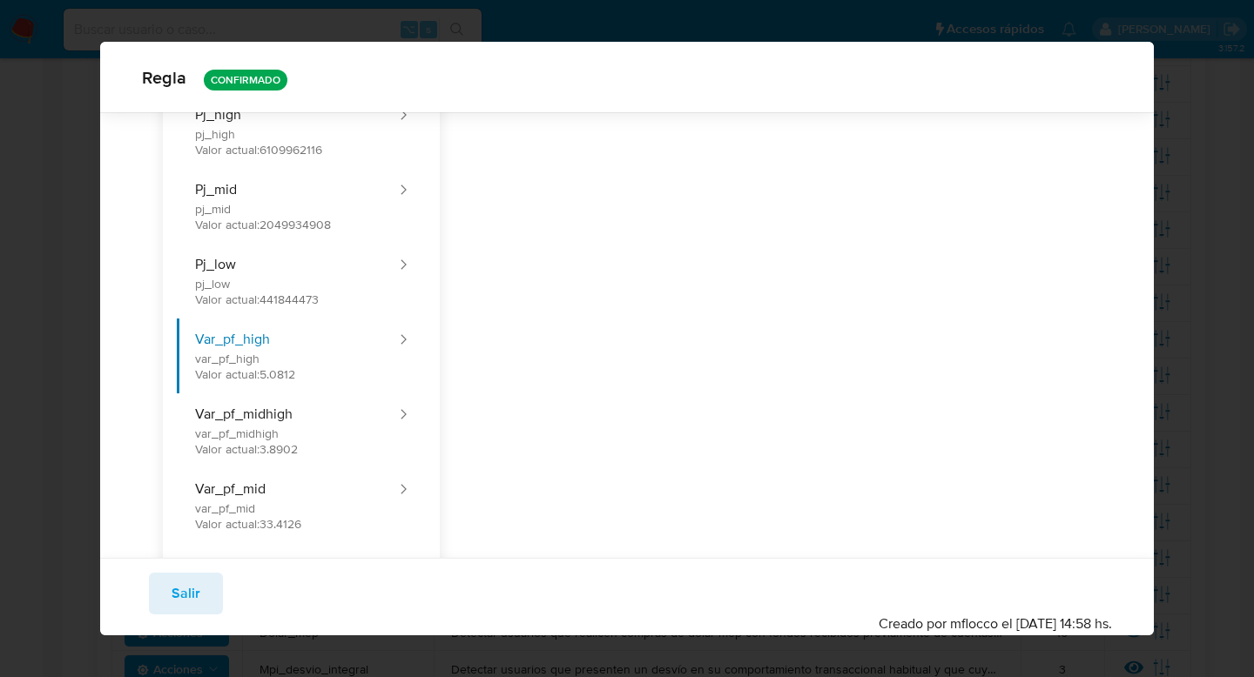
scroll to position [697, 0]
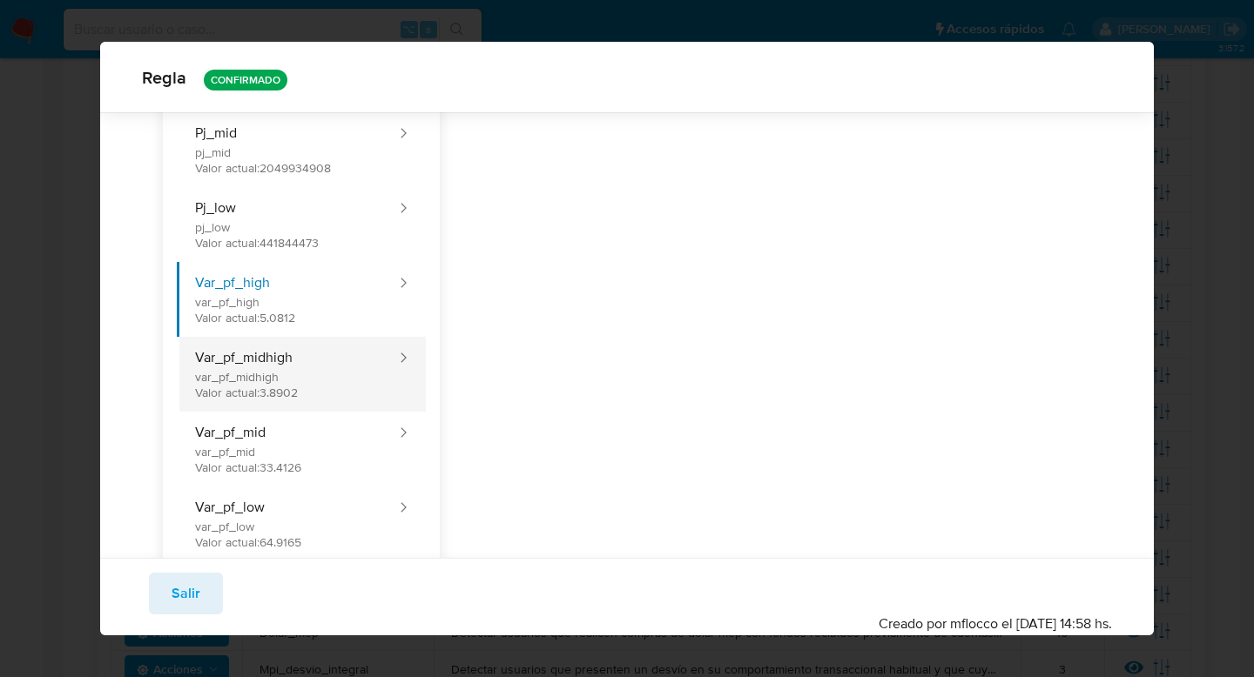
click at [362, 399] on button "Var_pf_midhigh var_pf_midhigh Valor actual: 3.8902" at bounding box center [287, 374] width 221 height 75
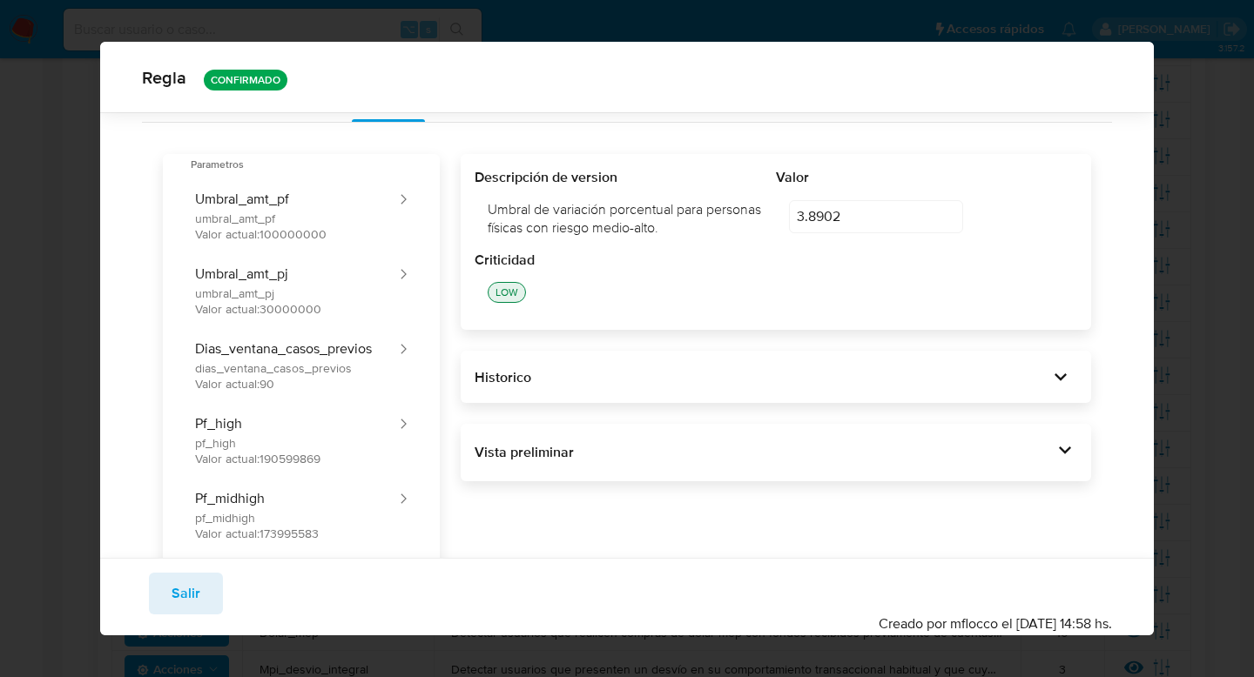
scroll to position [0, 0]
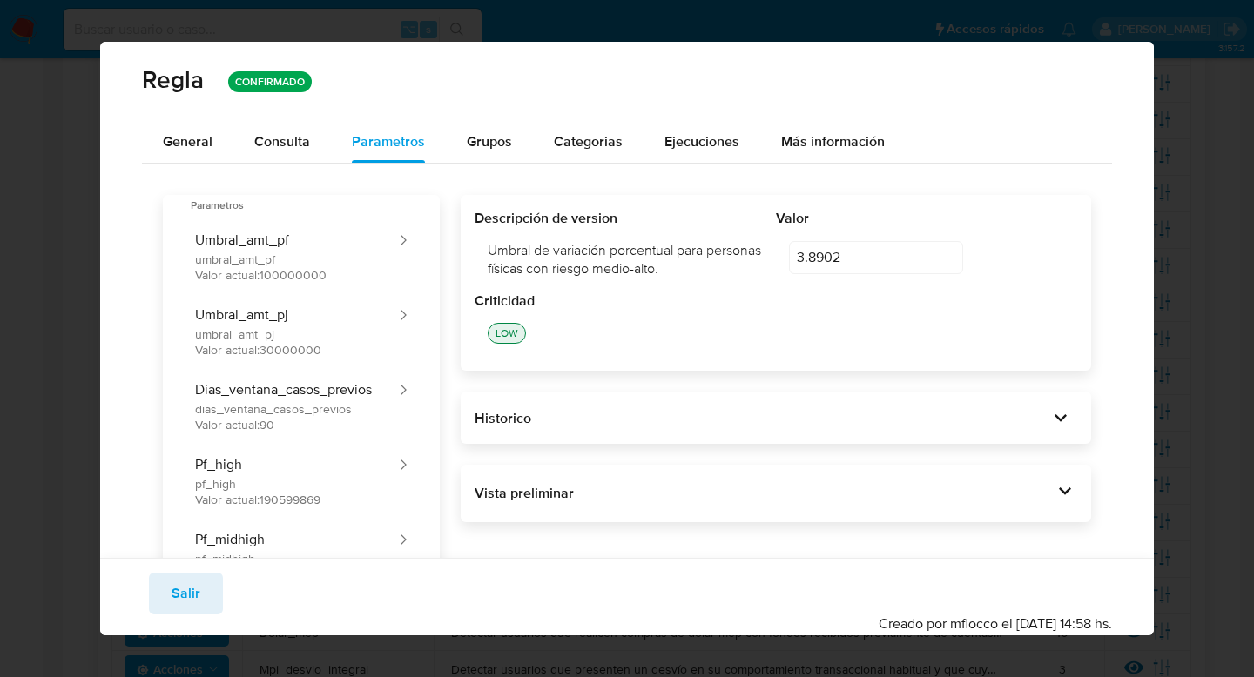
click at [775, 255] on div "Descripción de version Umbral de variación porcentual para personas físicas con…" at bounding box center [775, 250] width 602 height 83
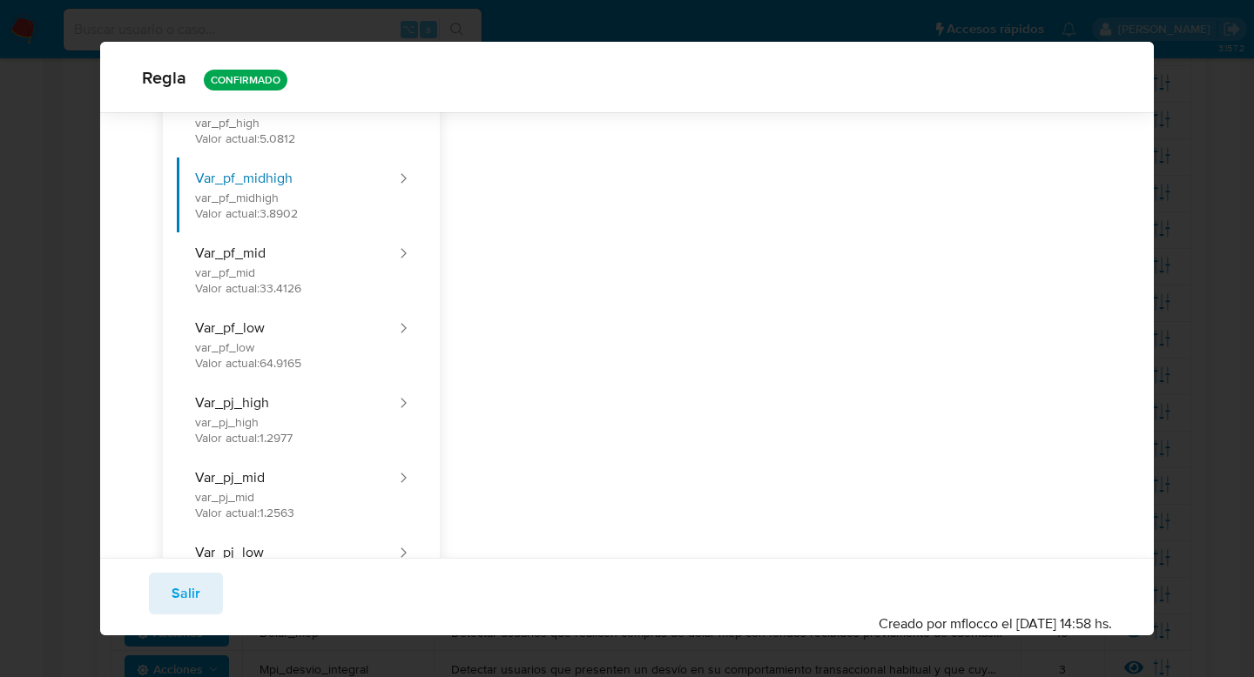
scroll to position [888, 0]
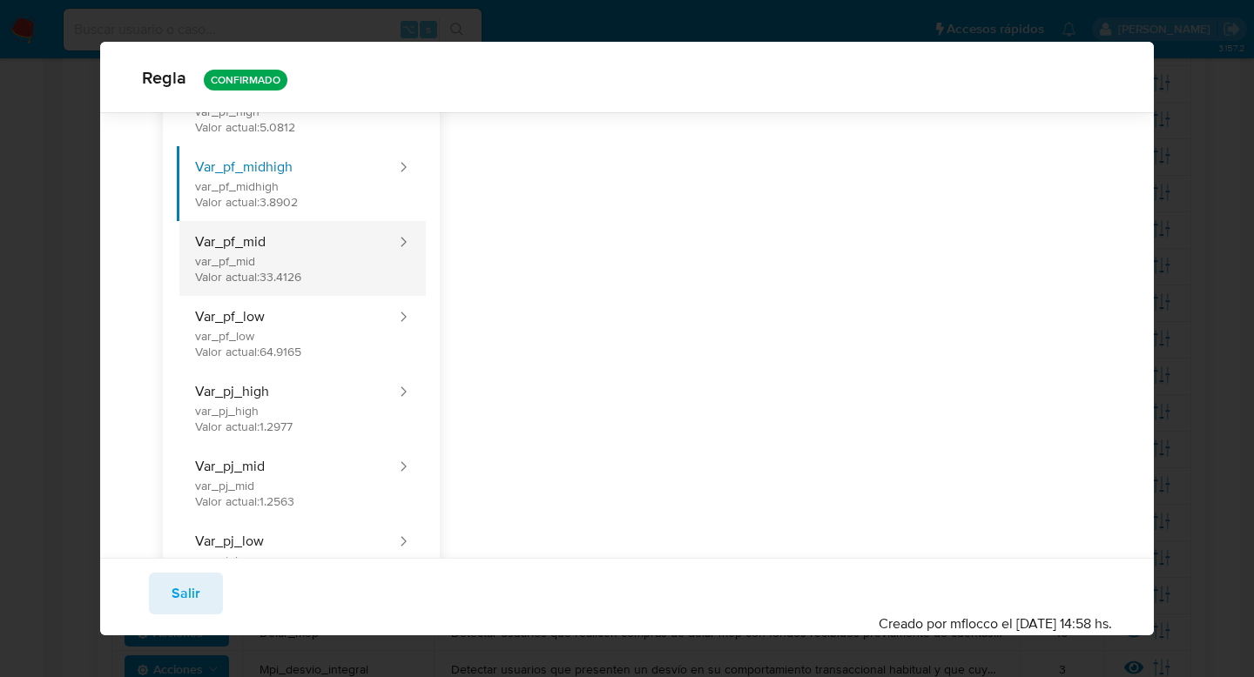
click at [349, 236] on button "Var_pf_mid var_pf_mid Valor actual: 33.4126" at bounding box center [287, 258] width 221 height 75
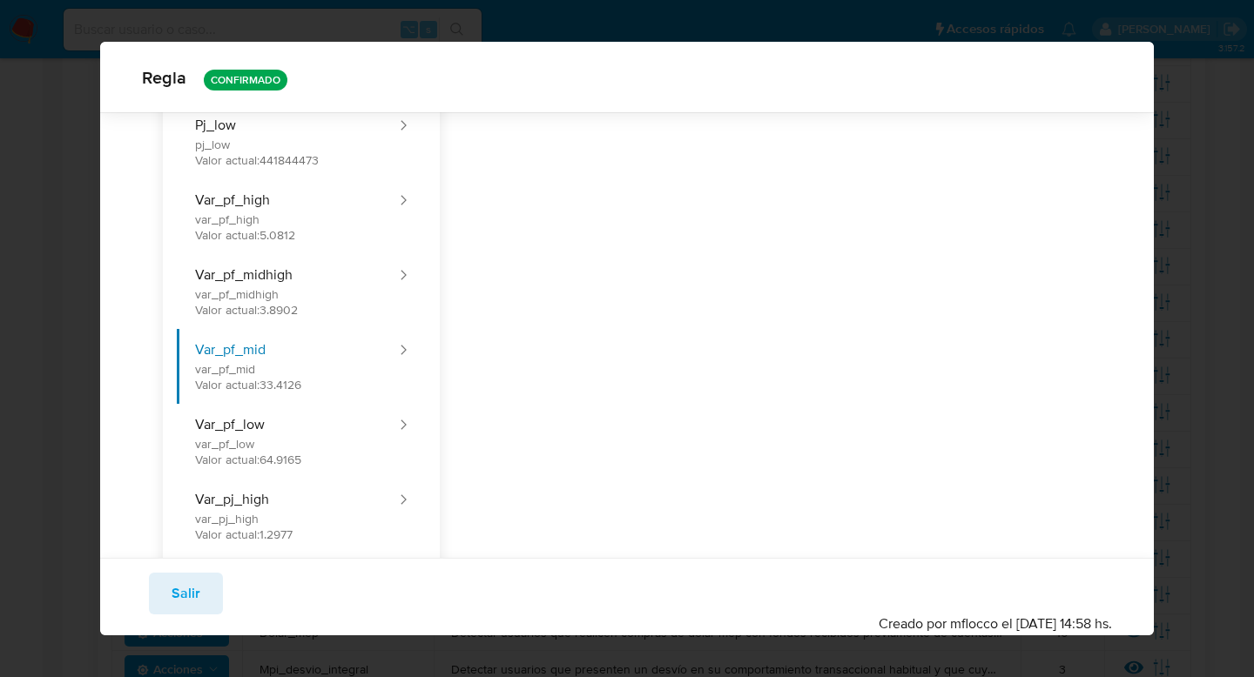
scroll to position [811, 0]
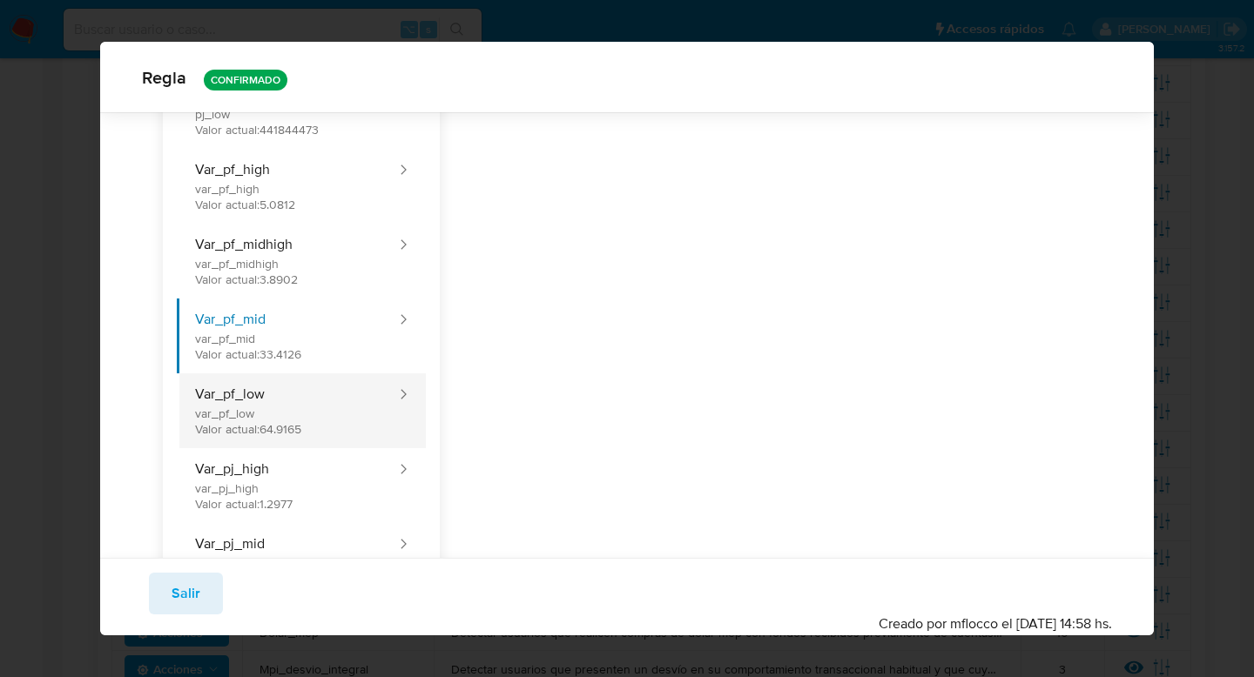
click at [294, 411] on button "Var_pf_low var_pf_low Valor actual: 64.9165" at bounding box center [287, 410] width 221 height 75
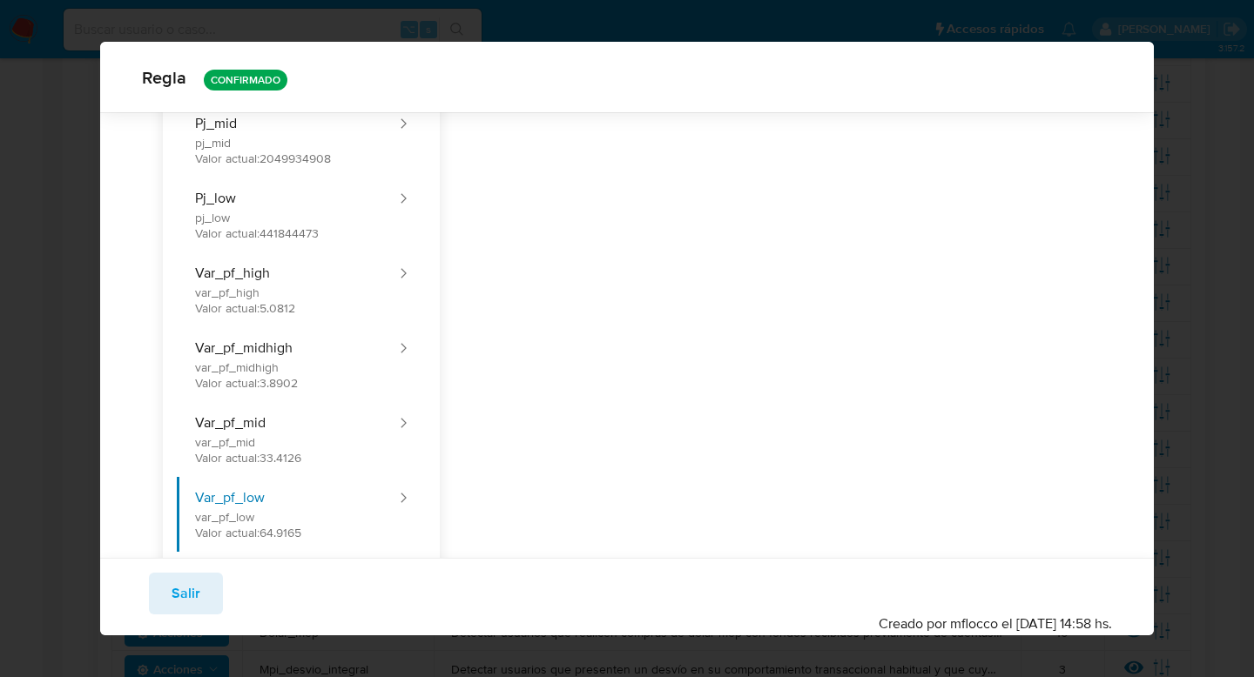
scroll to position [832, 0]
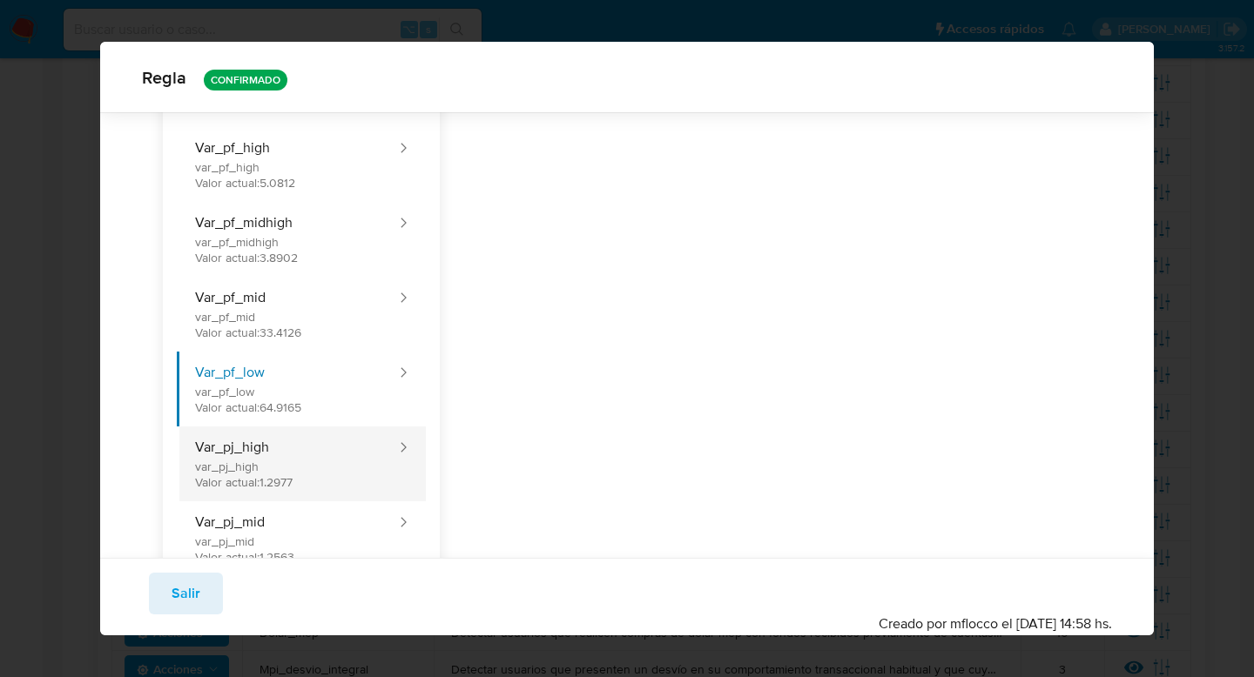
click at [325, 460] on button "Var_pj_high var_pj_high Valor actual: 1.2977" at bounding box center [287, 464] width 221 height 75
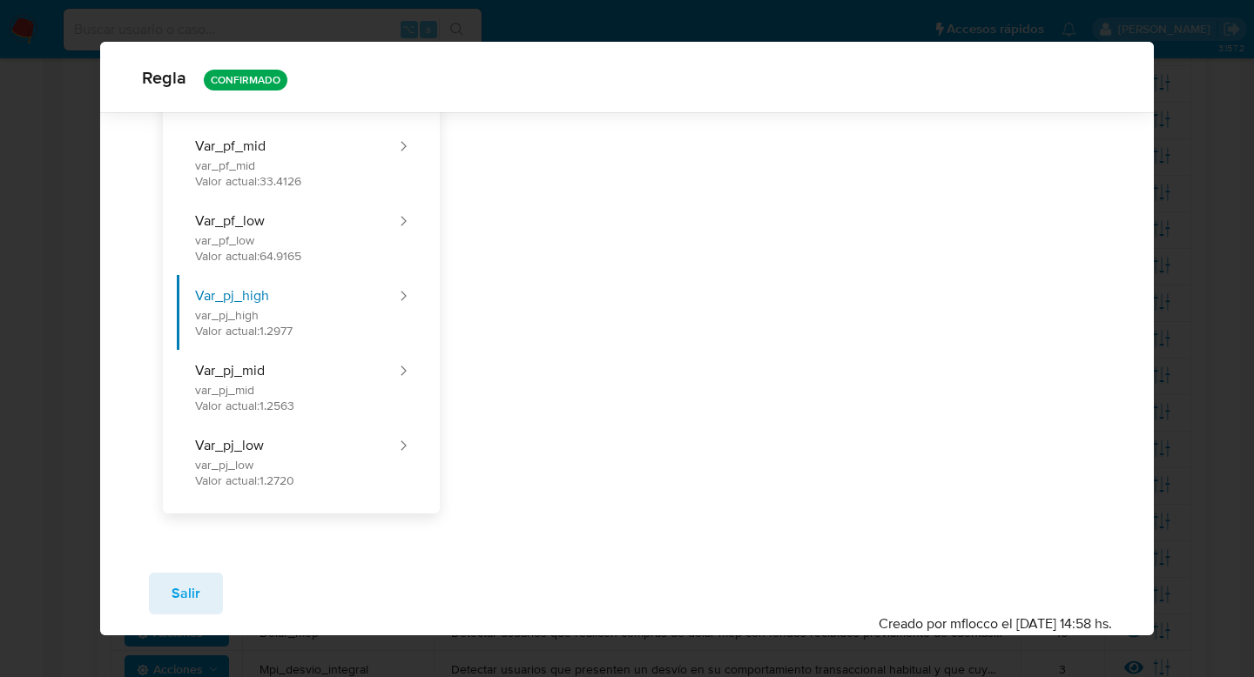
scroll to position [984, 0]
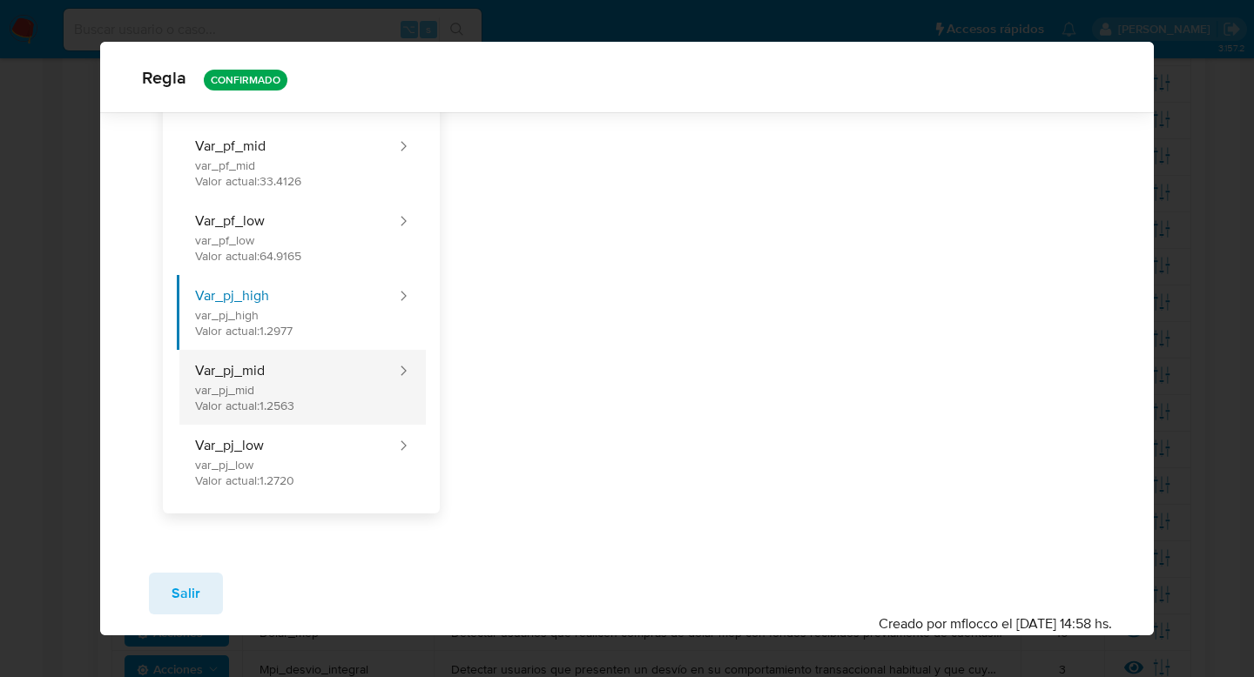
click at [357, 386] on button "Var_pj_mid var_pj_mid Valor actual: 1.2563" at bounding box center [287, 387] width 221 height 75
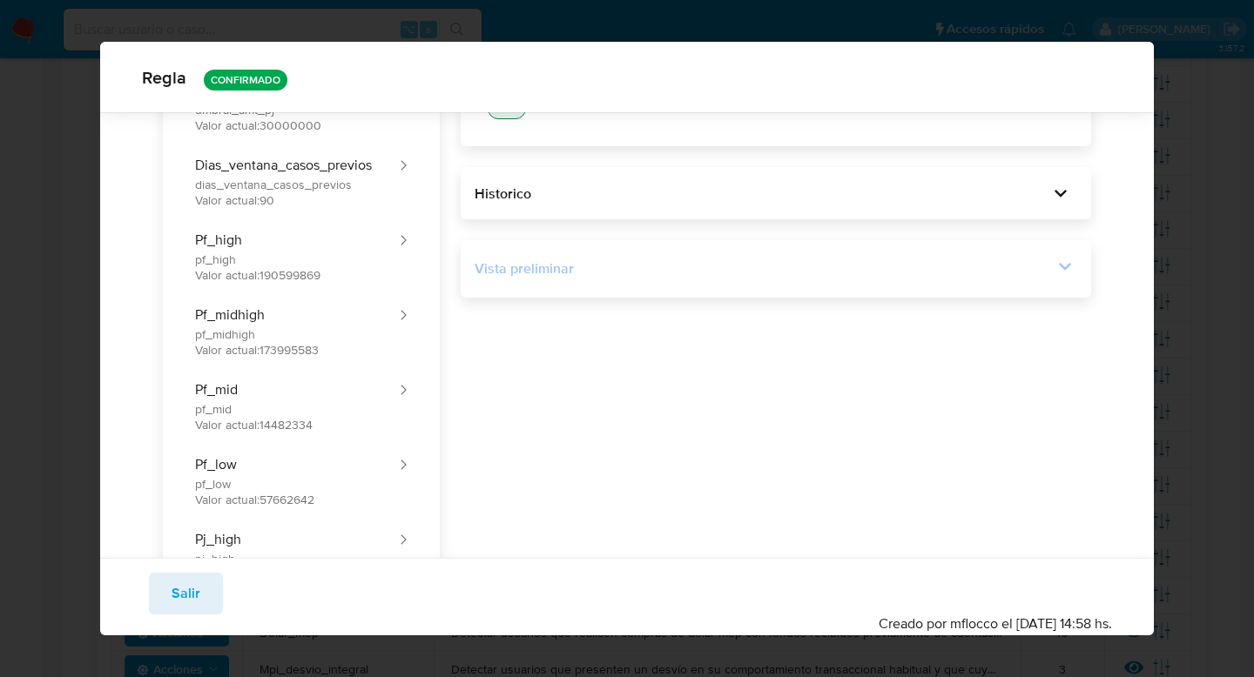
scroll to position [0, 0]
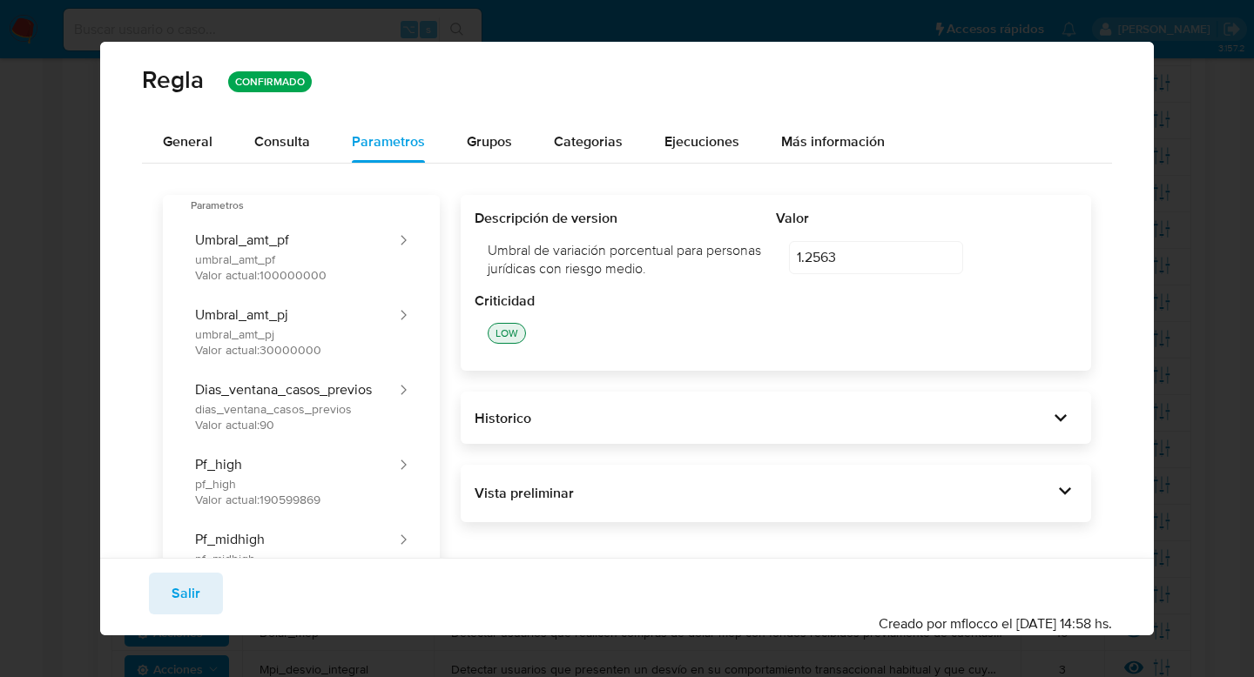
click at [871, 232] on div "1.2563 1.2563 editar contenido: Valor" at bounding box center [926, 257] width 301 height 59
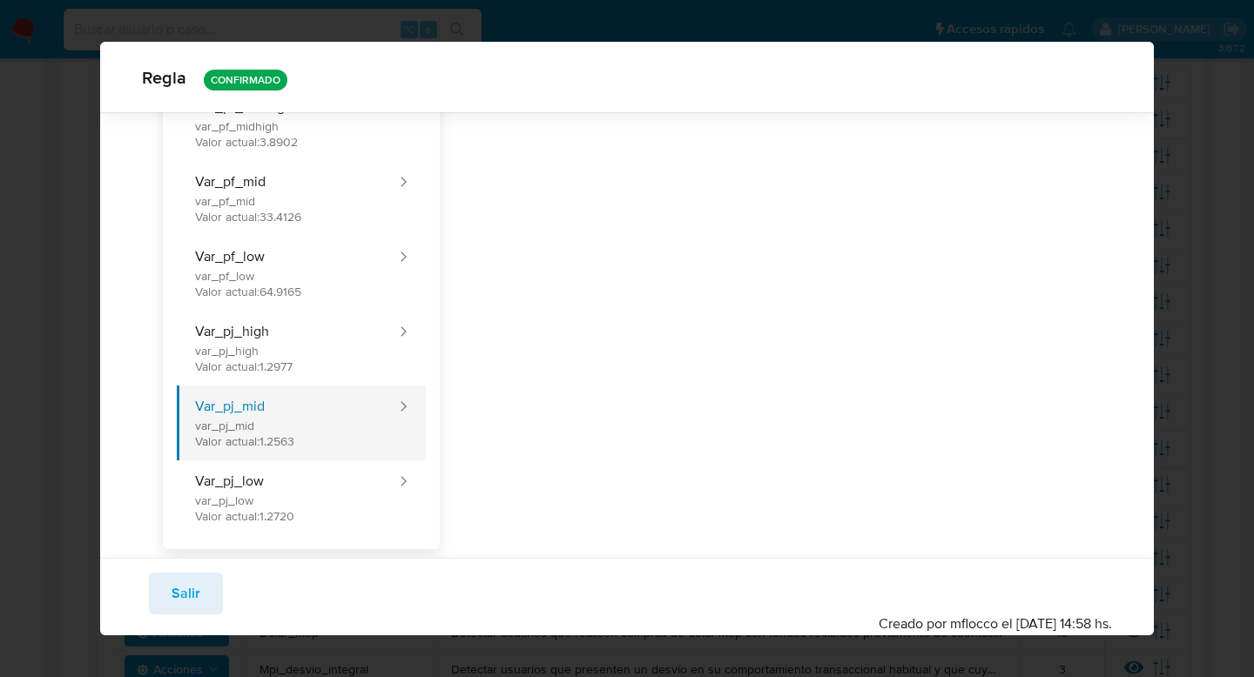
scroll to position [976, 0]
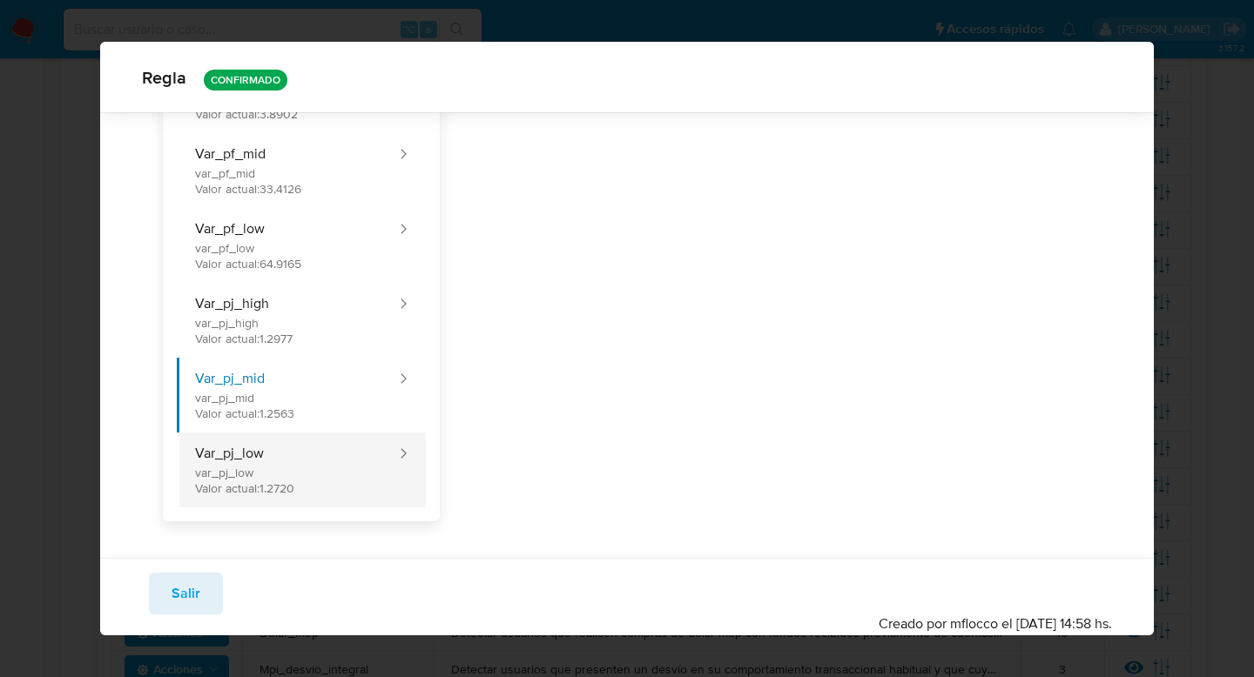
click at [313, 468] on button "Var_pj_low var_pj_low Valor actual: 1.2720" at bounding box center [287, 470] width 221 height 75
type input "1.2720"
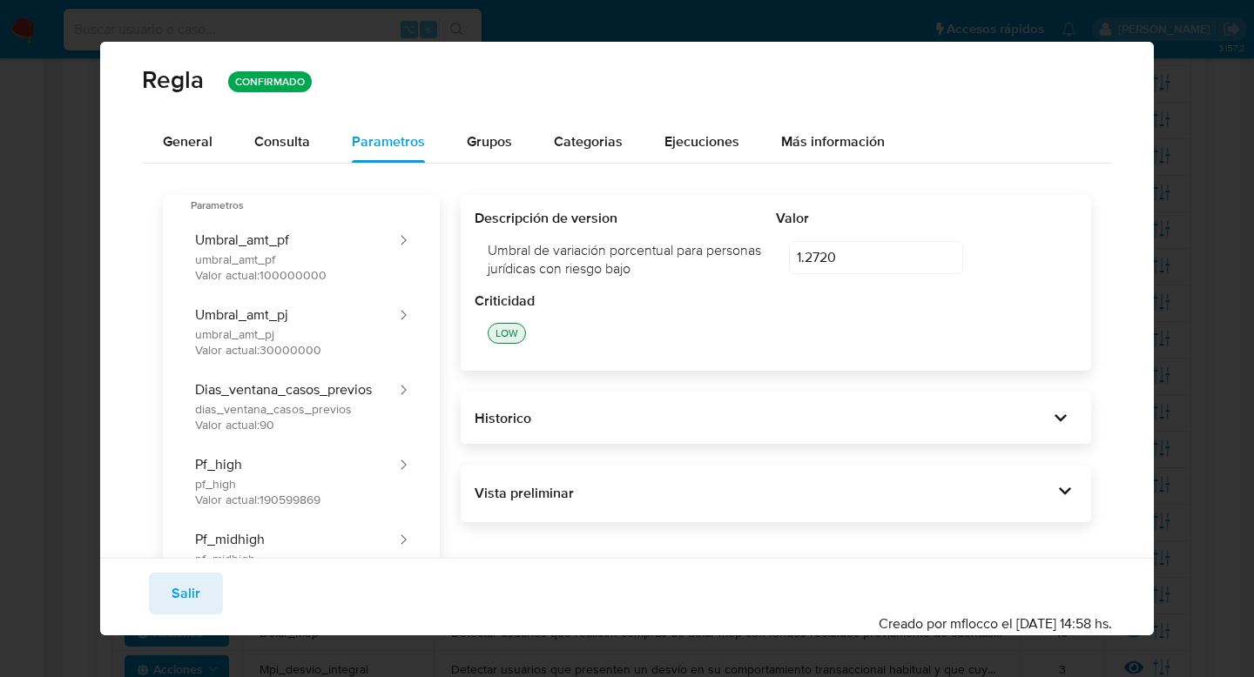
scroll to position [1, 0]
click at [776, 263] on div "Descripción de version Umbral de variación porcentual para personas jurídicas c…" at bounding box center [775, 250] width 602 height 83
click at [215, 147] on button "General" at bounding box center [187, 142] width 91 height 42
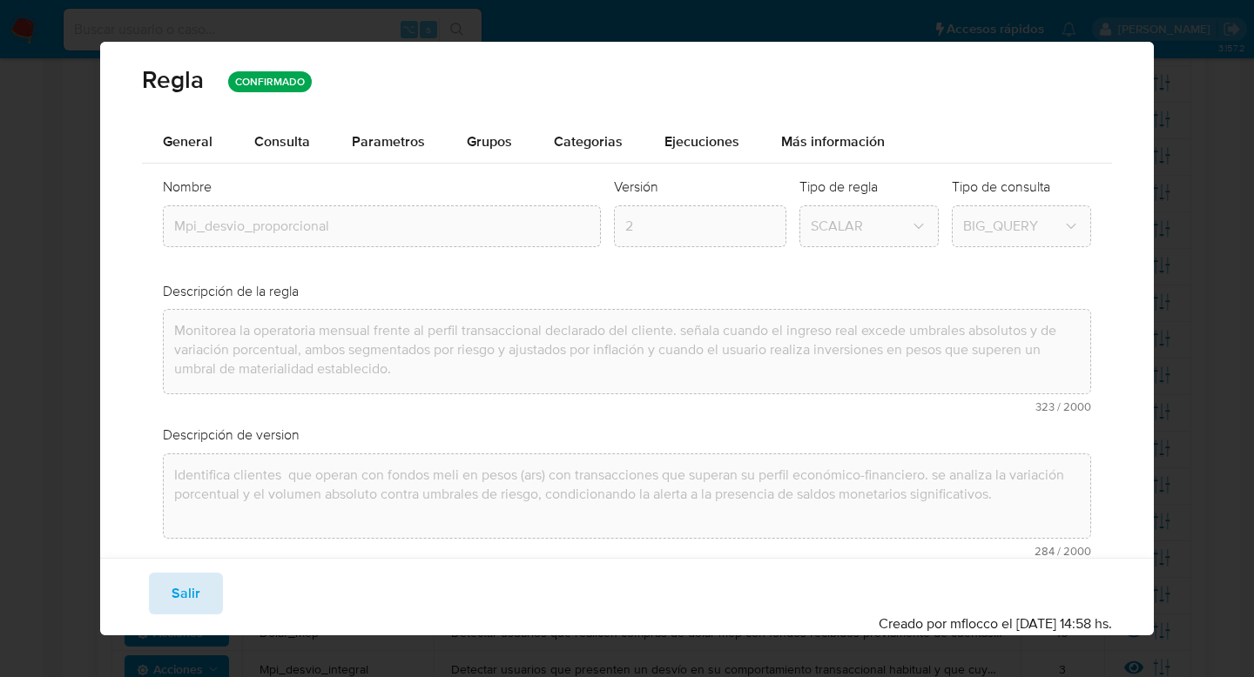
click at [181, 586] on span "Salir" at bounding box center [186, 594] width 29 height 38
type input "1"
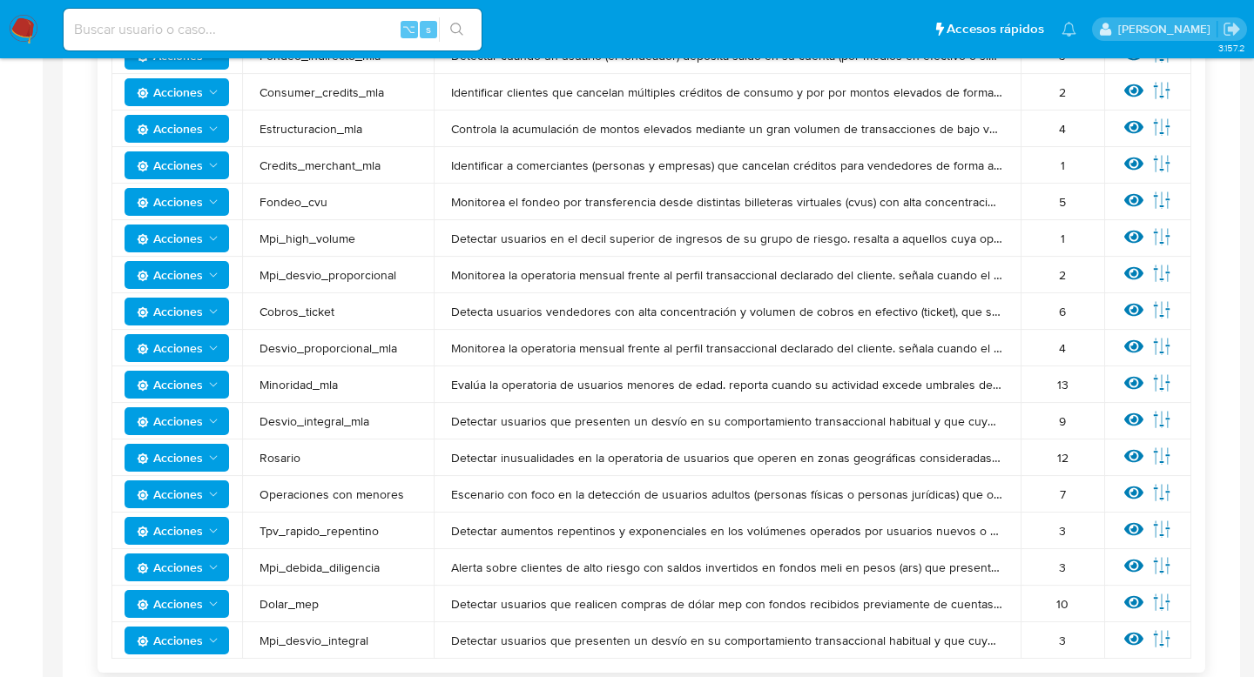
scroll to position [557, 0]
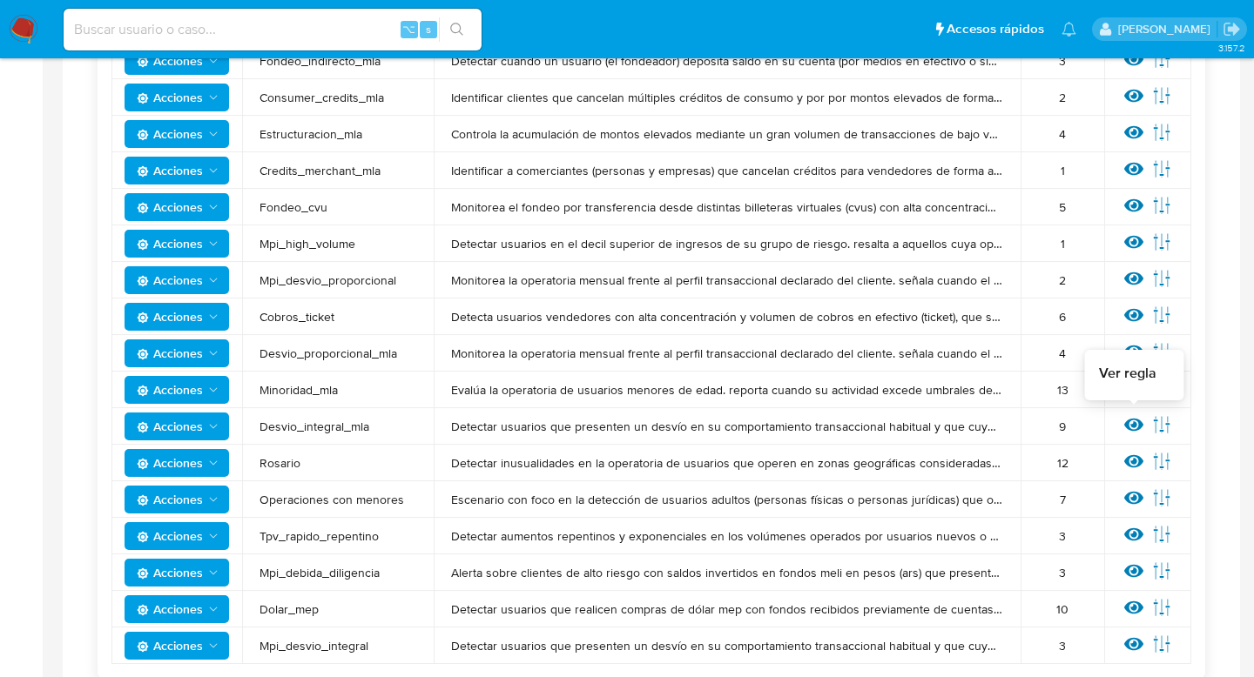
click at [1127, 420] on icon at bounding box center [1133, 424] width 19 height 19
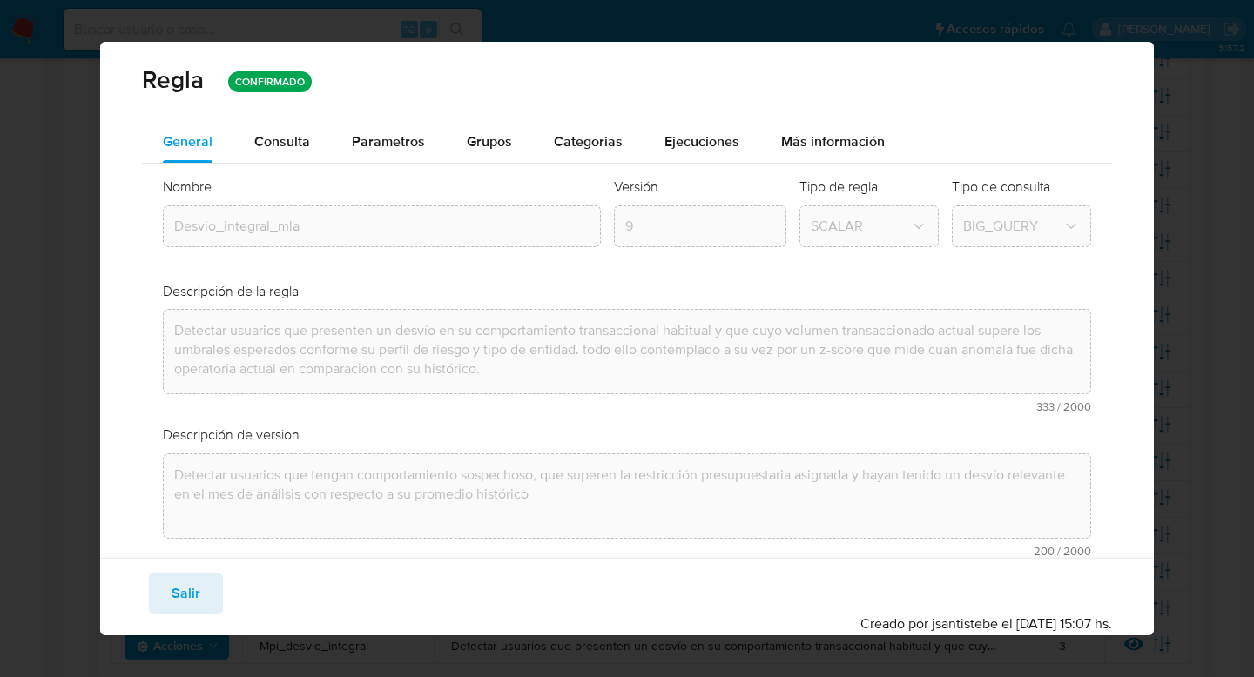
click at [293, 141] on span "Consulta" at bounding box center [282, 141] width 56 height 20
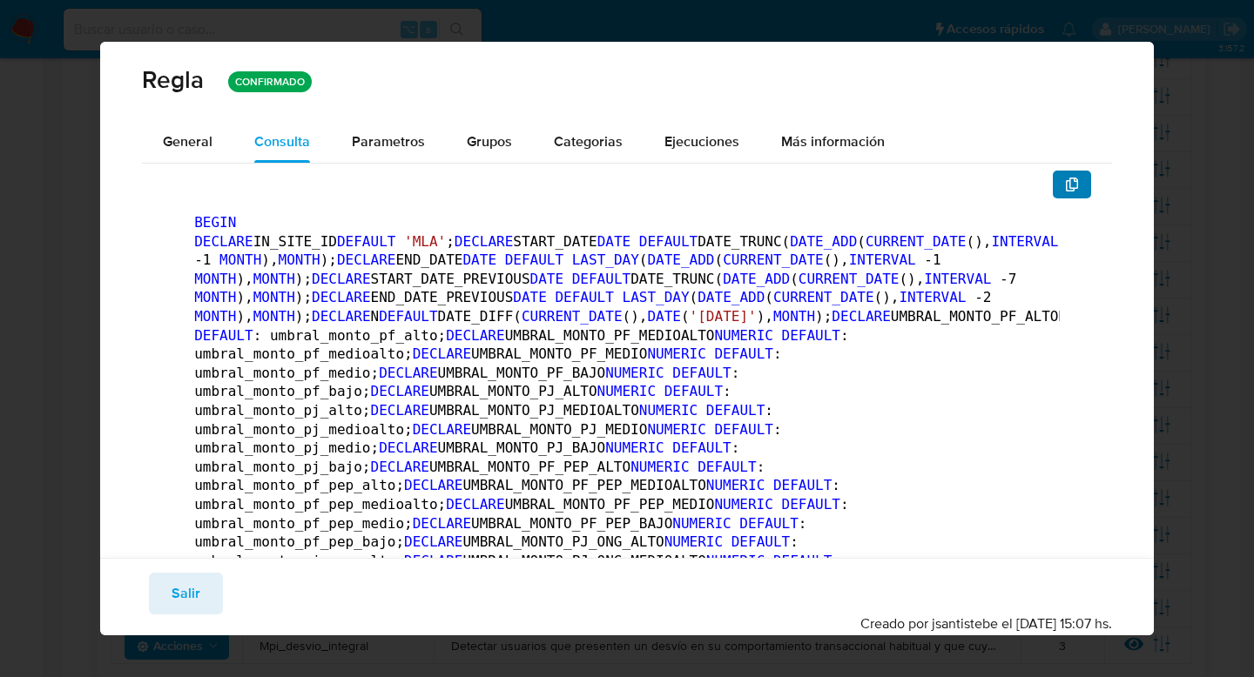
click at [1066, 194] on span "button" at bounding box center [1072, 184] width 14 height 24
click at [387, 145] on span "Parametros" at bounding box center [388, 141] width 73 height 20
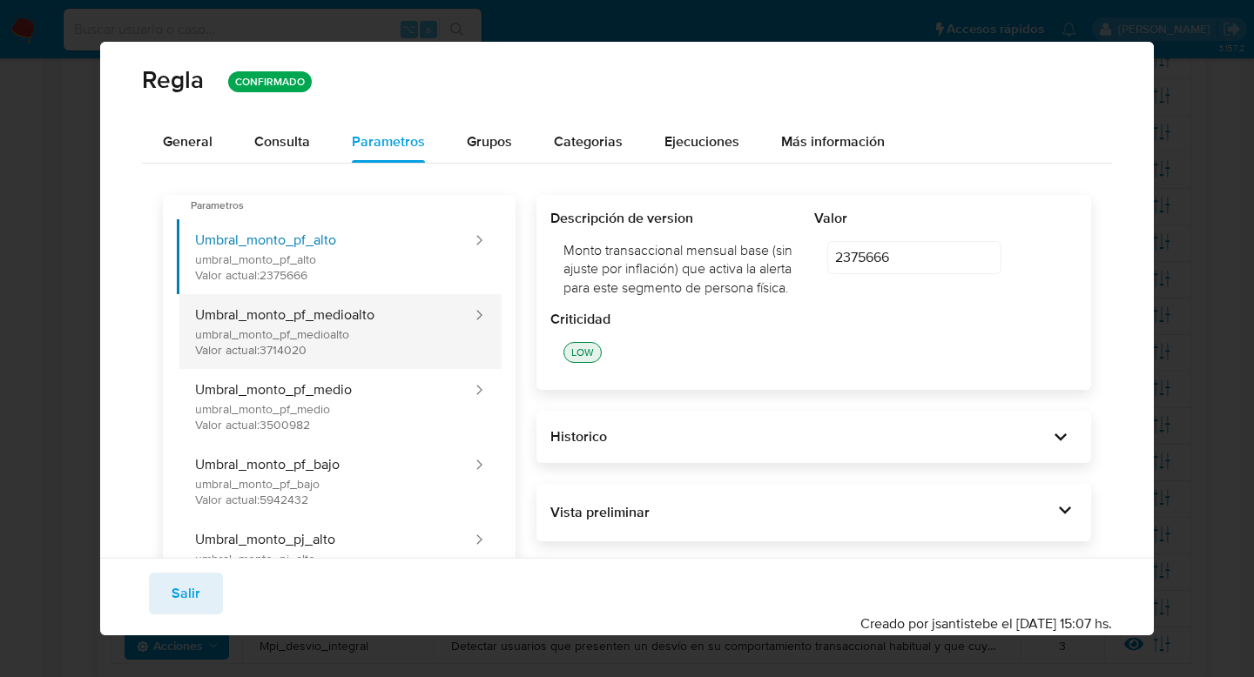
click at [374, 341] on button "Umbral_monto_pf_medioalto umbral_monto_pf_medioalto Valor actual: 3714020" at bounding box center [325, 331] width 297 height 75
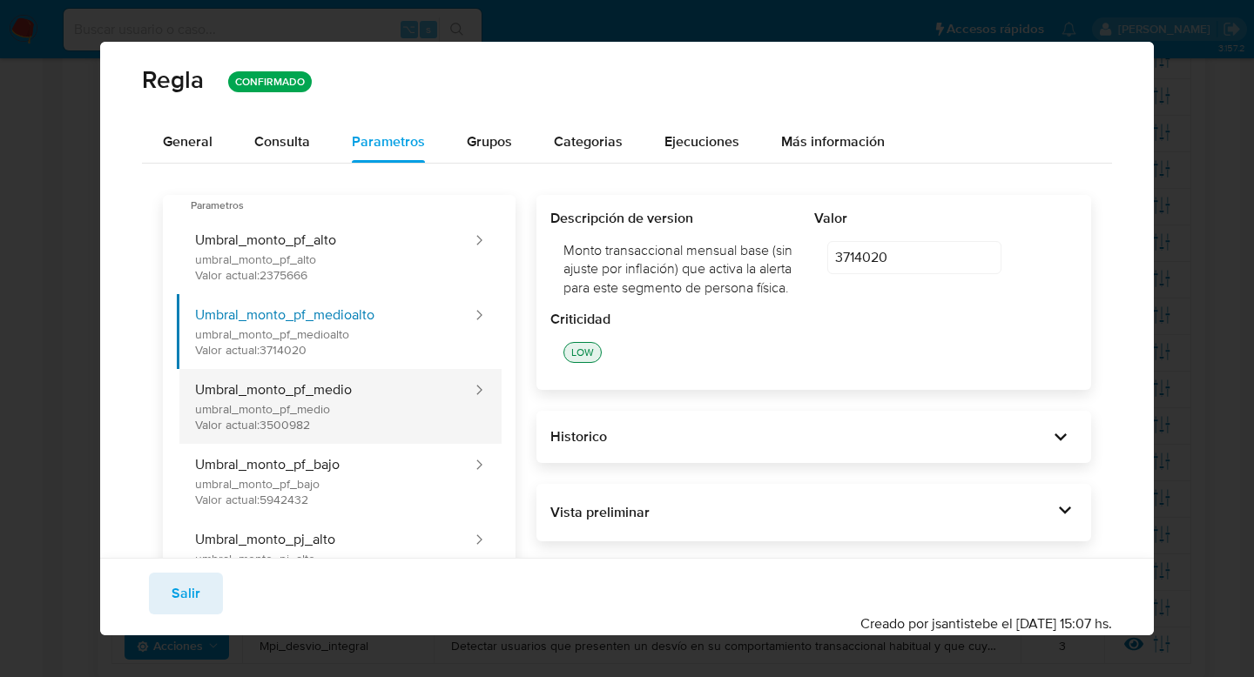
click at [363, 401] on button "Umbral_monto_pf_medio umbral_monto_pf_medio Valor actual: 3500982" at bounding box center [325, 406] width 297 height 75
click at [326, 435] on button "Umbral_monto_pf_medio umbral_monto_pf_medio Valor actual: 3500982" at bounding box center [325, 406] width 297 height 75
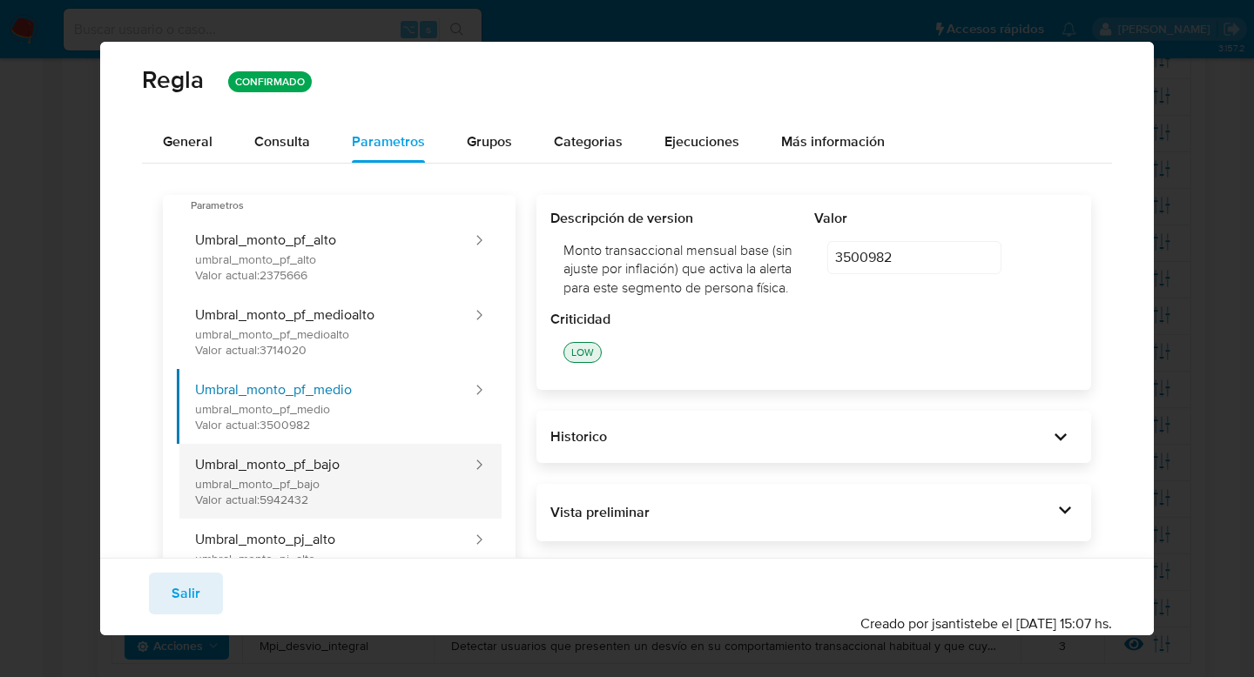
click at [339, 471] on button "Umbral_monto_pf_bajo umbral_monto_pf_bajo Valor actual: 5942432" at bounding box center [325, 481] width 297 height 75
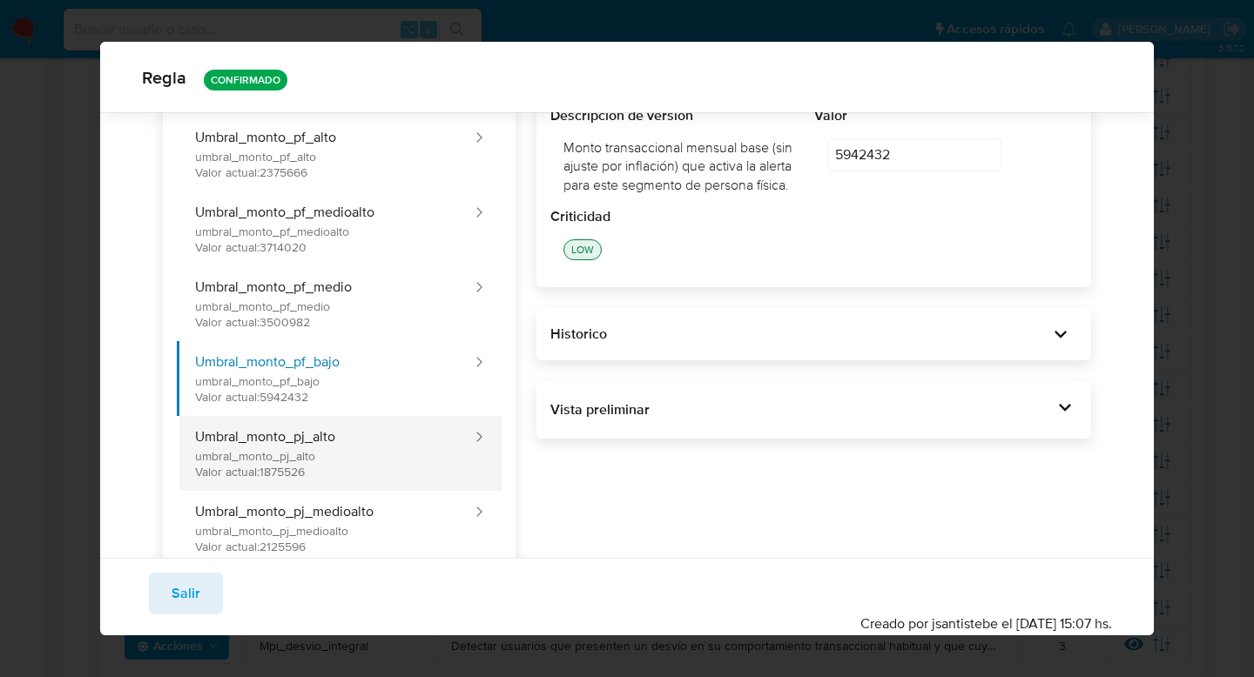
scroll to position [114, 0]
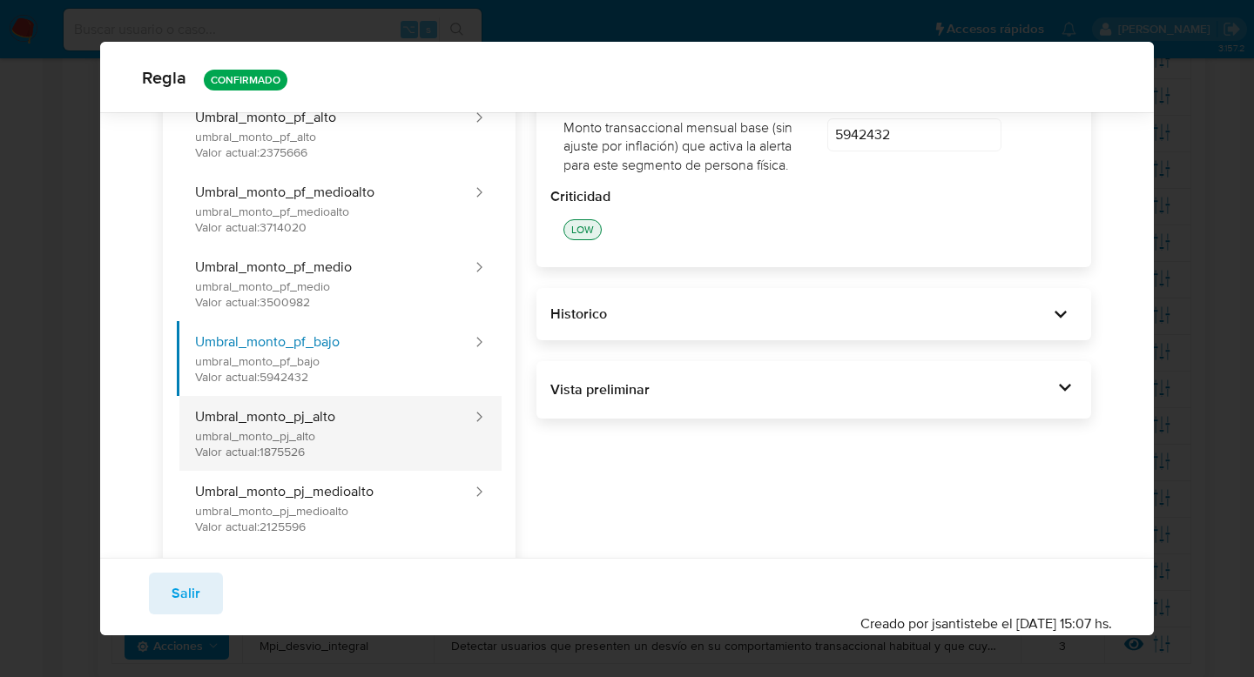
click at [390, 447] on button "Umbral_monto_pj_alto umbral_monto_pj_alto Valor actual: 1875526" at bounding box center [325, 433] width 297 height 75
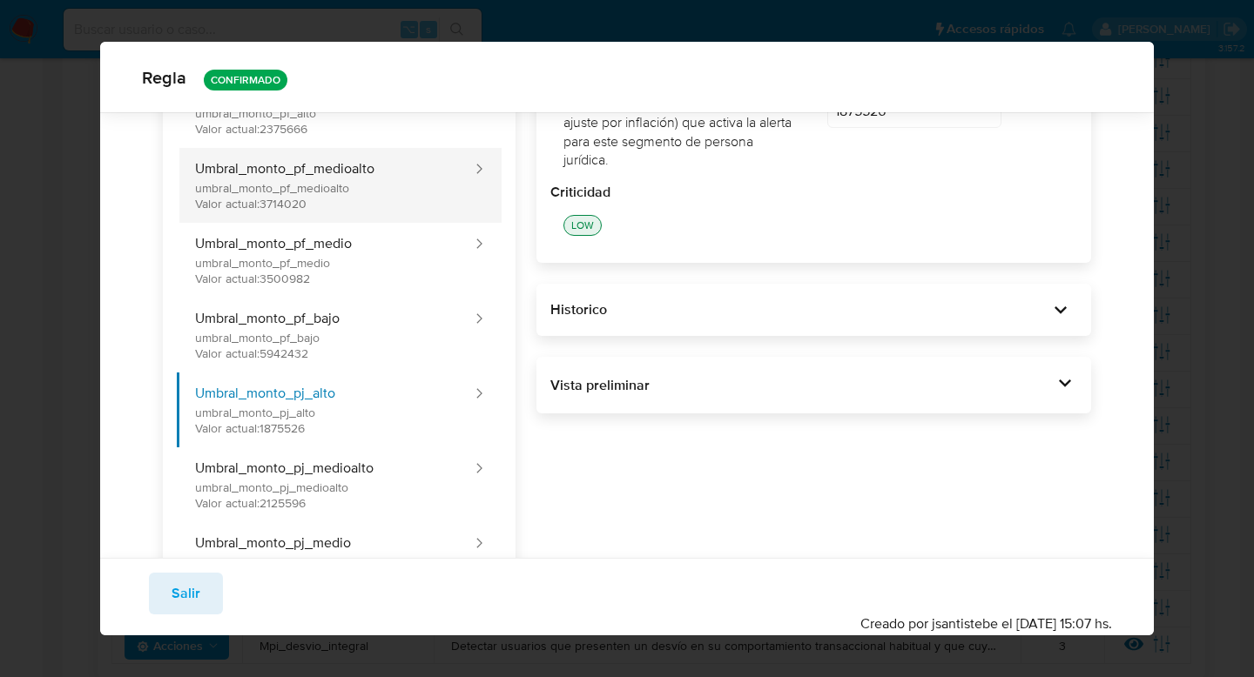
scroll to position [139, 0]
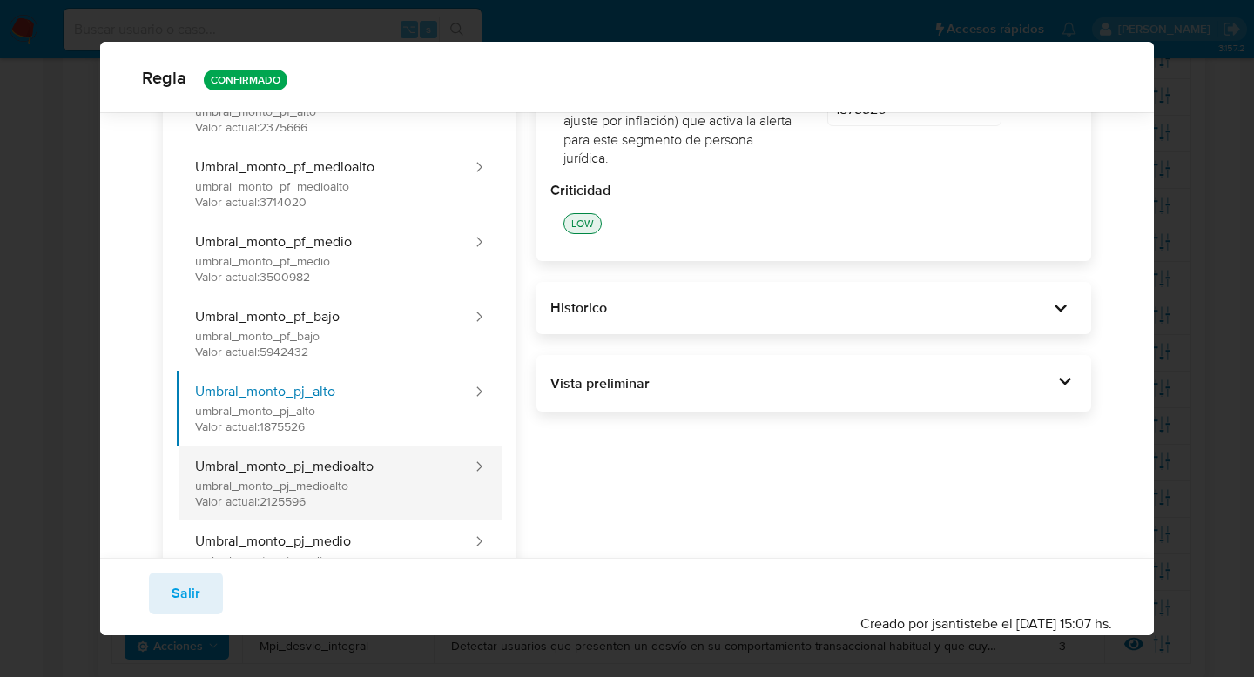
click at [347, 468] on button "Umbral_monto_pj_medioalto umbral_monto_pj_medioalto Valor actual: 2125596" at bounding box center [325, 483] width 297 height 75
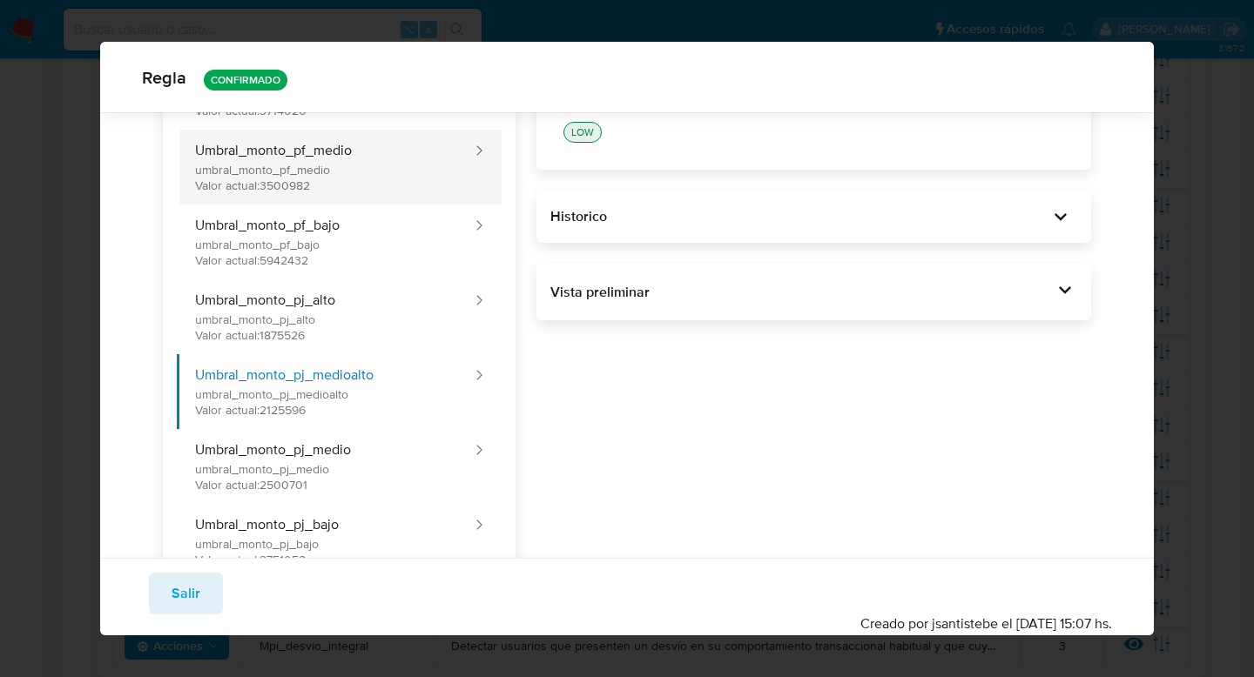
scroll to position [233, 0]
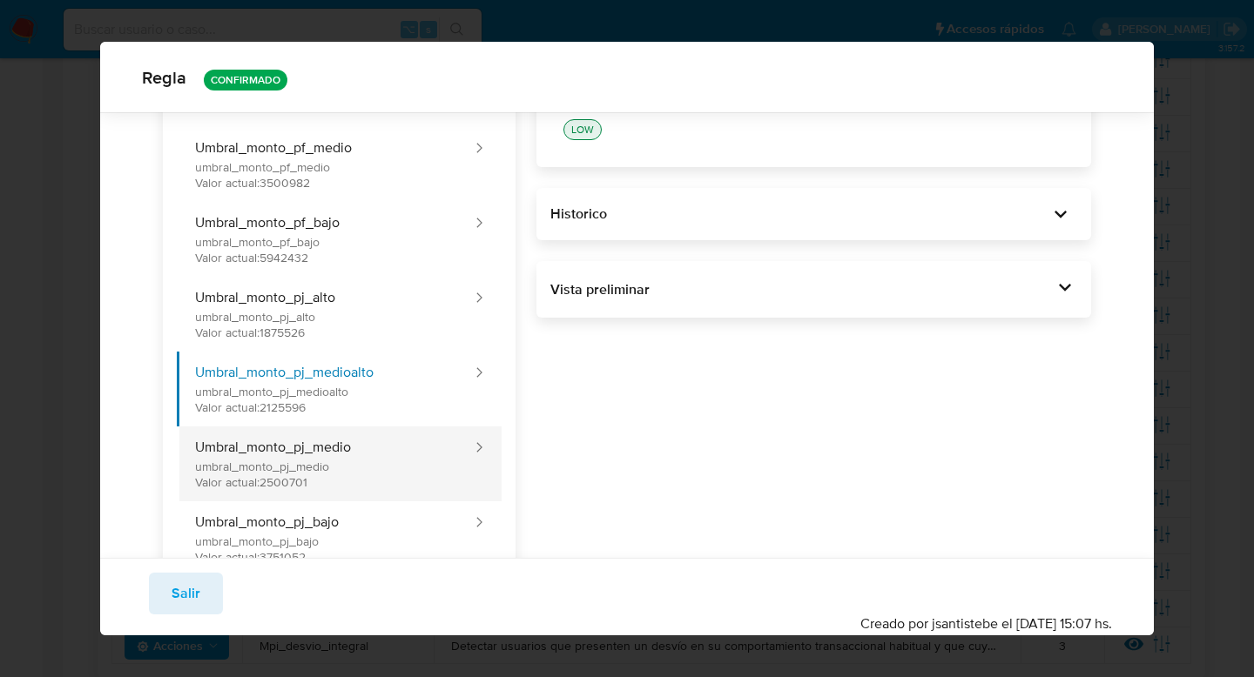
click at [373, 438] on button "Umbral_monto_pj_medio umbral_monto_pj_medio Valor actual: 2500701" at bounding box center [325, 464] width 297 height 75
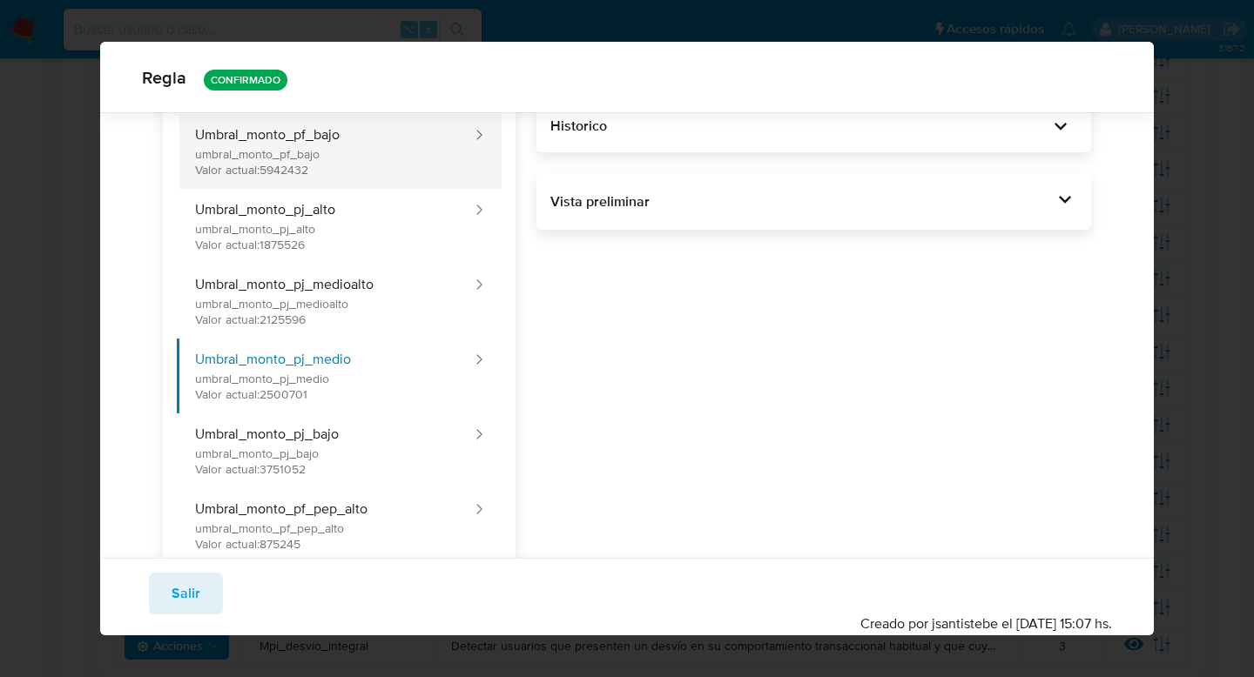
scroll to position [363, 0]
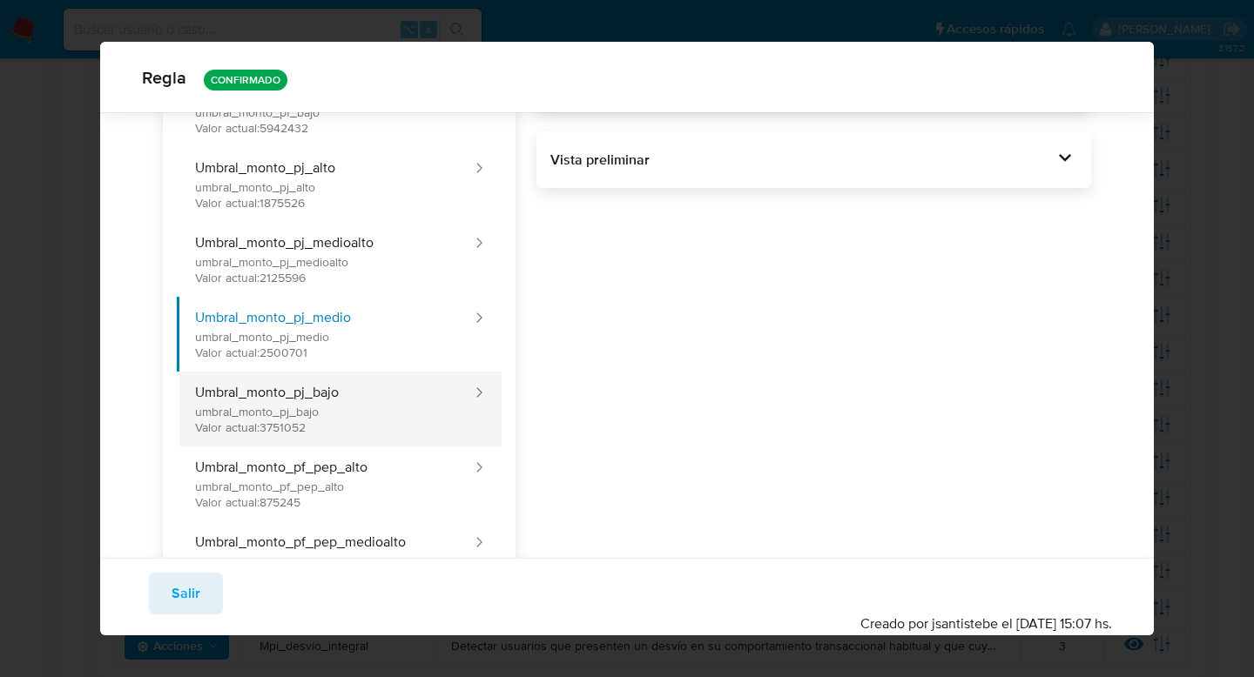
click at [402, 381] on button "Umbral_monto_pj_bajo umbral_monto_pj_bajo Valor actual: 3751052" at bounding box center [325, 409] width 297 height 75
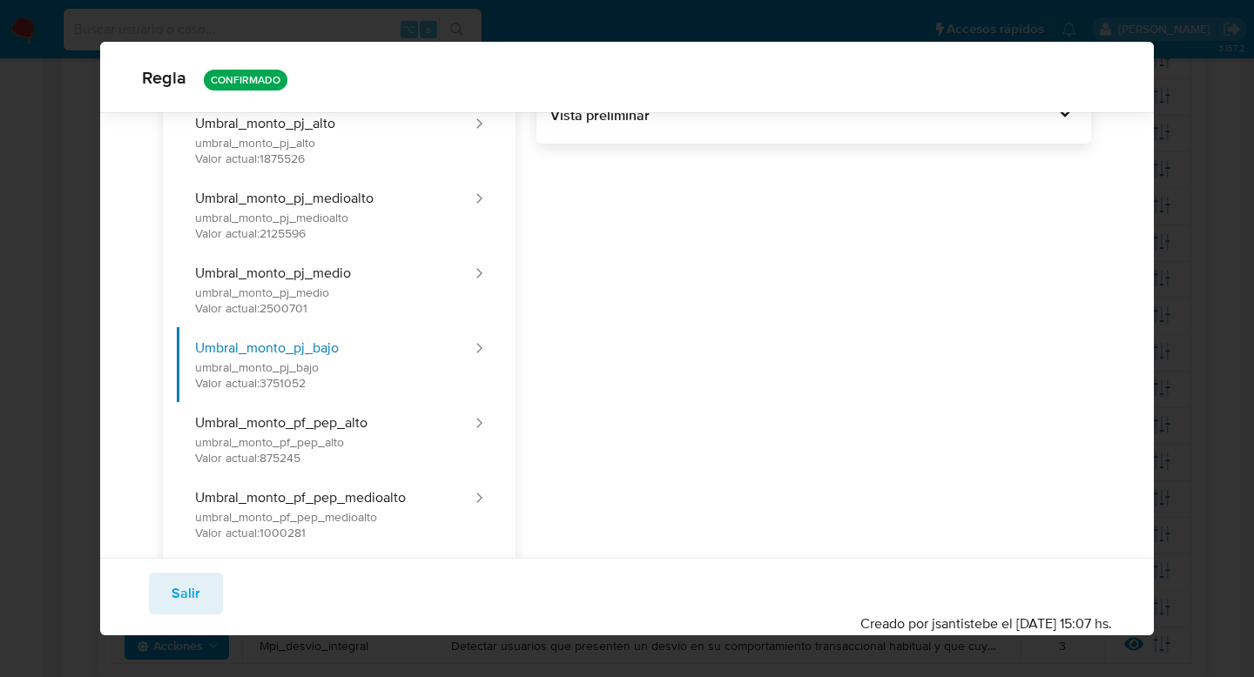
scroll to position [432, 0]
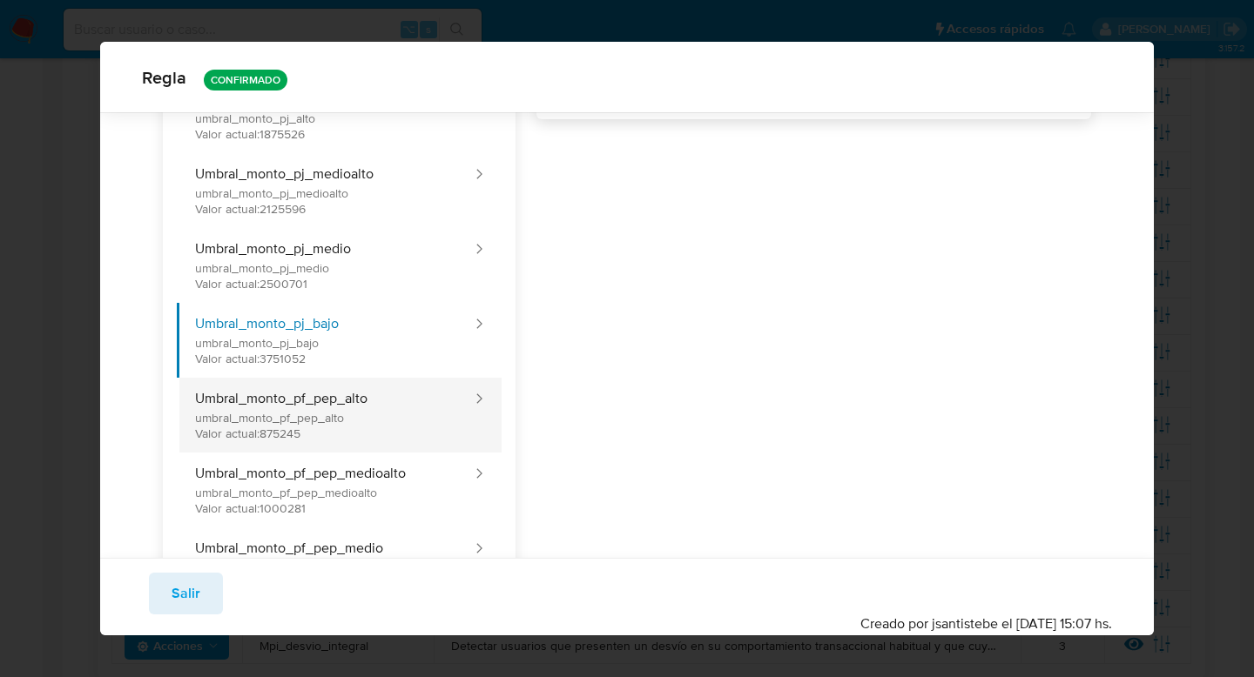
click at [392, 400] on button "Umbral_monto_pf_pep_alto umbral_monto_pf_pep_alto Valor actual: 875245" at bounding box center [325, 415] width 297 height 75
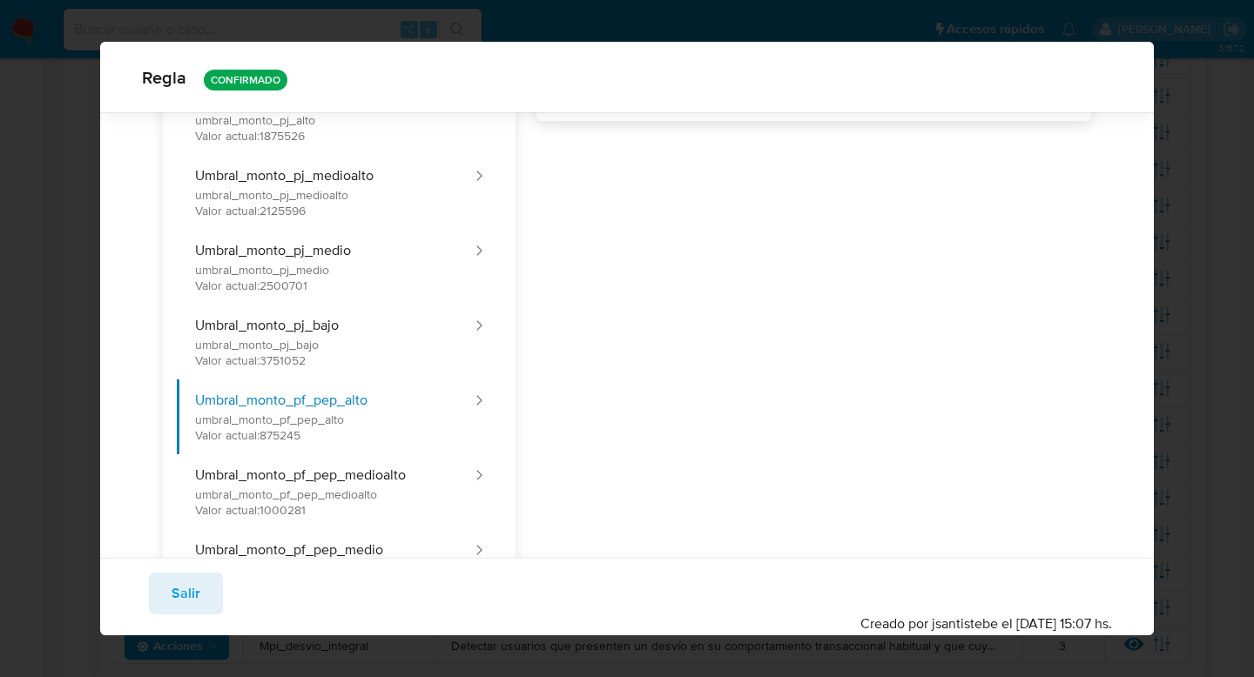
scroll to position [439, 0]
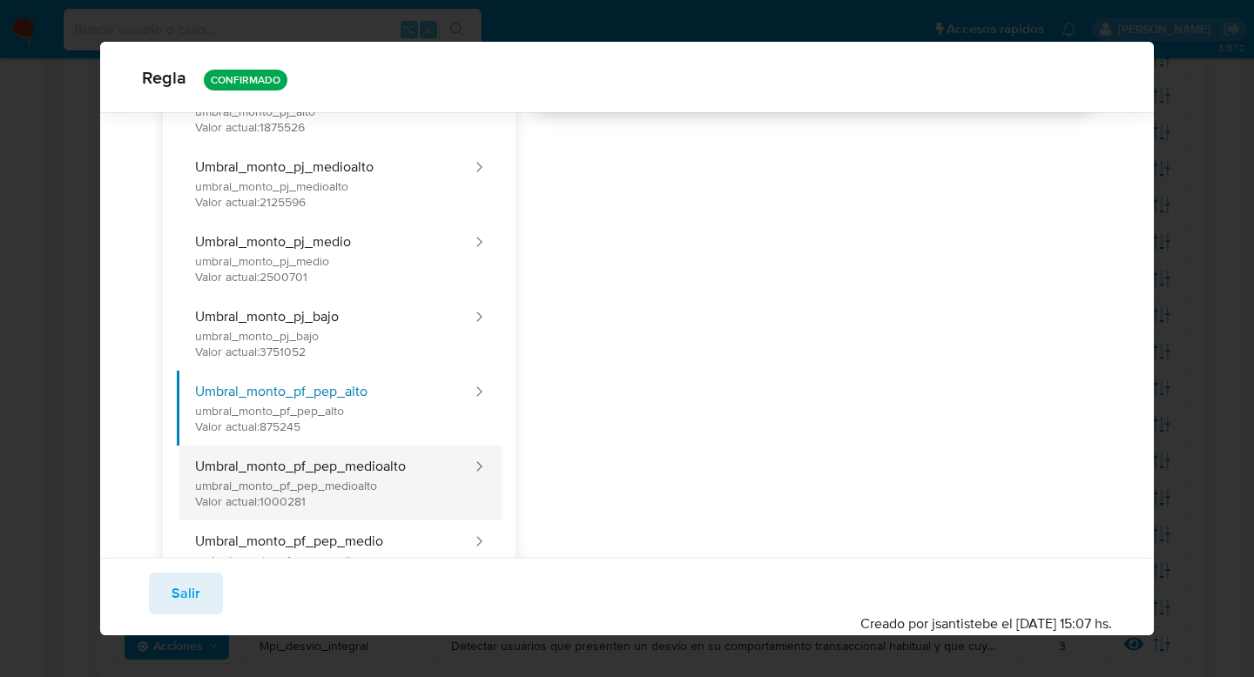
click at [403, 459] on button "Umbral_monto_pf_pep_medioalto umbral_monto_pf_pep_medioalto Valor actual: 10002…" at bounding box center [325, 483] width 297 height 75
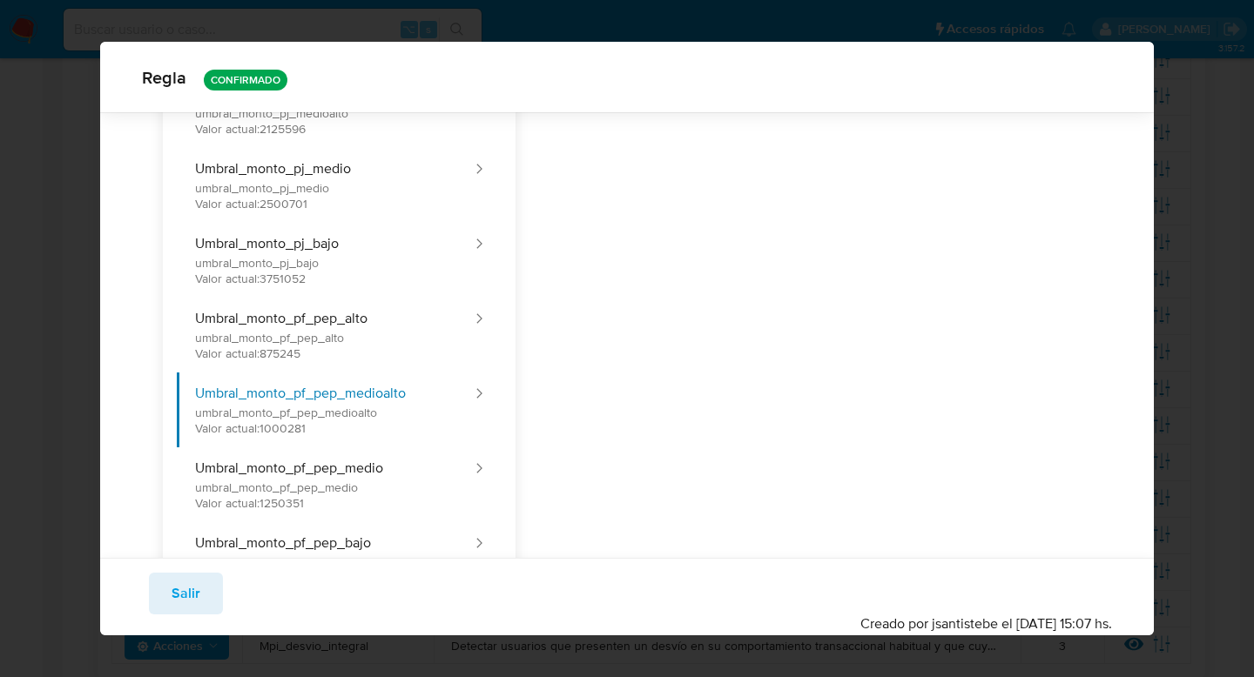
scroll to position [583, 0]
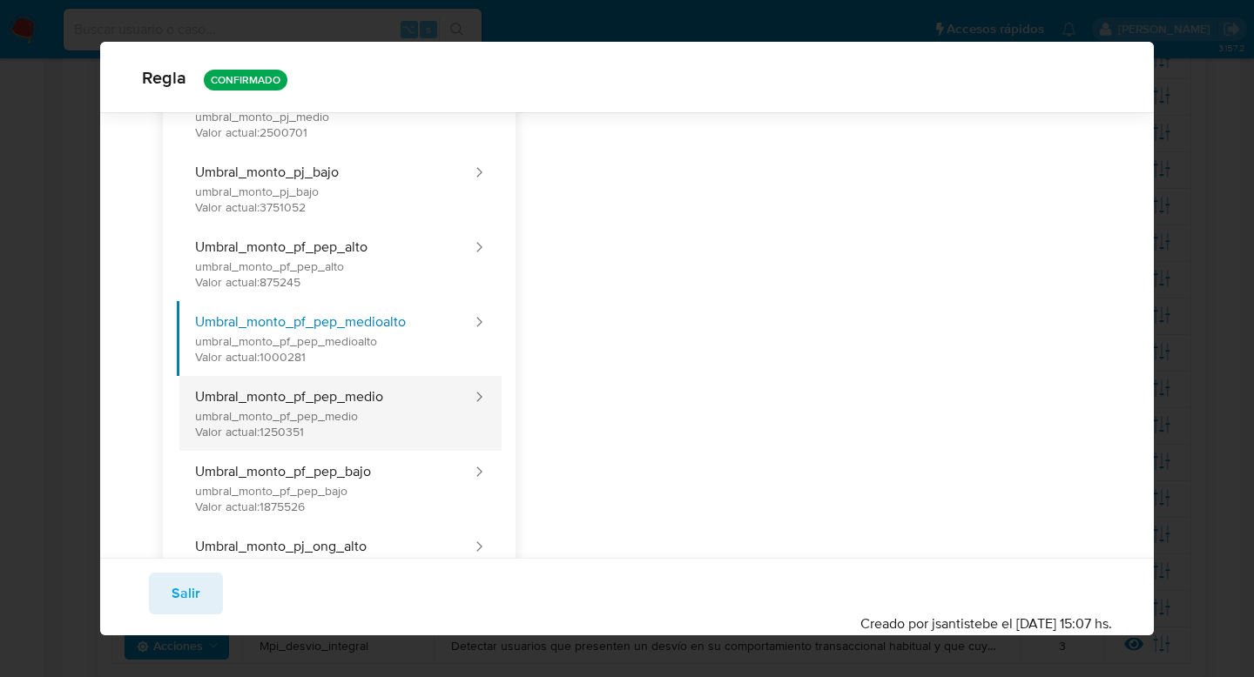
click at [429, 403] on button "Umbral_monto_pf_pep_medio umbral_monto_pf_pep_medio Valor actual: 1250351" at bounding box center [325, 413] width 297 height 75
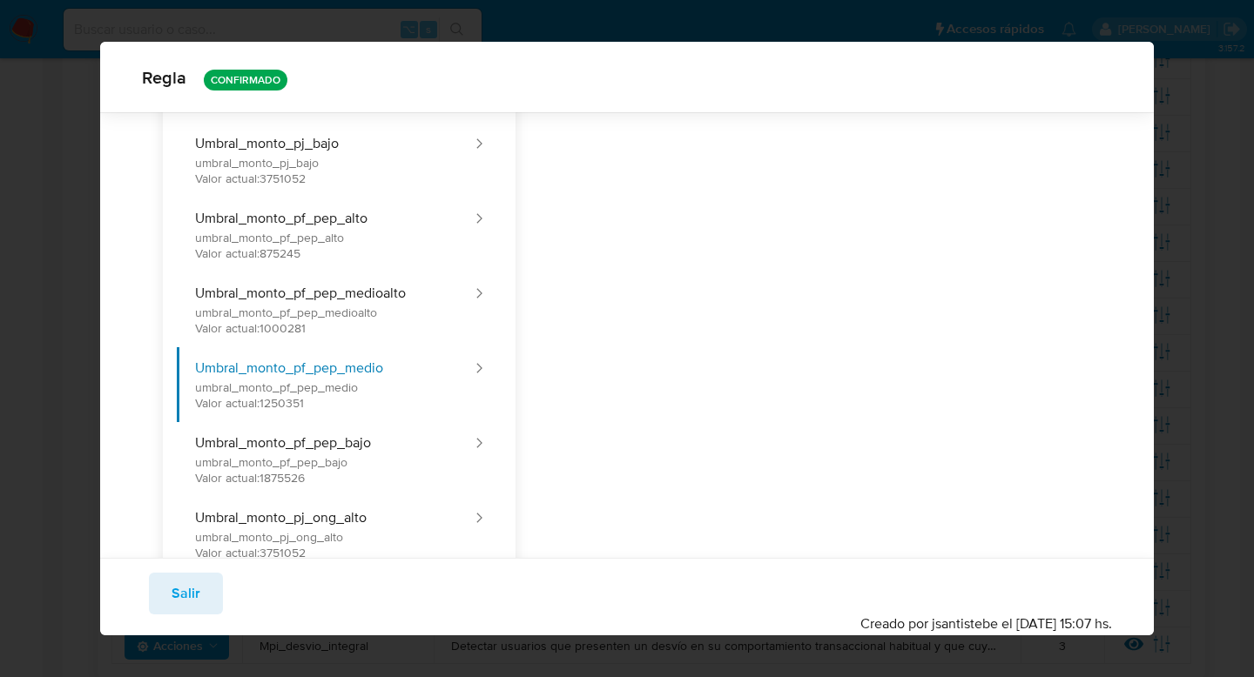
scroll to position [641, 0]
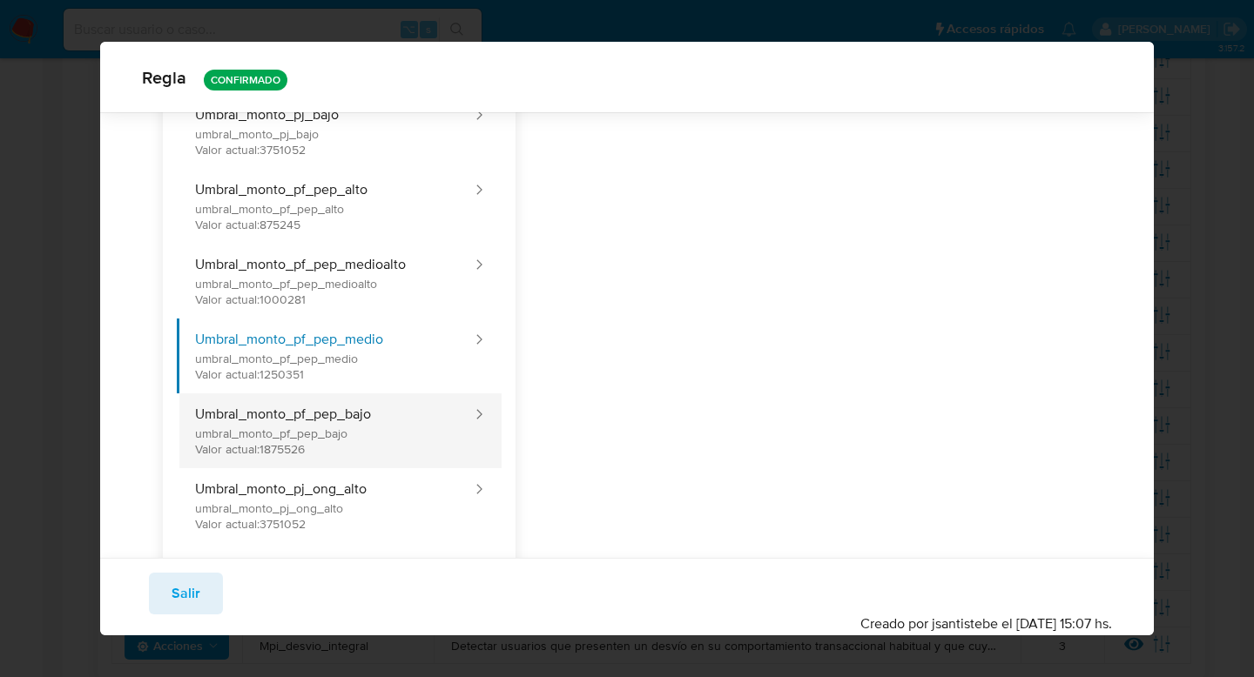
click at [383, 420] on button "Umbral_monto_pf_pep_bajo umbral_monto_pf_pep_bajo Valor actual: 1875526" at bounding box center [325, 431] width 297 height 75
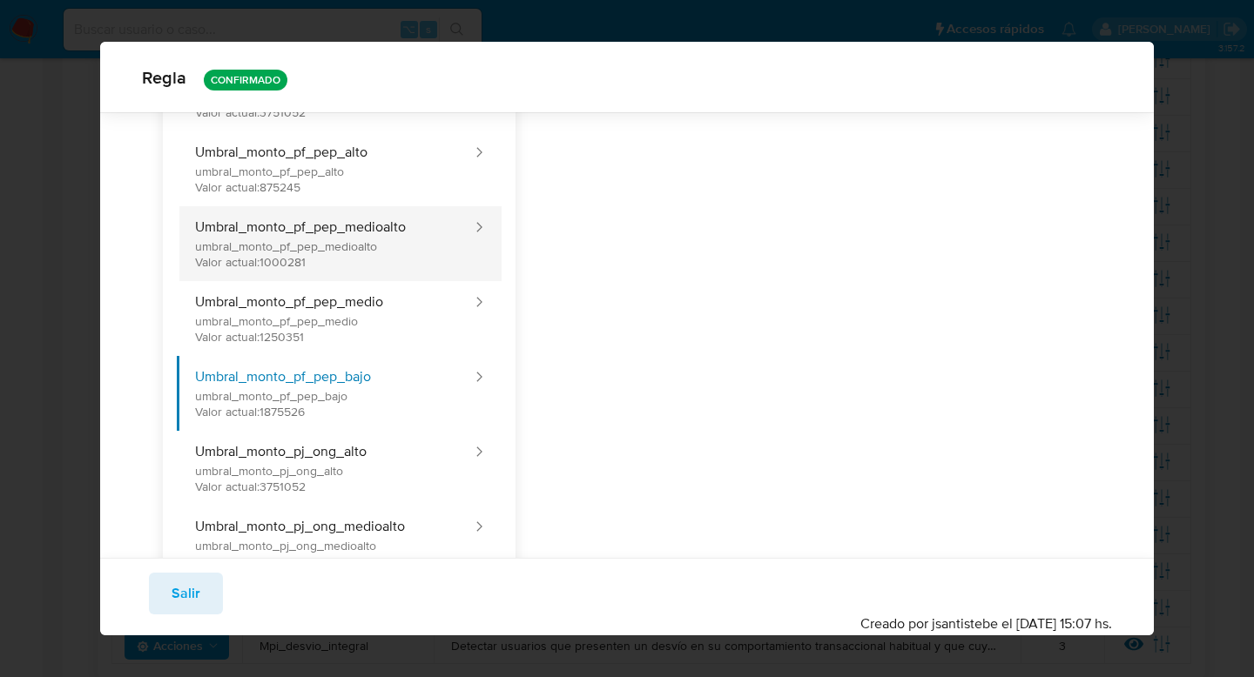
scroll to position [751, 0]
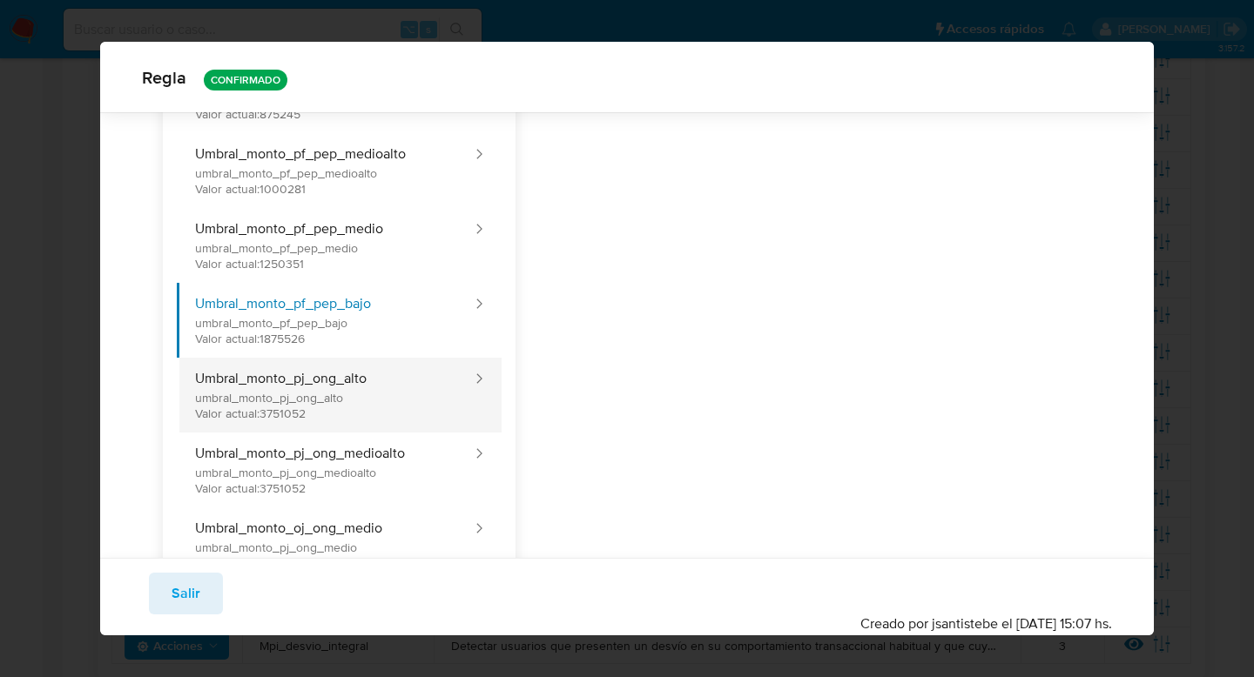
click at [400, 366] on button "Umbral_monto_pj_ong_alto umbral_monto_pj_ong_alto Valor actual: 3751052" at bounding box center [325, 395] width 297 height 75
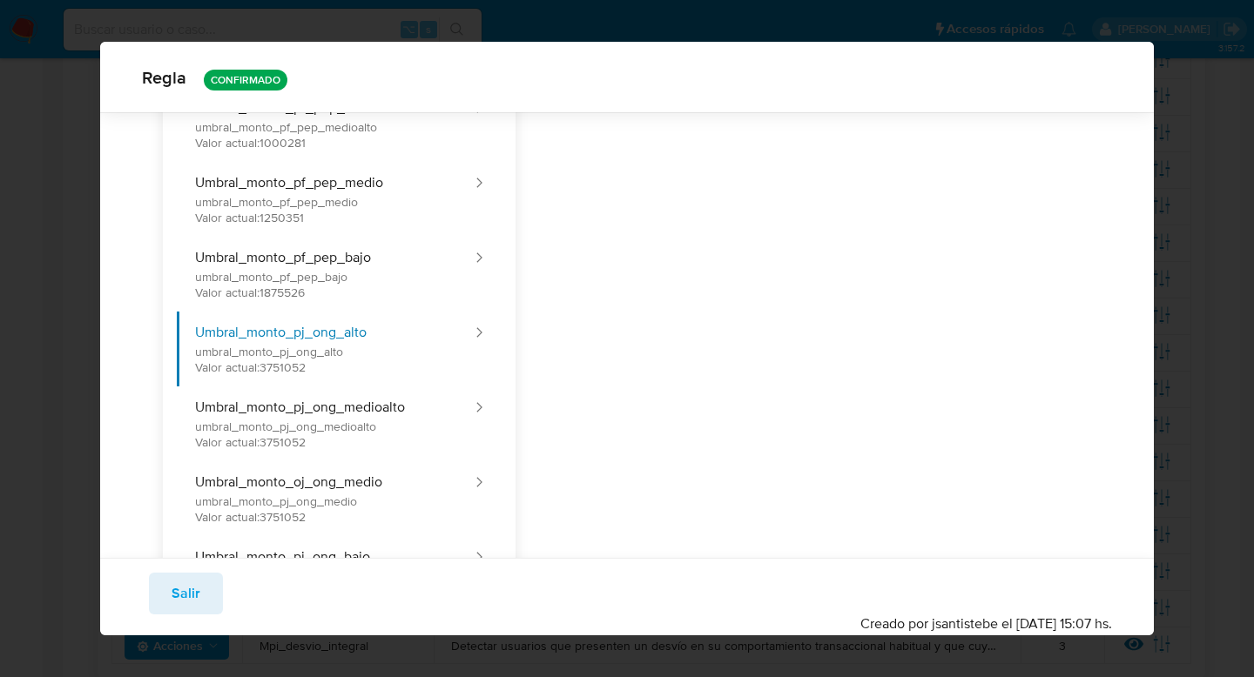
scroll to position [877, 0]
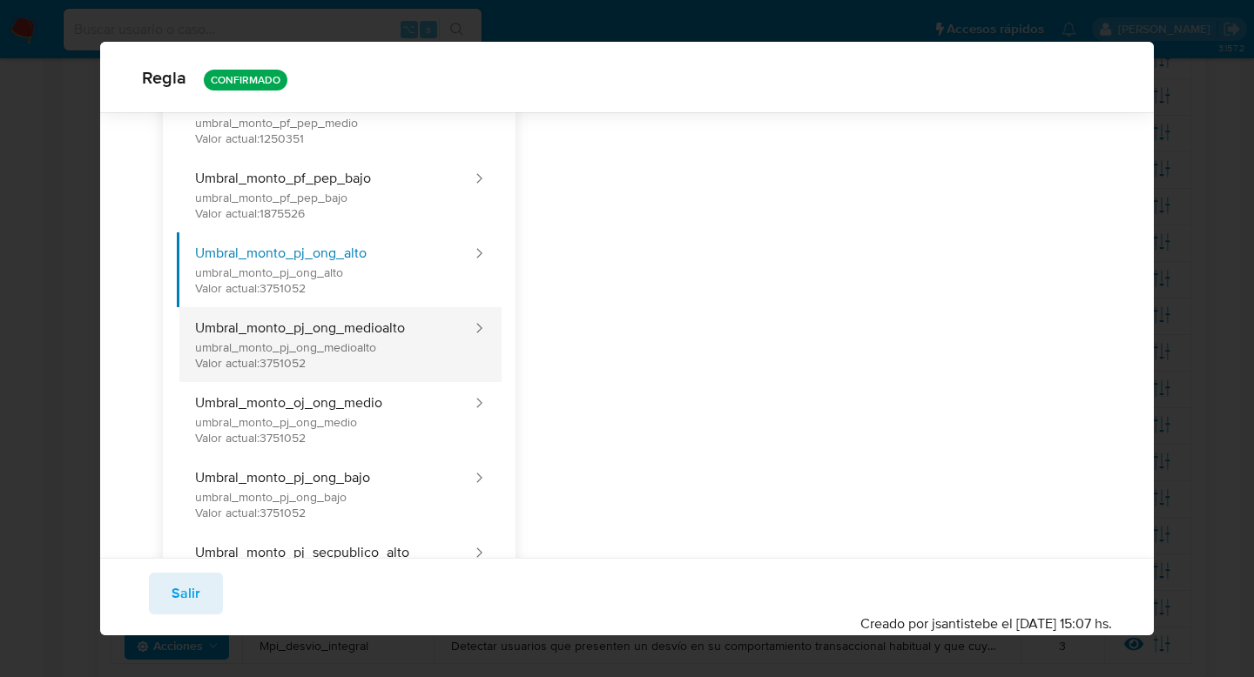
click at [415, 332] on button "Umbral_monto_pj_ong_medioalto umbral_monto_pj_ong_medioalto Valor actual: 37510…" at bounding box center [325, 344] width 297 height 75
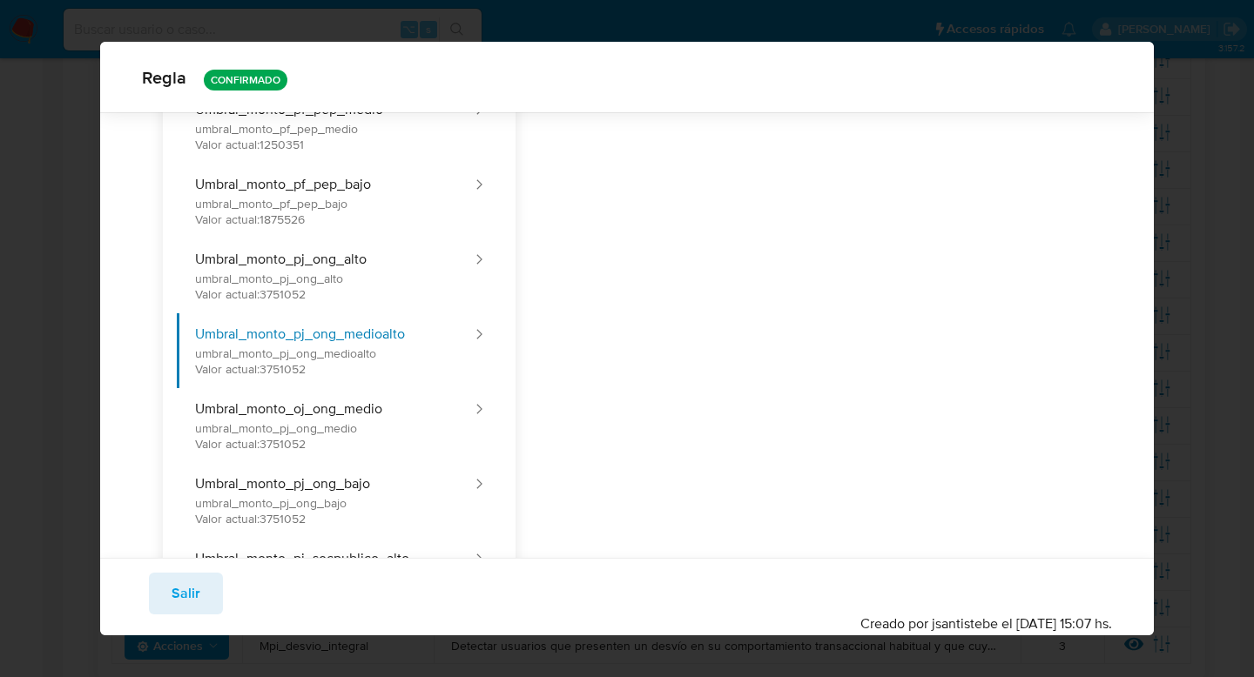
scroll to position [888, 0]
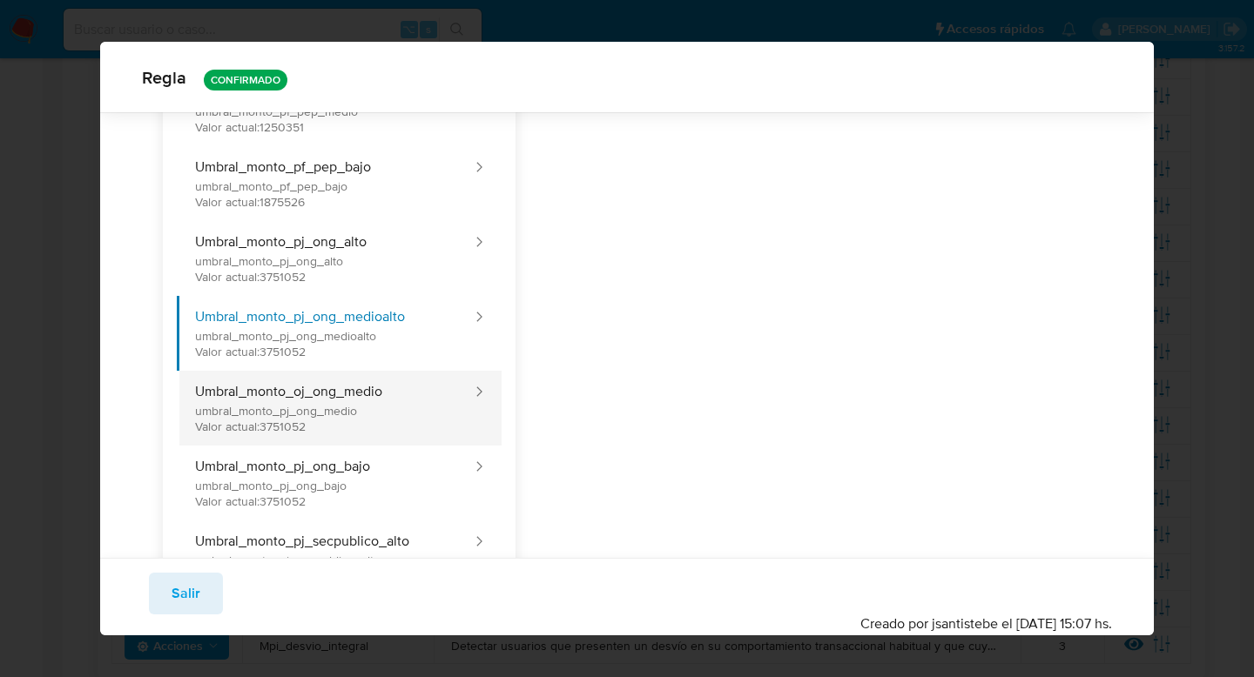
click at [420, 425] on button "Umbral_monto_oj_ong_medio umbral_monto_pj_ong_medio Valor actual: 3751052" at bounding box center [325, 408] width 297 height 75
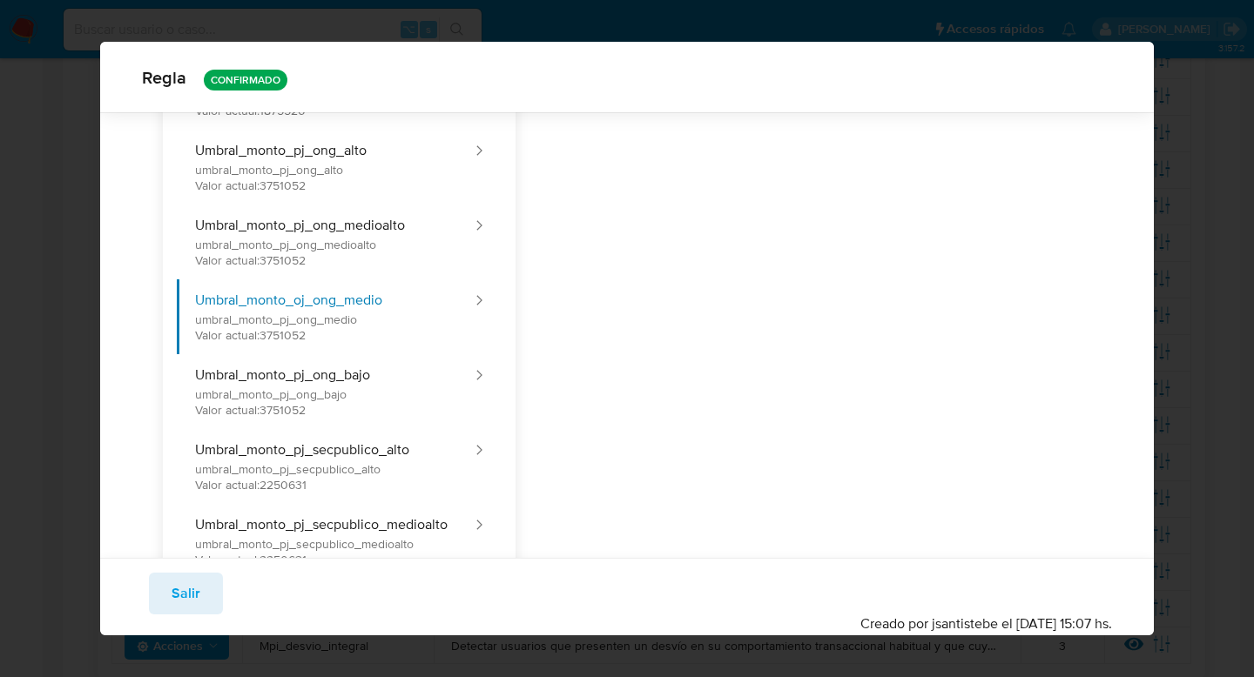
scroll to position [996, 0]
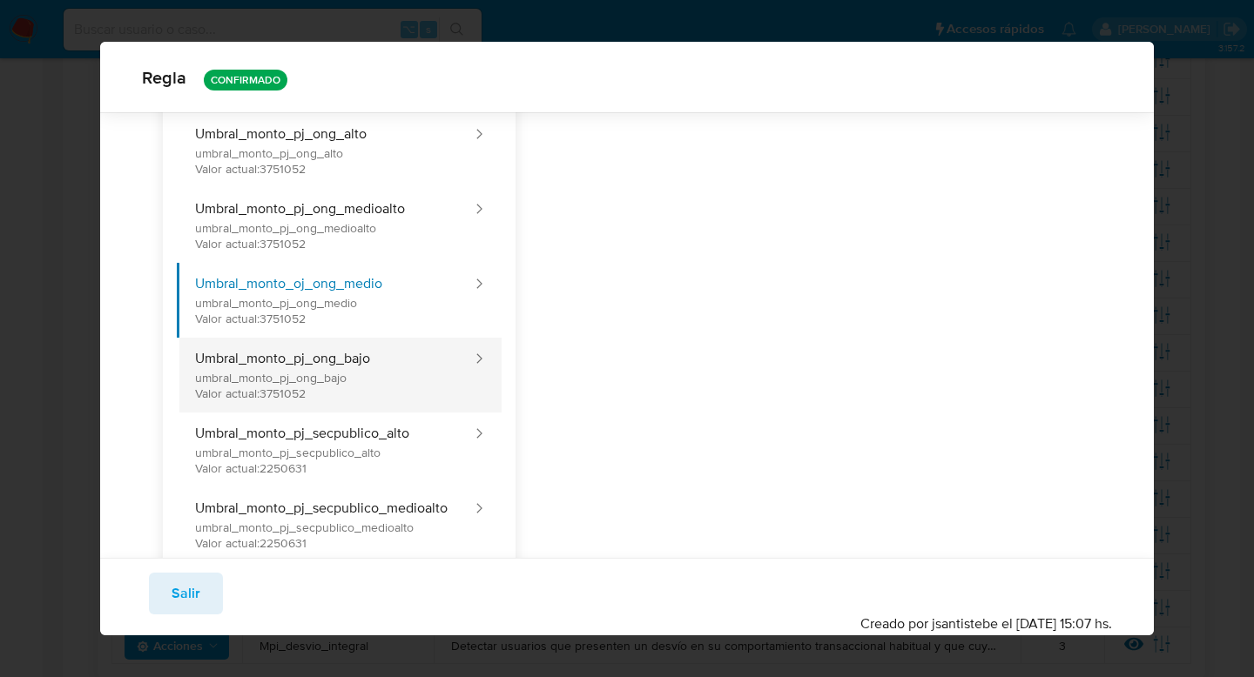
click at [440, 364] on button "Umbral_monto_pj_ong_bajo umbral_monto_pj_ong_bajo Valor actual: 3751052" at bounding box center [325, 375] width 297 height 75
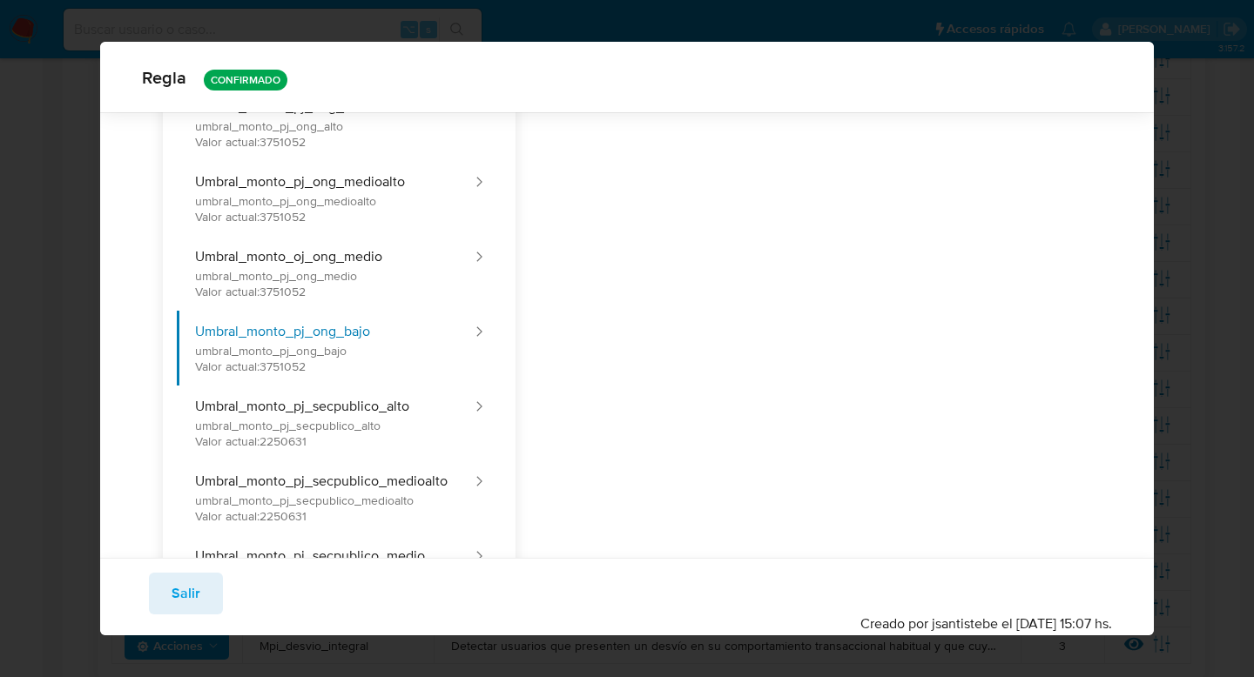
scroll to position [1055, 0]
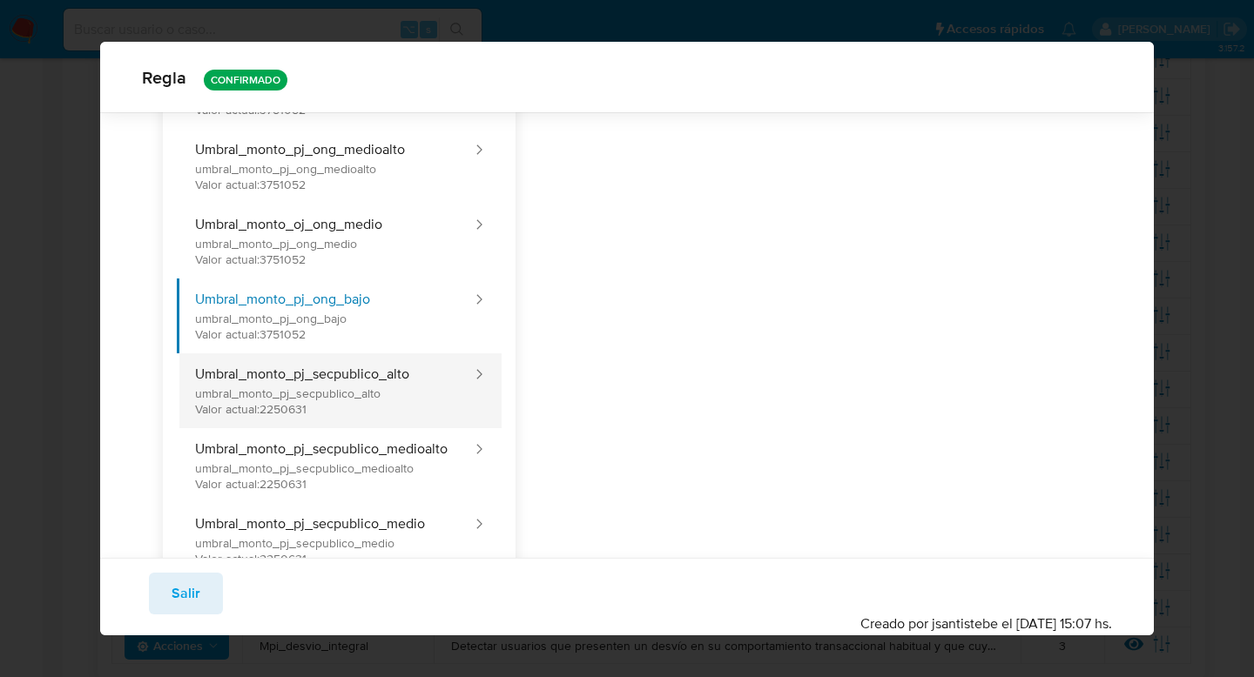
click at [399, 394] on button "Umbral_monto_pj_secpublico_alto umbral_monto_pj_secpublico_alto Valor actual: 2…" at bounding box center [325, 390] width 297 height 75
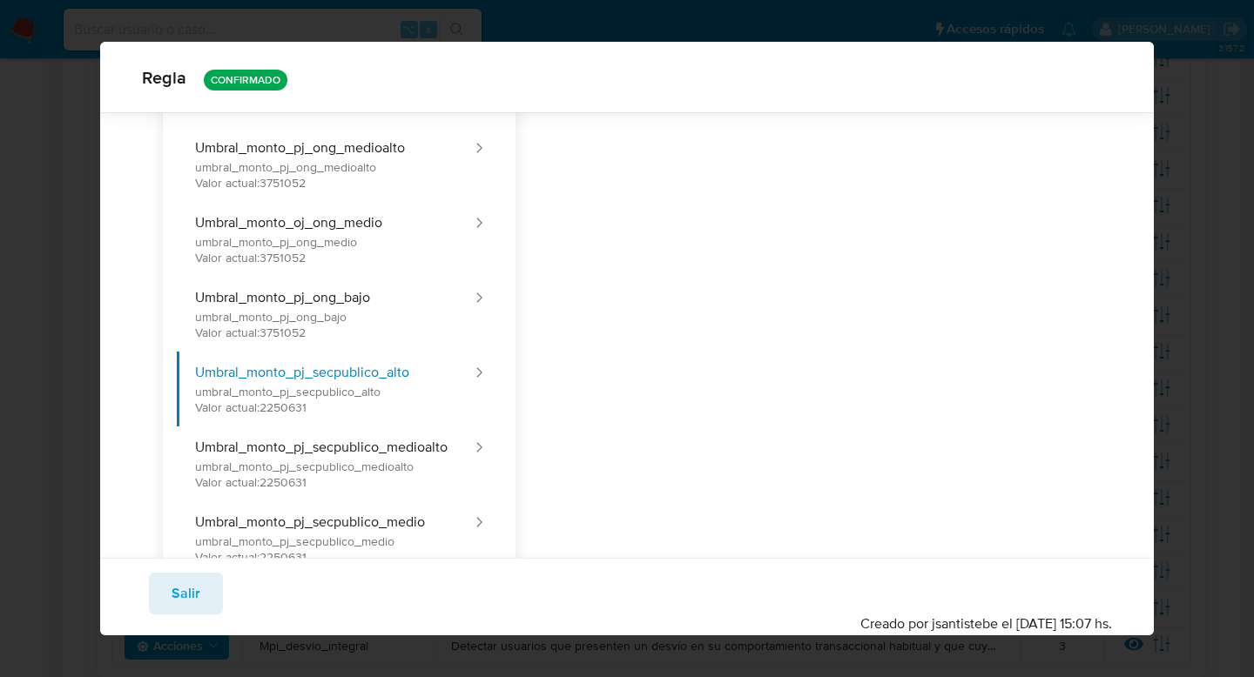
scroll to position [1082, 0]
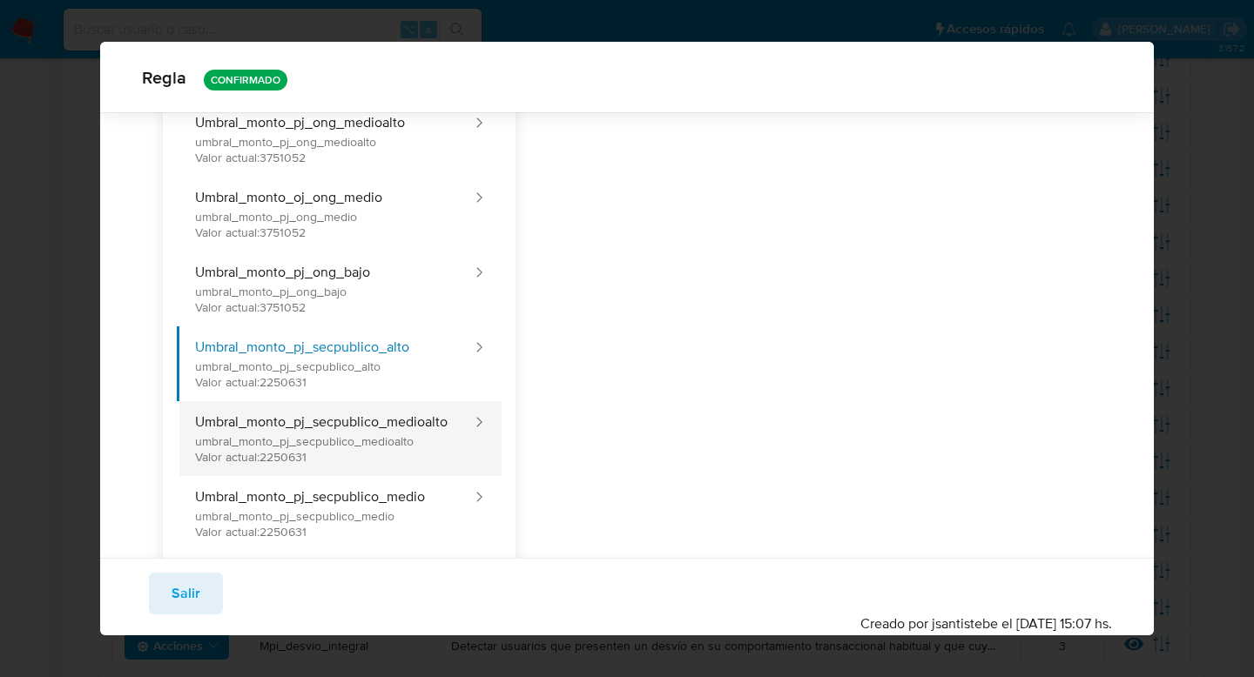
click at [444, 434] on button "Umbral_monto_pj_secpublico_medioalto umbral_monto_pj_secpublico_medioalto Valor…" at bounding box center [325, 438] width 297 height 75
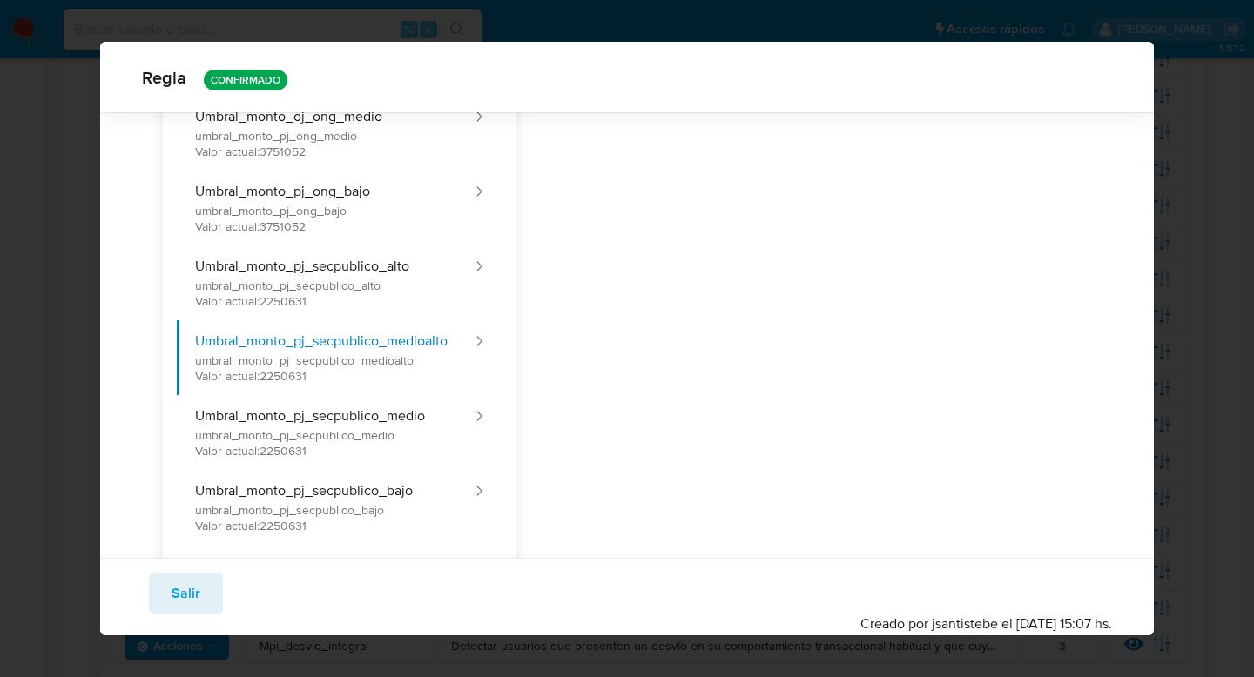
scroll to position [1173, 0]
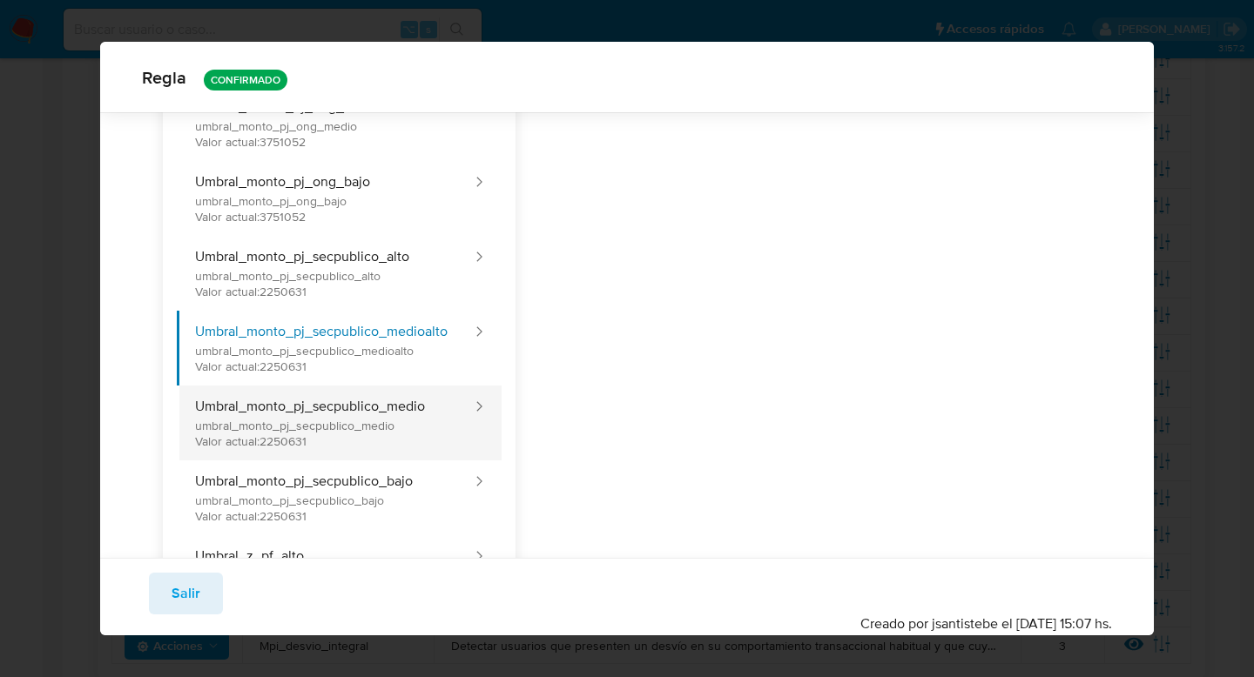
click at [383, 413] on button "Umbral_monto_pj_secpublico_medio umbral_monto_pj_secpublico_medio Valor actual:…" at bounding box center [325, 423] width 297 height 75
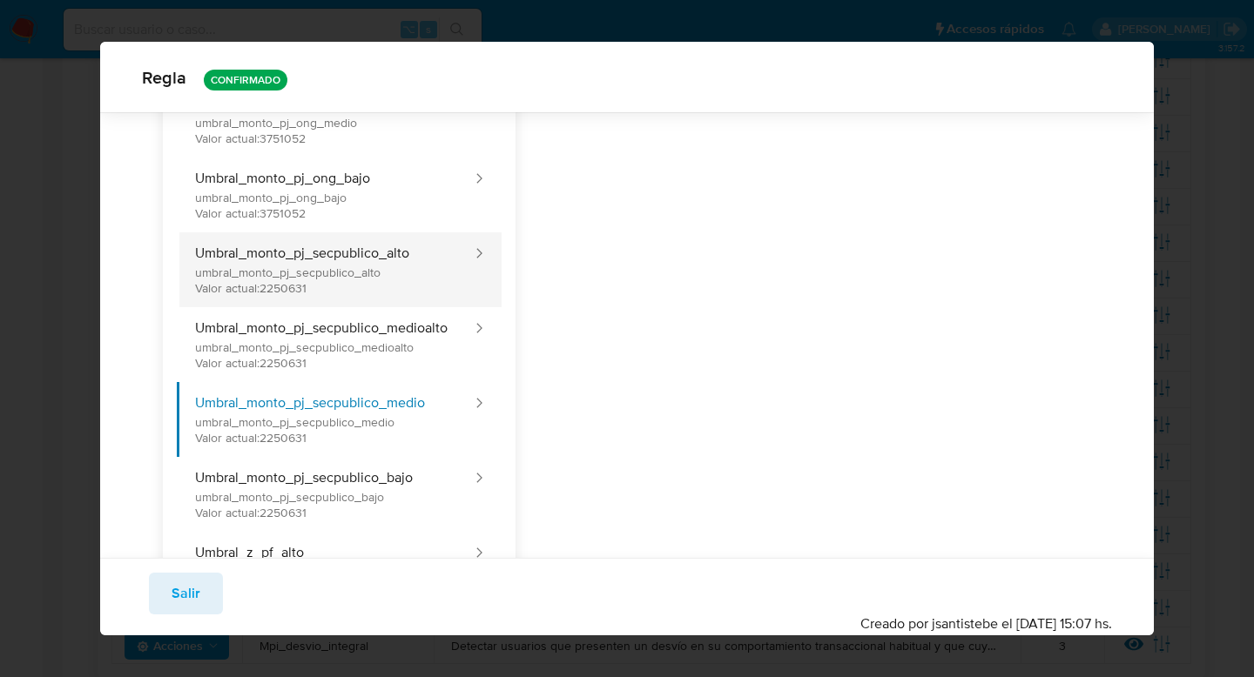
scroll to position [1228, 0]
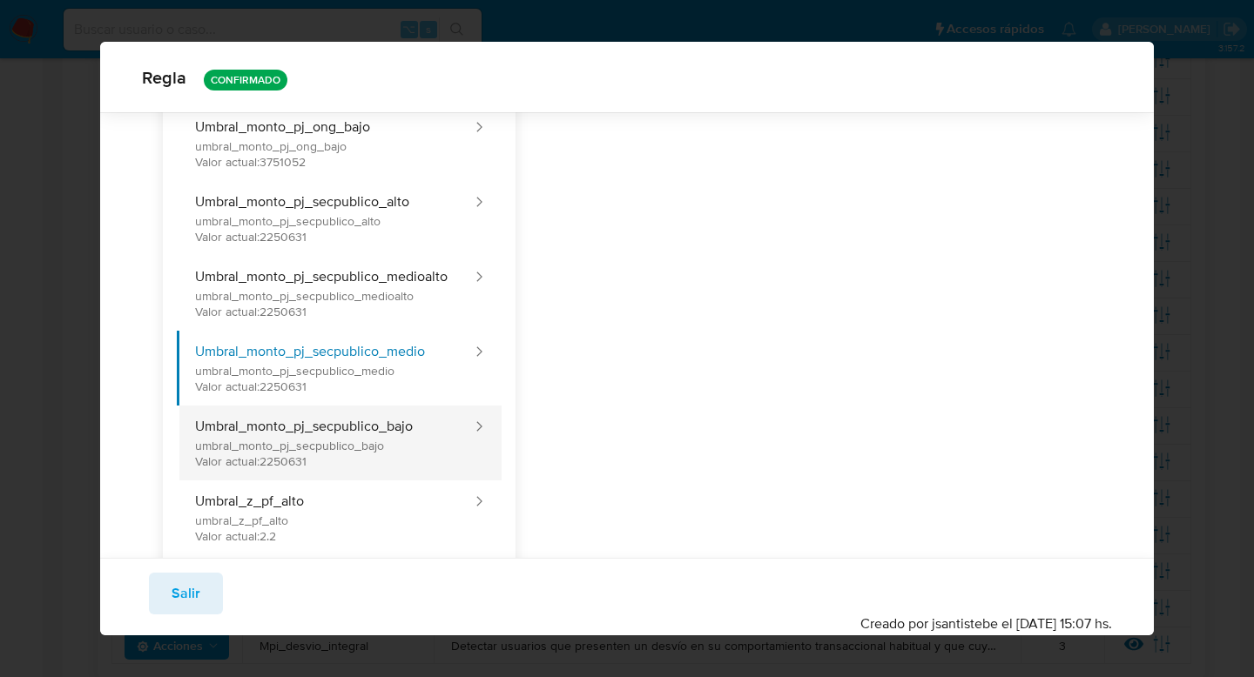
click at [438, 441] on button "Umbral_monto_pj_secpublico_bajo umbral_monto_pj_secpublico_bajo Valor actual: 2…" at bounding box center [325, 443] width 297 height 75
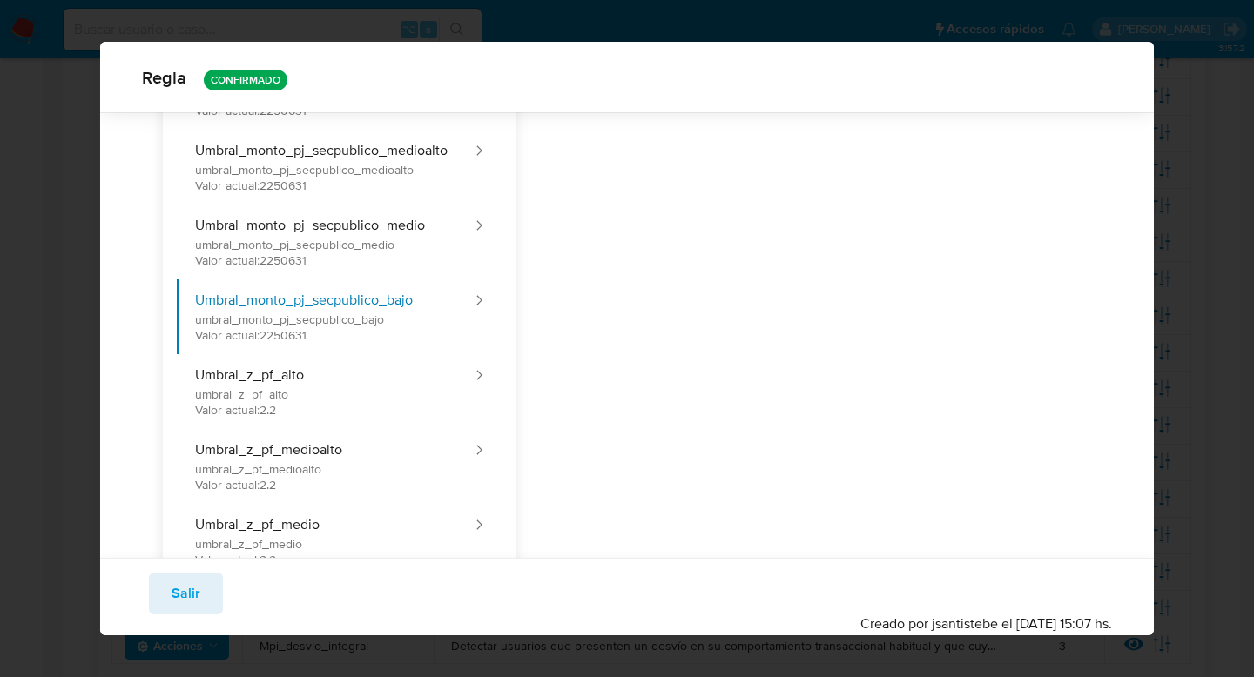
scroll to position [1387, 0]
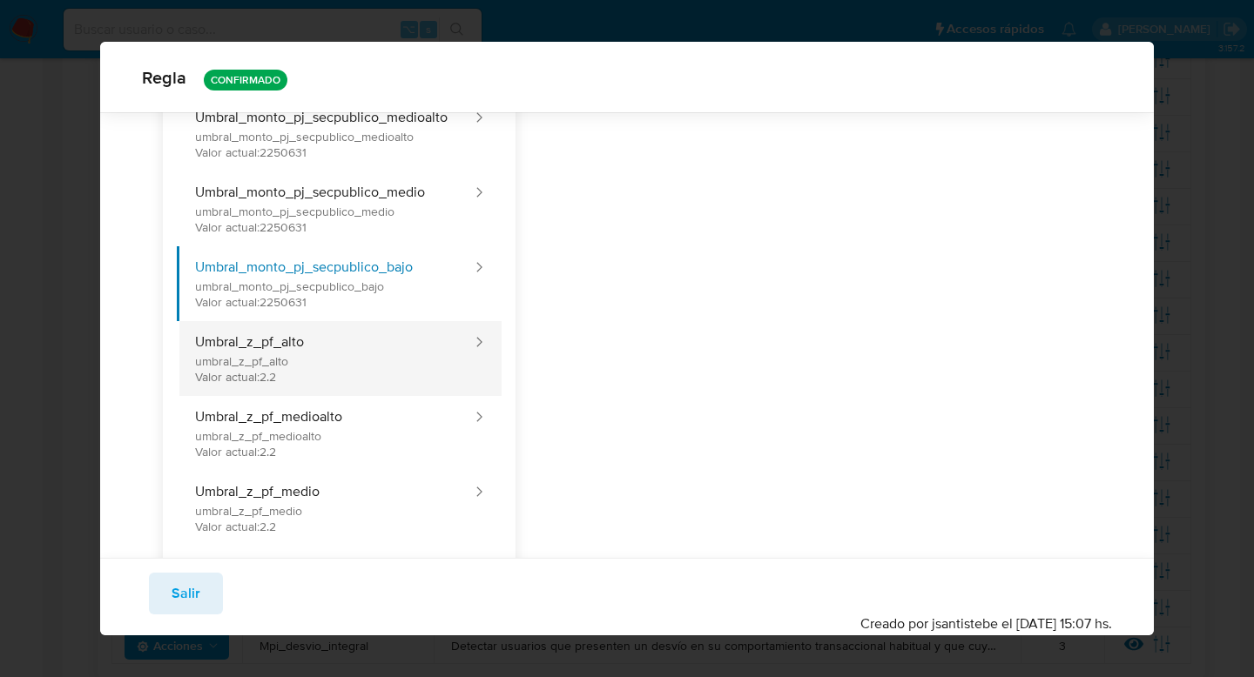
click at [369, 356] on button "Umbral_z_pf_alto umbral_z_pf_alto Valor actual: 2.2" at bounding box center [325, 358] width 297 height 75
type input "2.2"
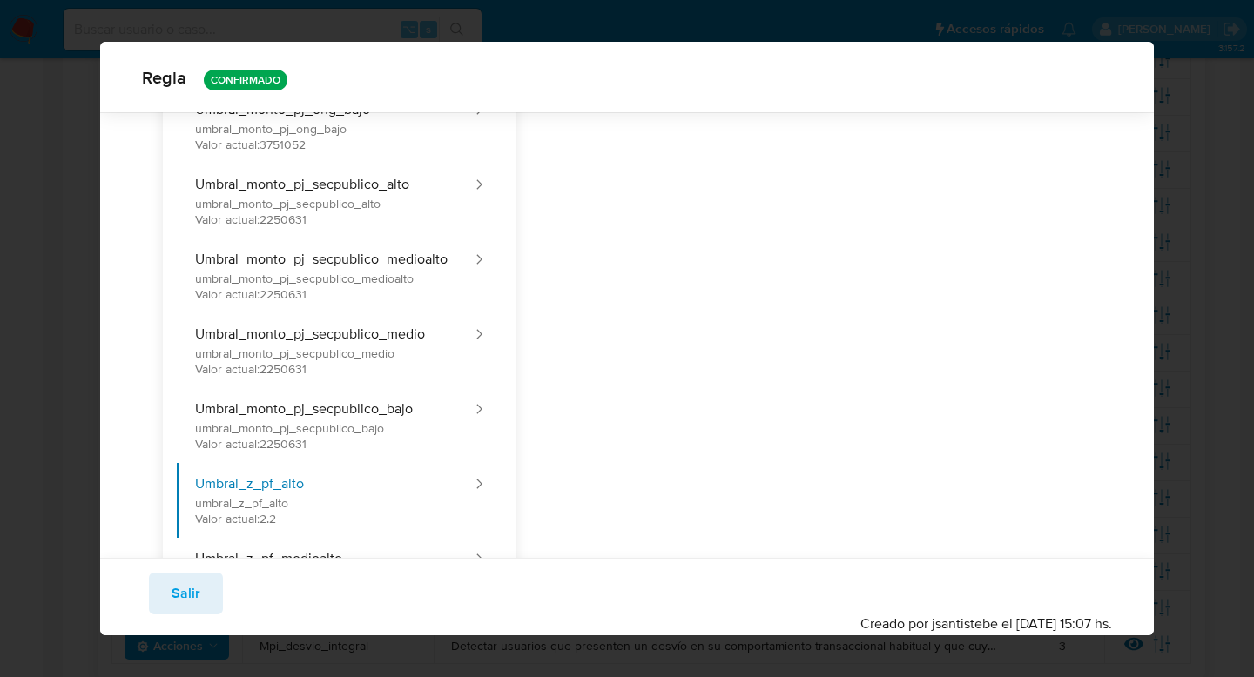
scroll to position [1308, 0]
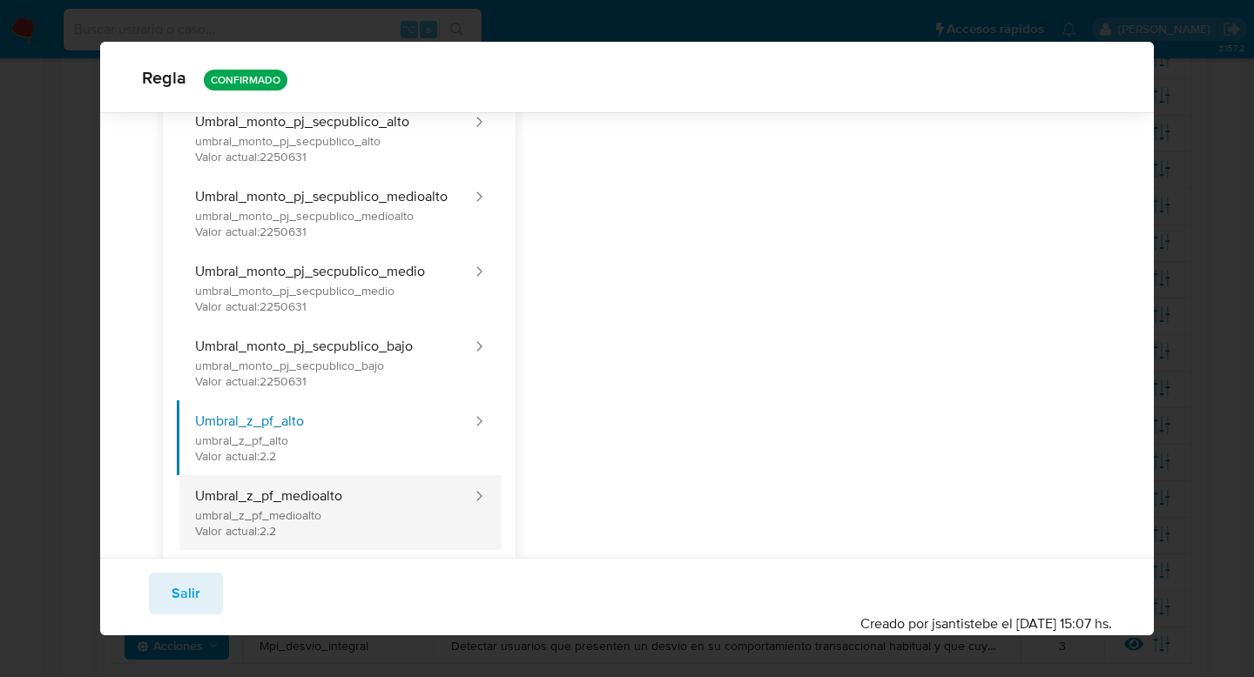
click at [325, 499] on button "Umbral_z_pf_medioalto umbral_z_pf_medioalto Valor actual: 2.2" at bounding box center [325, 512] width 297 height 75
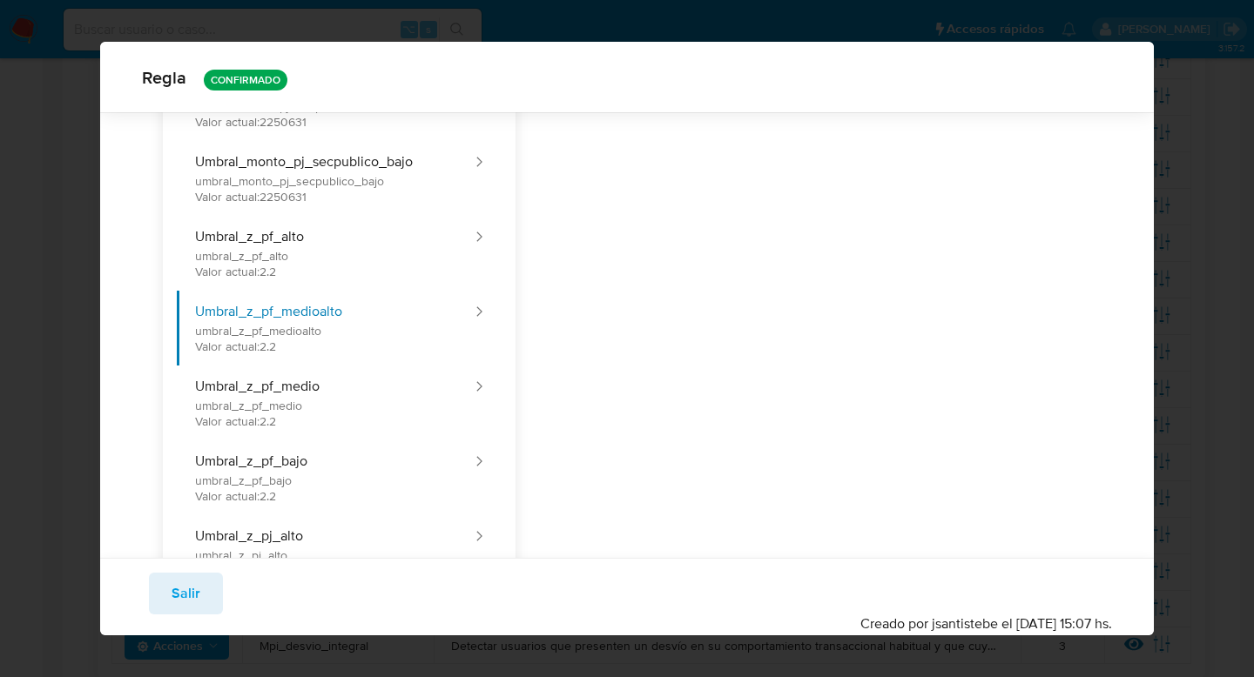
scroll to position [1127, 0]
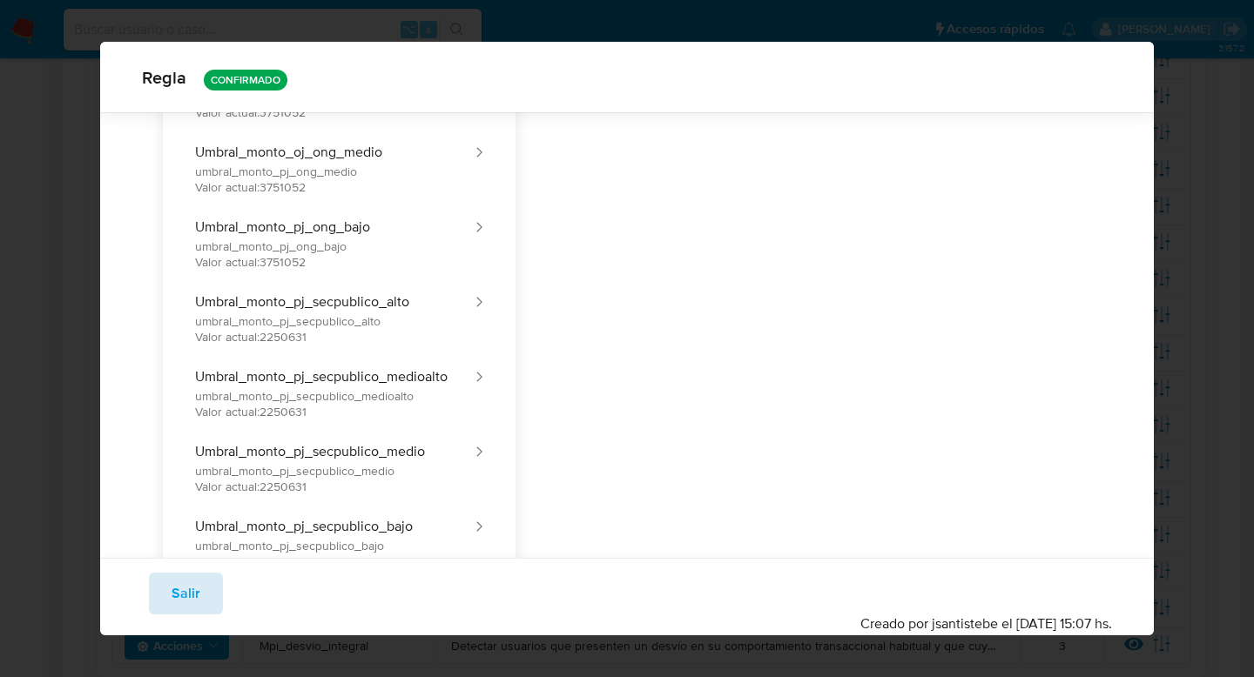
click at [193, 613] on span "Salir" at bounding box center [186, 594] width 29 height 38
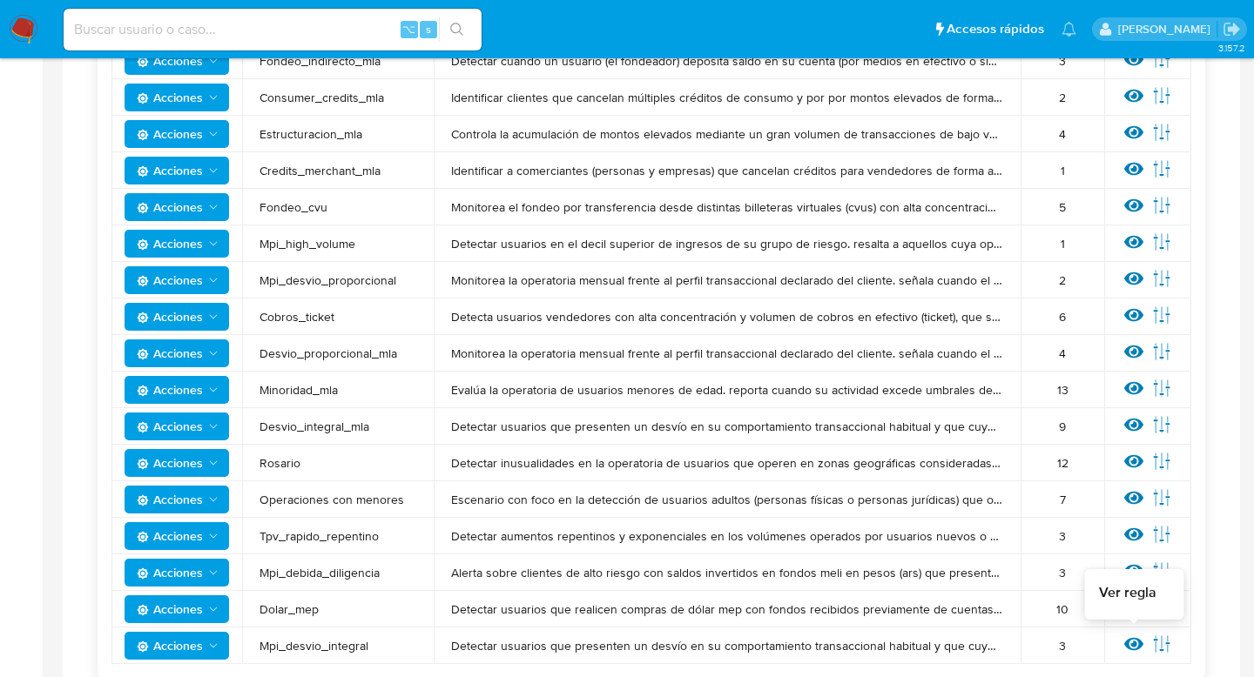
click at [1138, 637] on icon at bounding box center [1133, 644] width 19 height 19
